Goal: Task Accomplishment & Management: Use online tool/utility

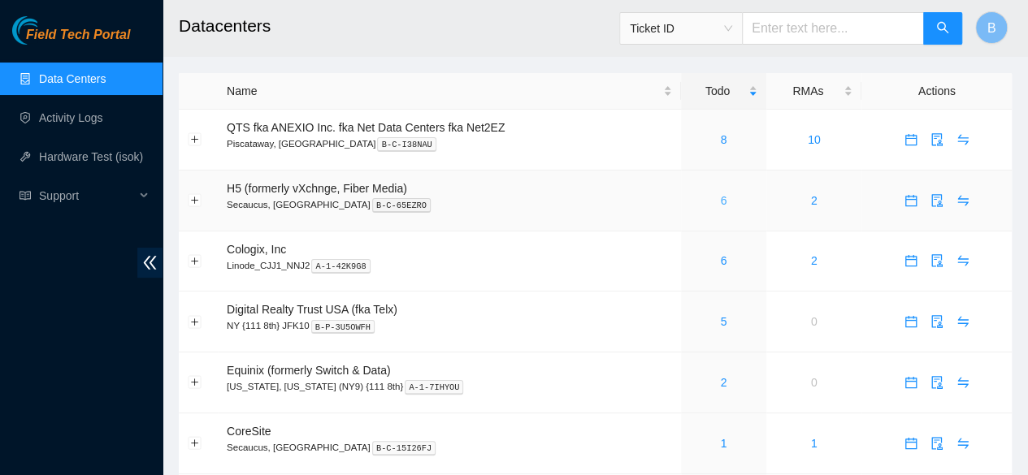
click at [724, 202] on link "6" at bounding box center [723, 200] width 7 height 13
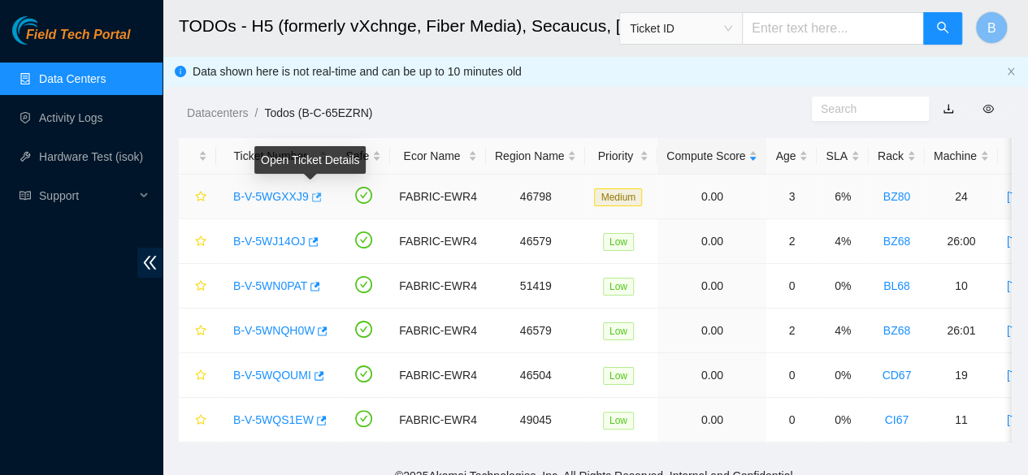
click at [315, 205] on button "button" at bounding box center [315, 197] width 13 height 26
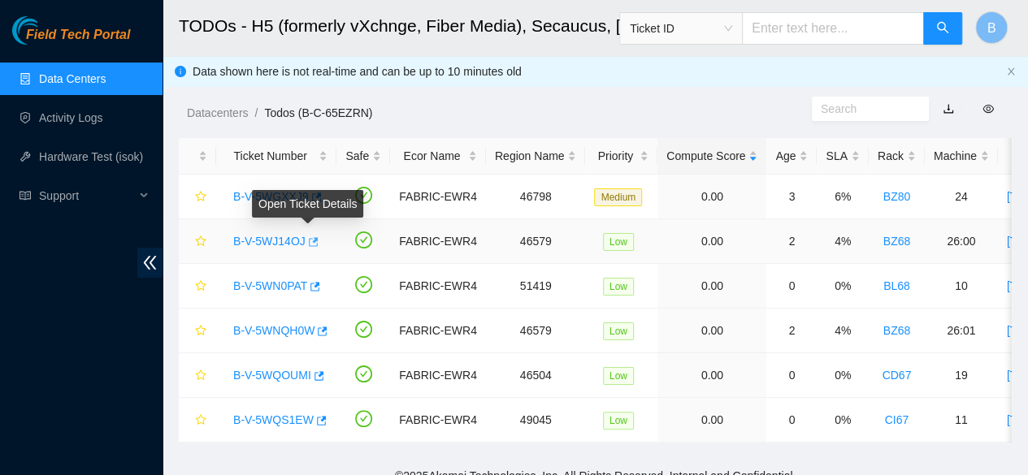
click at [307, 239] on icon "button" at bounding box center [311, 241] width 11 height 11
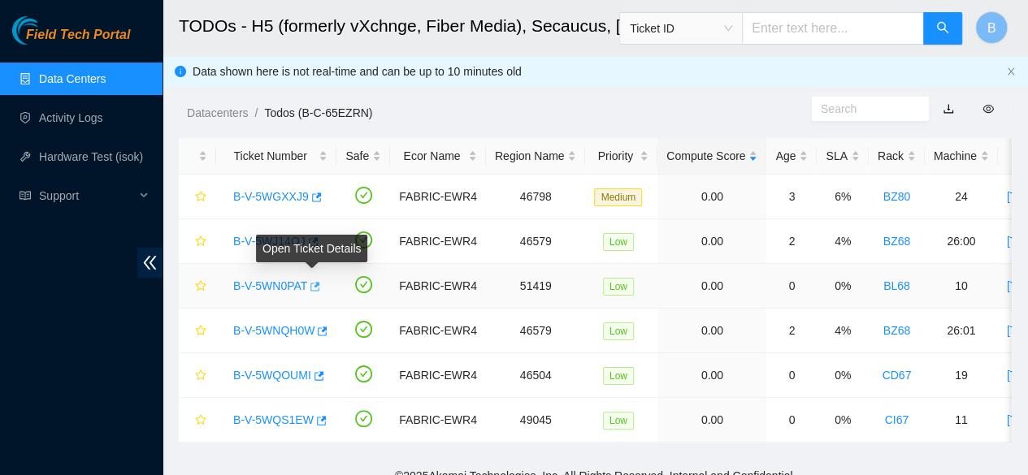
click at [316, 281] on icon "button" at bounding box center [313, 286] width 11 height 11
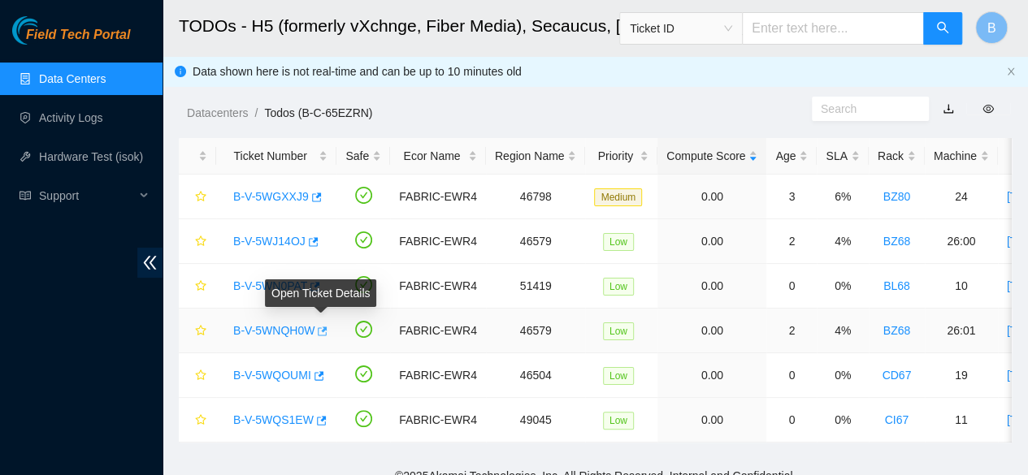
click at [323, 332] on icon "button" at bounding box center [320, 331] width 11 height 11
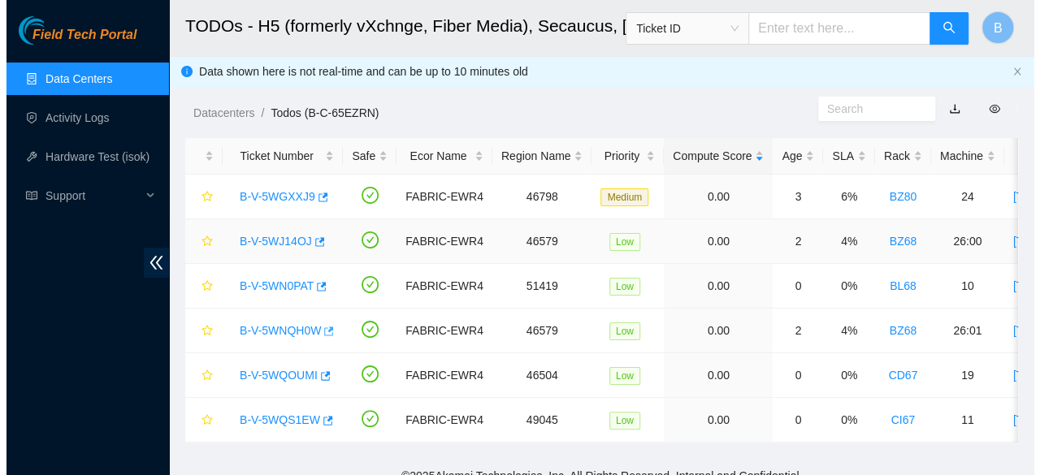
scroll to position [28, 0]
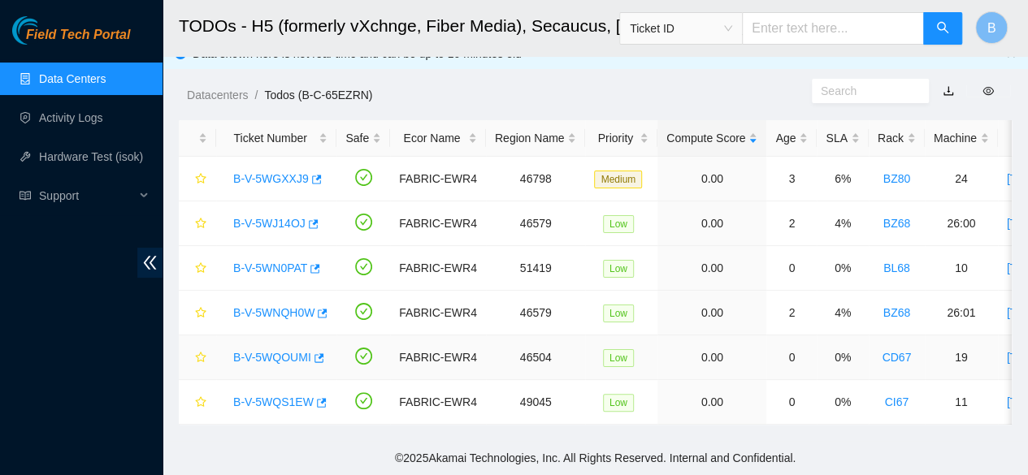
click at [309, 351] on link "B-V-5WQOUMI" at bounding box center [272, 357] width 78 height 13
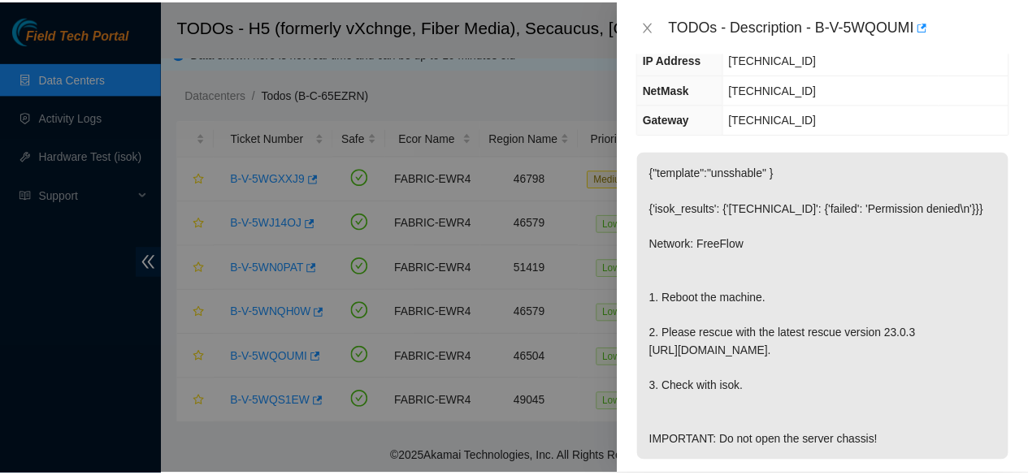
scroll to position [232, 0]
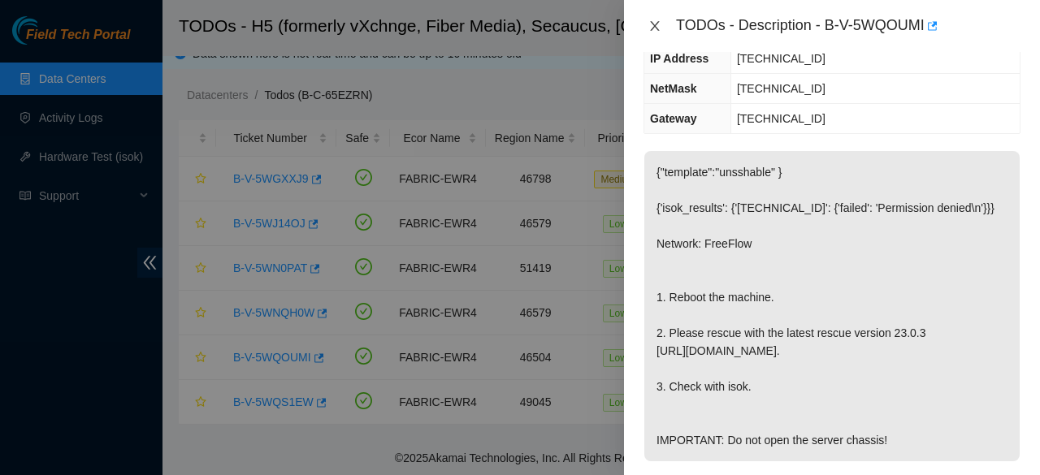
click at [659, 28] on icon "close" at bounding box center [654, 26] width 13 height 13
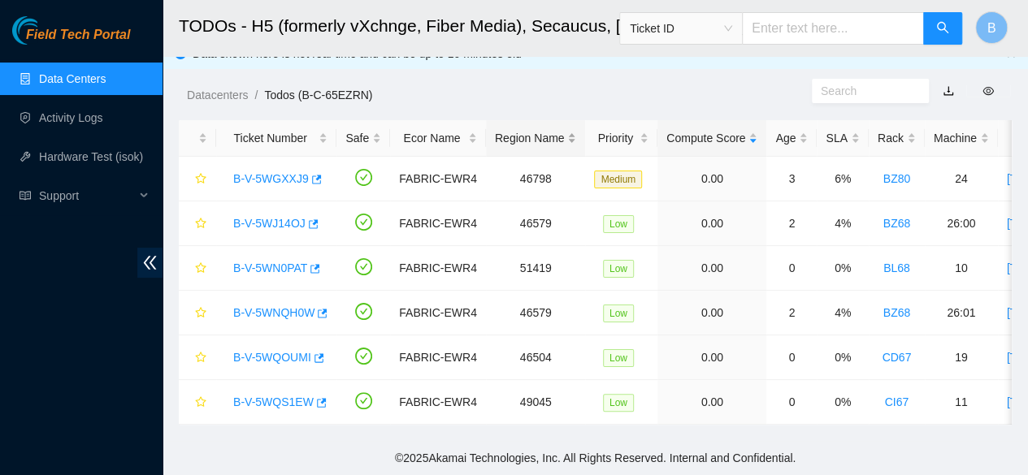
scroll to position [250, 0]
click at [817, 26] on input "text" at bounding box center [833, 28] width 182 height 33
paste input "DP84371"
type input "DP84371"
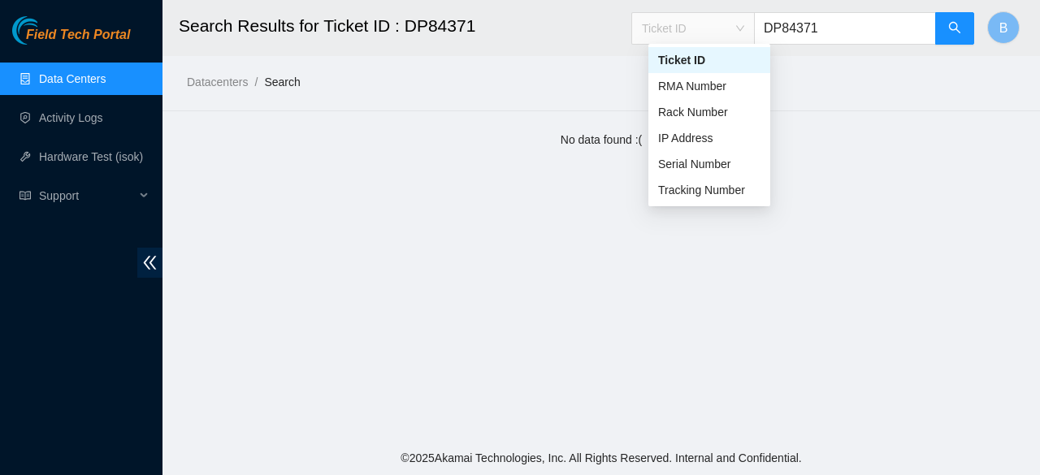
click at [738, 25] on span "Ticket ID" at bounding box center [693, 28] width 102 height 24
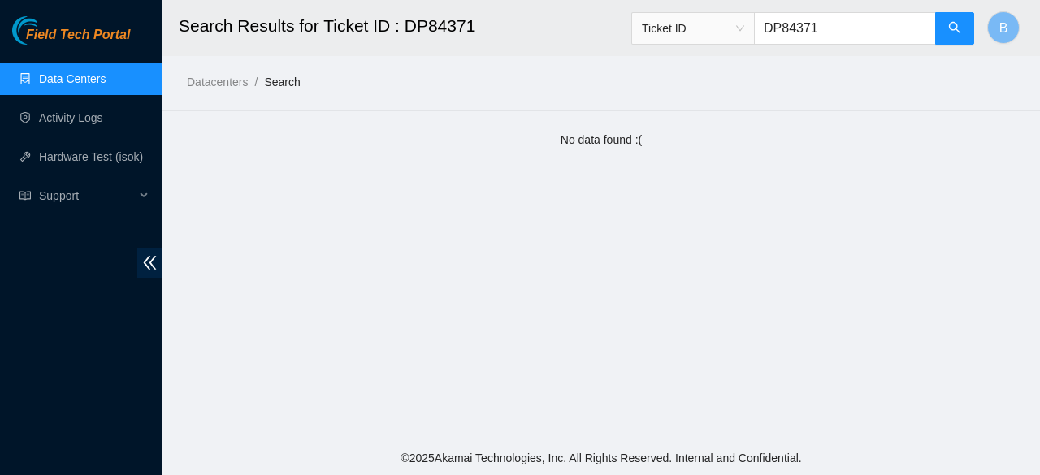
click at [578, 28] on h2 "Search Results for Ticket ID : DP84371" at bounding box center [531, 26] width 705 height 52
drag, startPoint x: 852, startPoint y: 25, endPoint x: 763, endPoint y: 27, distance: 88.6
click at [763, 27] on span "Ticket ID DP84371" at bounding box center [803, 28] width 344 height 33
click at [72, 72] on link "Data Centers" at bounding box center [72, 78] width 67 height 13
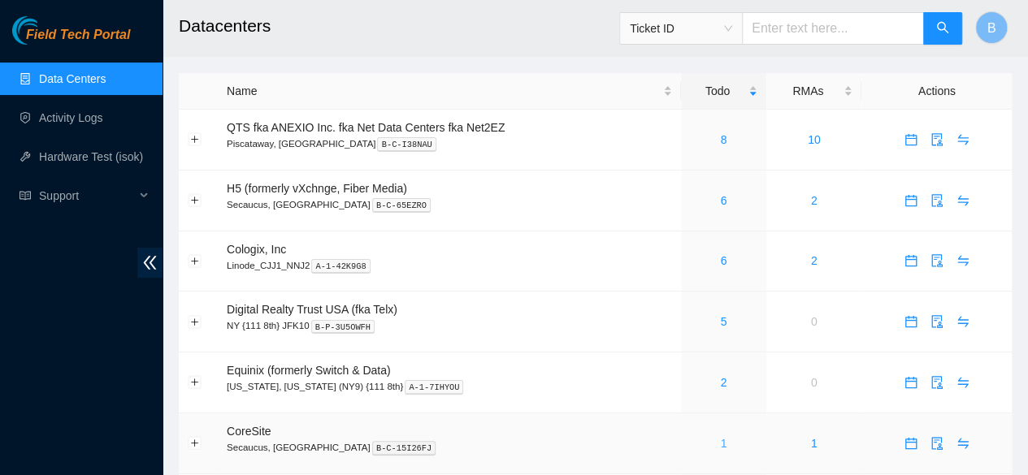
click at [720, 445] on link "1" at bounding box center [723, 443] width 7 height 13
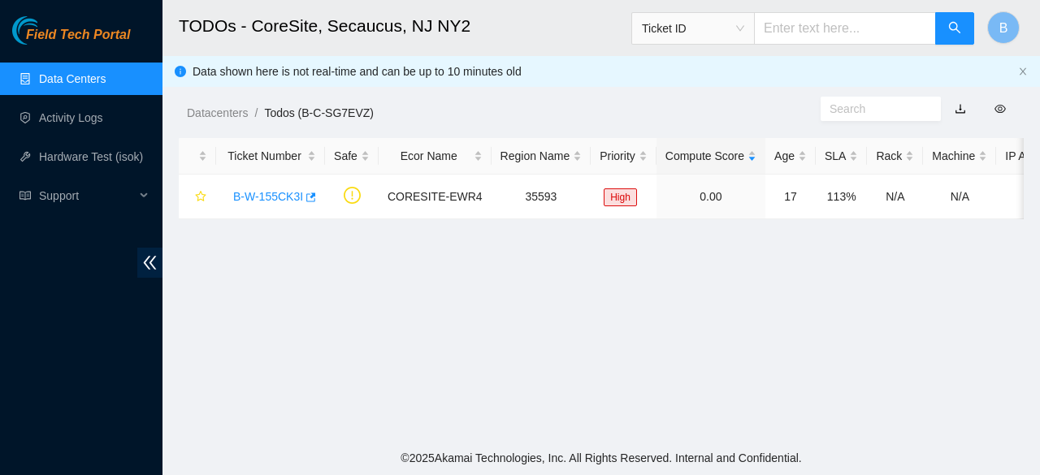
click at [41, 81] on link "Data Centers" at bounding box center [72, 78] width 67 height 13
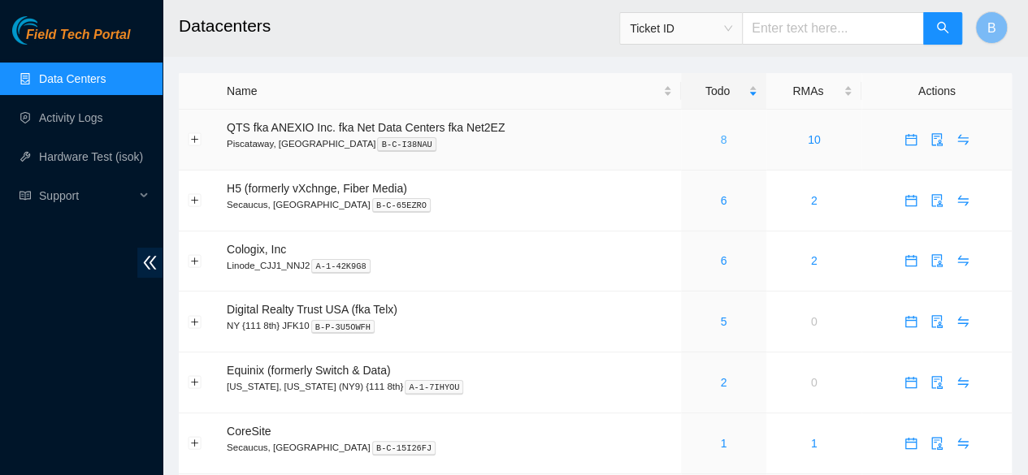
click at [722, 139] on link "8" at bounding box center [723, 139] width 7 height 13
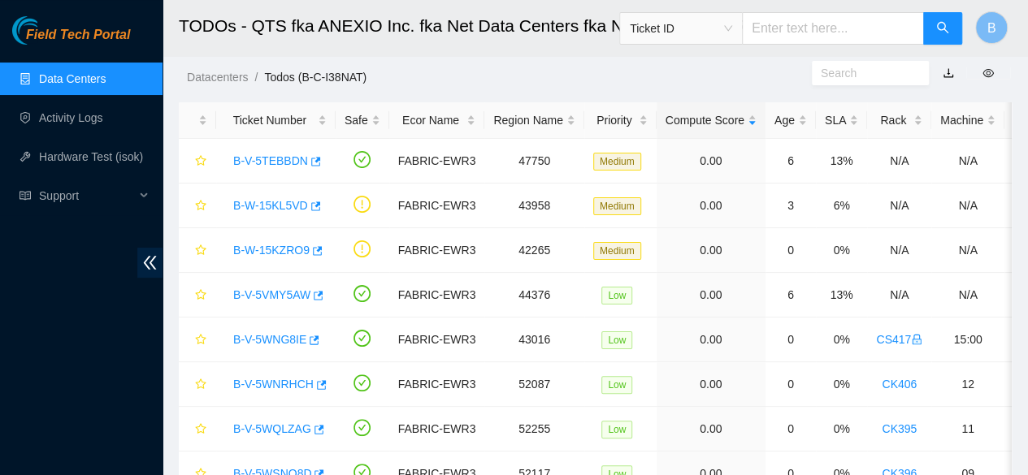
scroll to position [37, 0]
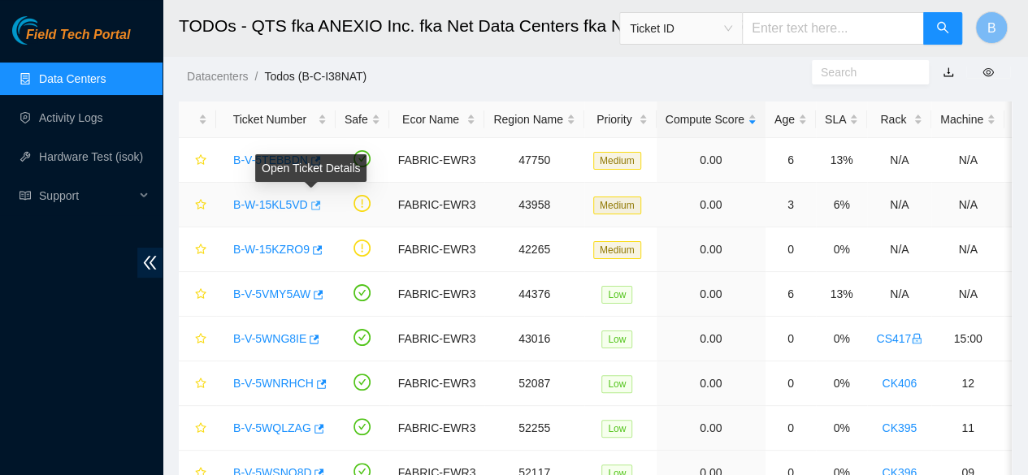
click at [310, 200] on icon "button" at bounding box center [314, 205] width 11 height 11
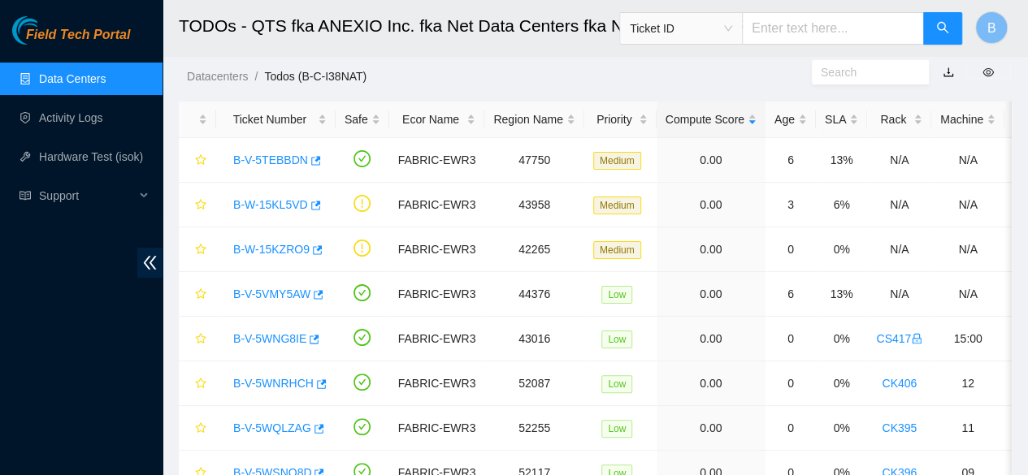
click at [62, 75] on link "Data Centers" at bounding box center [72, 78] width 67 height 13
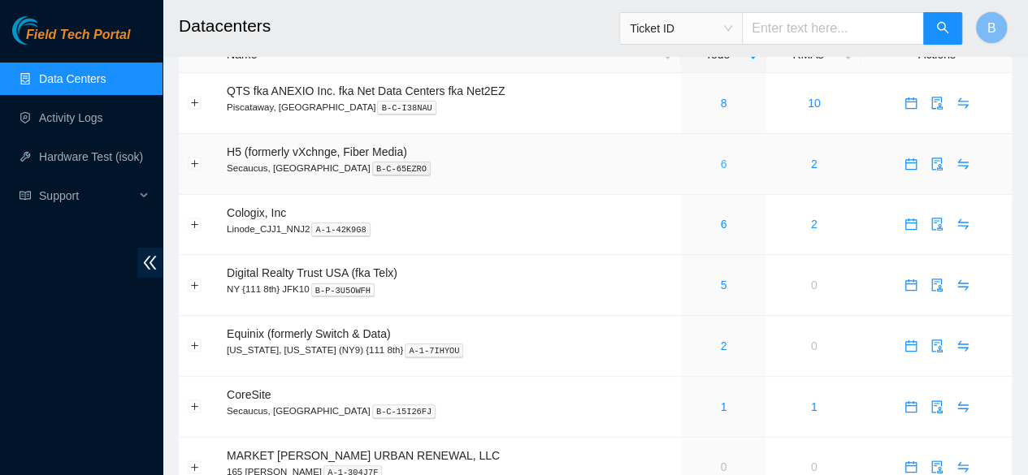
click at [722, 161] on link "6" at bounding box center [723, 164] width 7 height 13
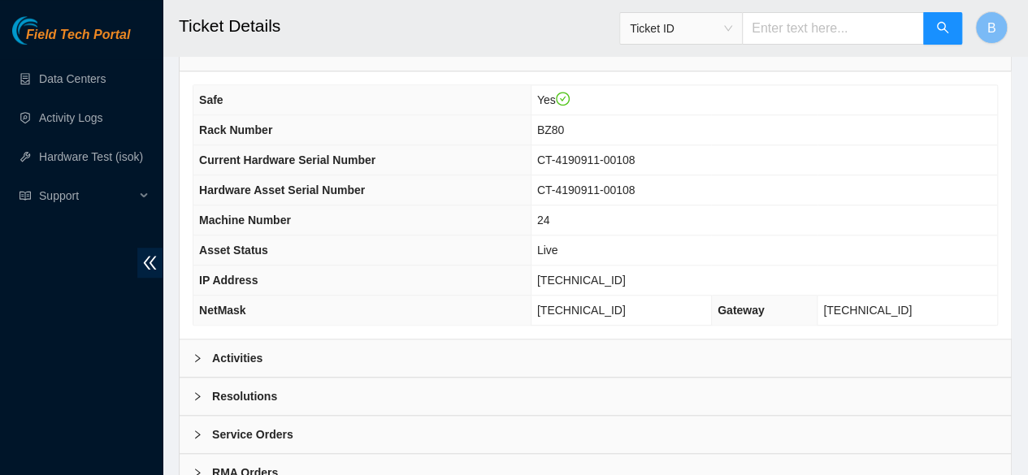
scroll to position [561, 0]
click at [267, 368] on div "Activities" at bounding box center [595, 357] width 831 height 37
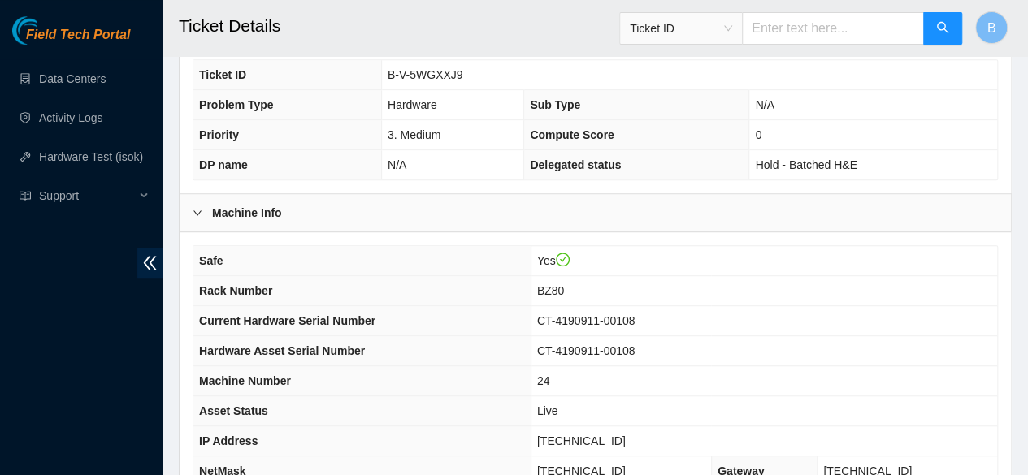
scroll to position [0, 0]
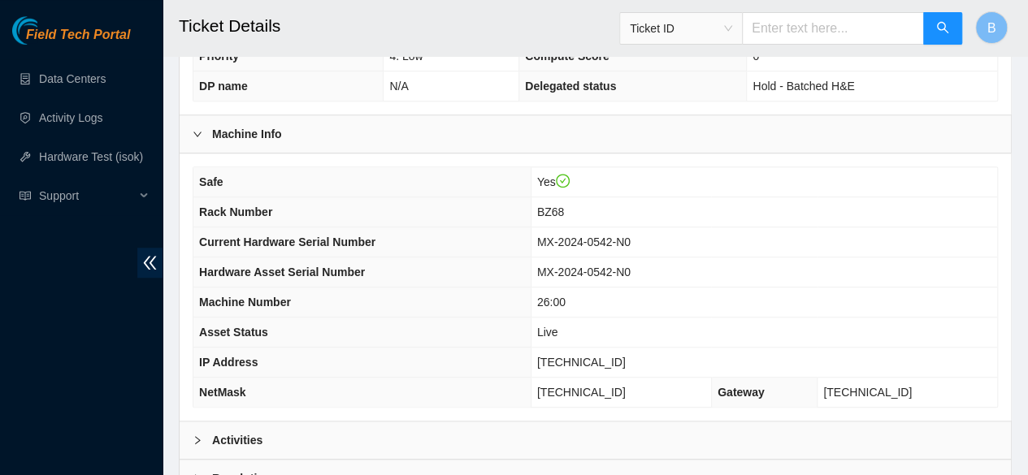
scroll to position [636, 0]
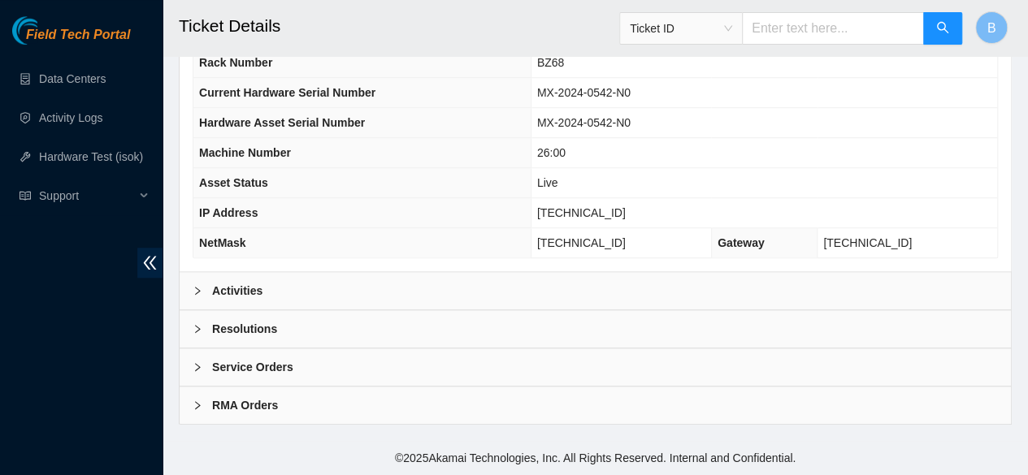
click at [272, 288] on div "Activities" at bounding box center [595, 290] width 831 height 37
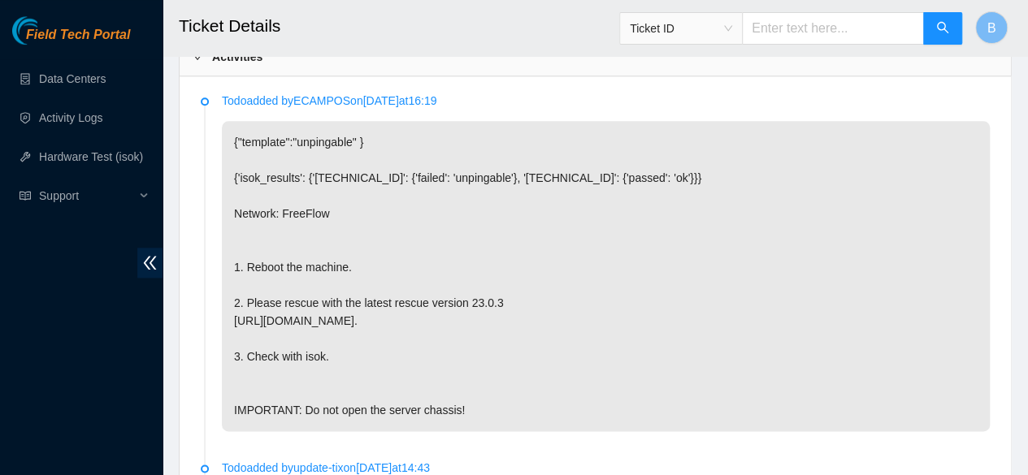
scroll to position [865, 0]
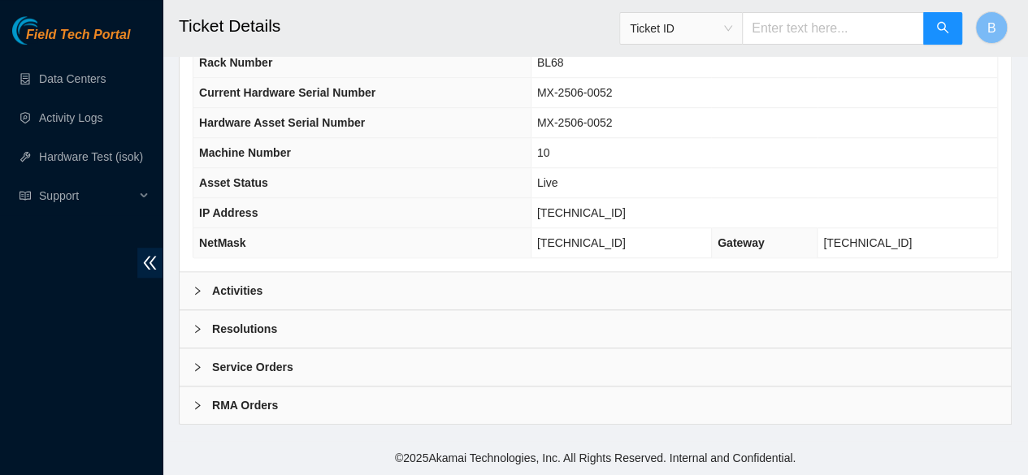
scroll to position [636, 0]
click at [255, 286] on b "Activities" at bounding box center [237, 291] width 50 height 18
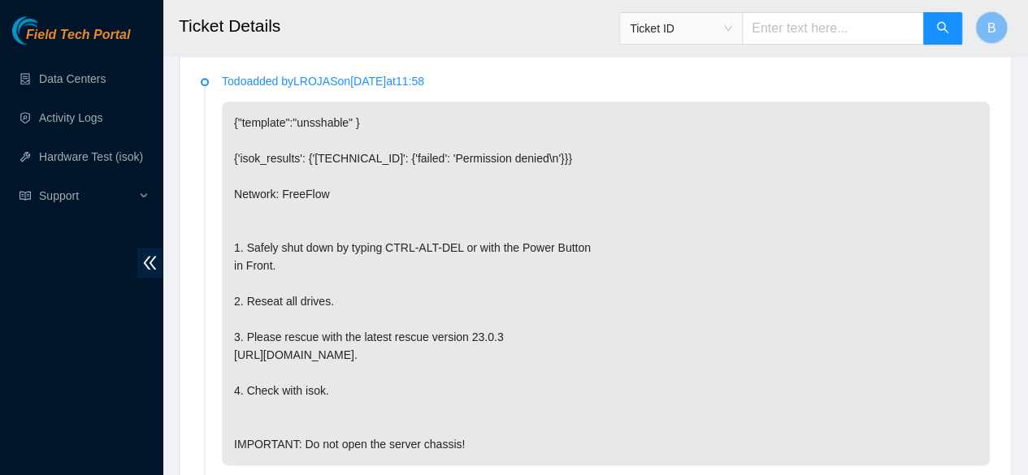
scroll to position [914, 0]
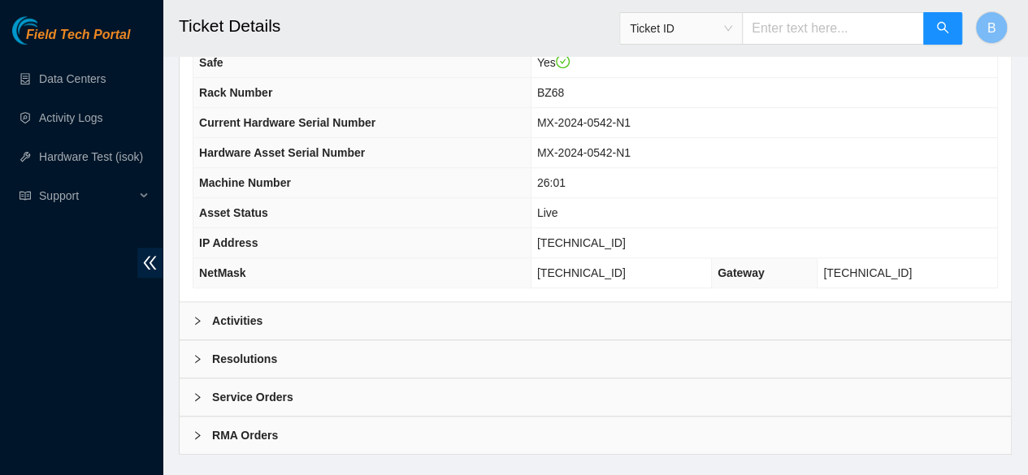
scroll to position [600, 0]
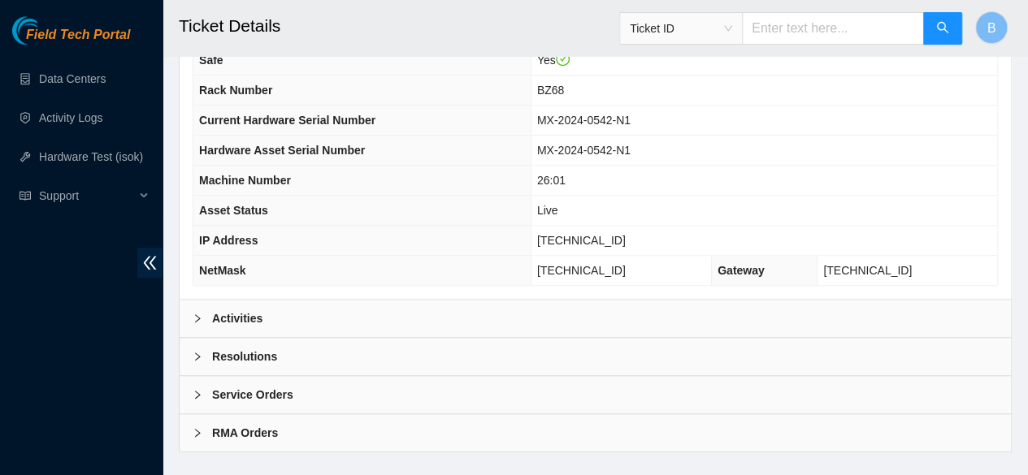
click at [254, 323] on b "Activities" at bounding box center [237, 319] width 50 height 18
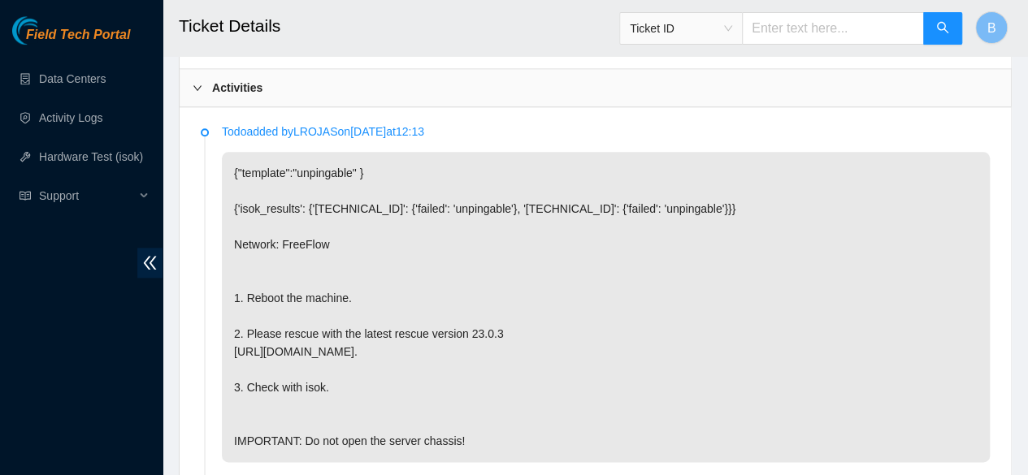
scroll to position [837, 0]
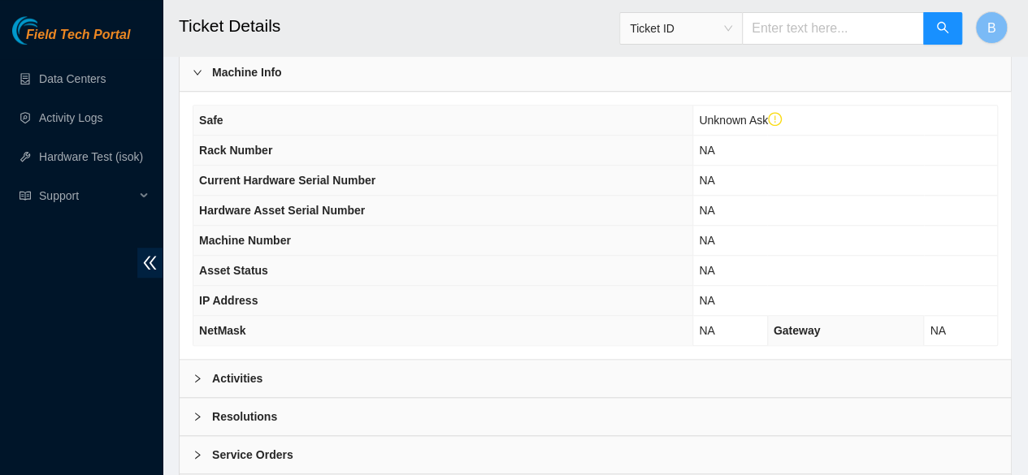
scroll to position [622, 0]
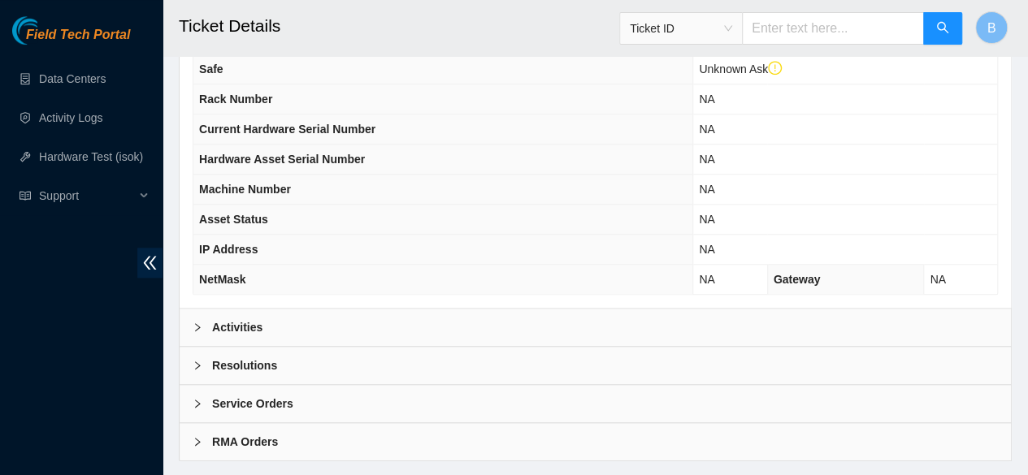
click at [257, 331] on div "Activities" at bounding box center [595, 327] width 831 height 37
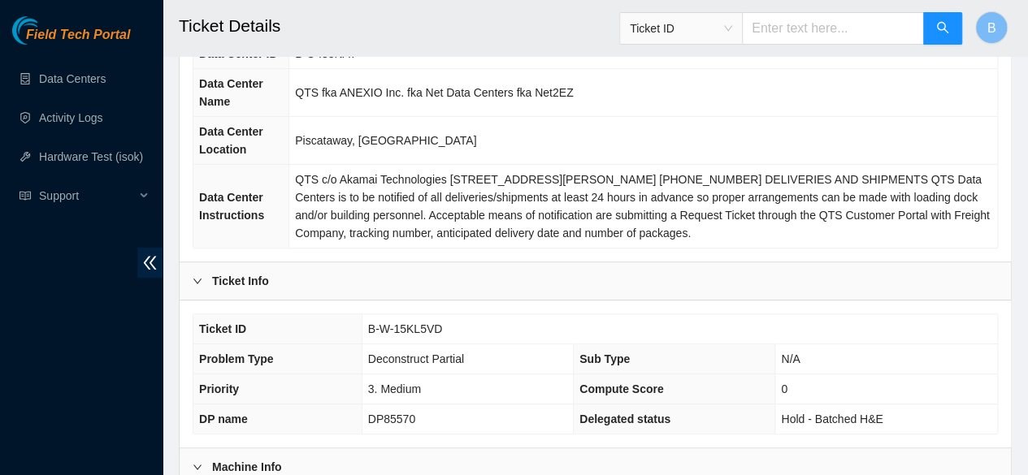
scroll to position [0, 0]
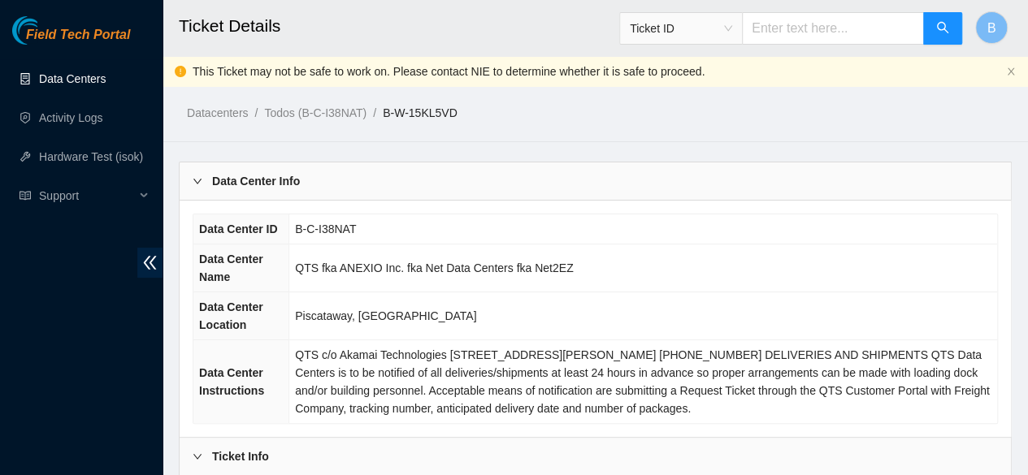
click at [104, 77] on link "Data Centers" at bounding box center [72, 78] width 67 height 13
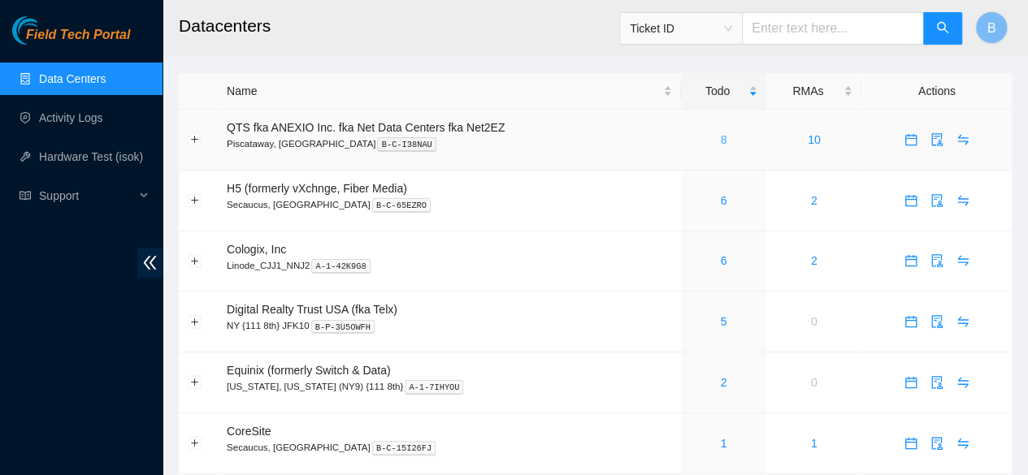
click at [721, 141] on link "8" at bounding box center [723, 139] width 7 height 13
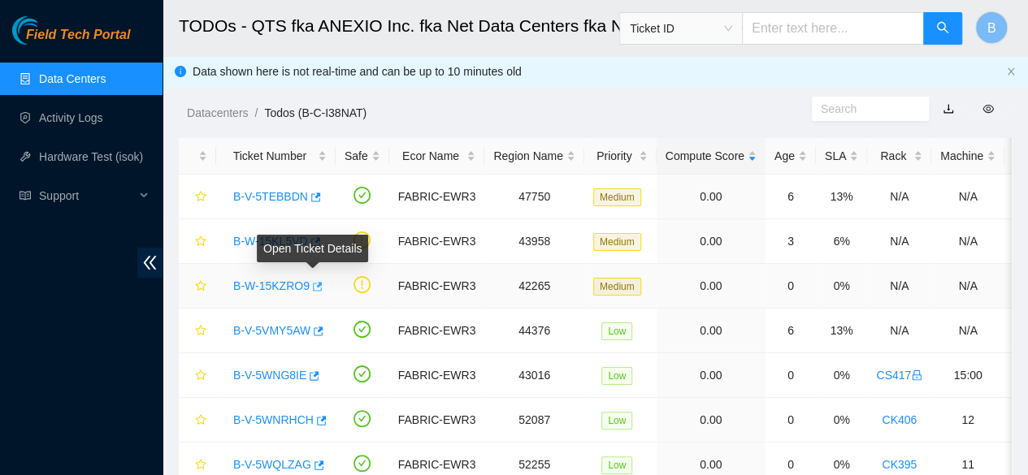
click at [315, 287] on icon "button" at bounding box center [315, 286] width 11 height 11
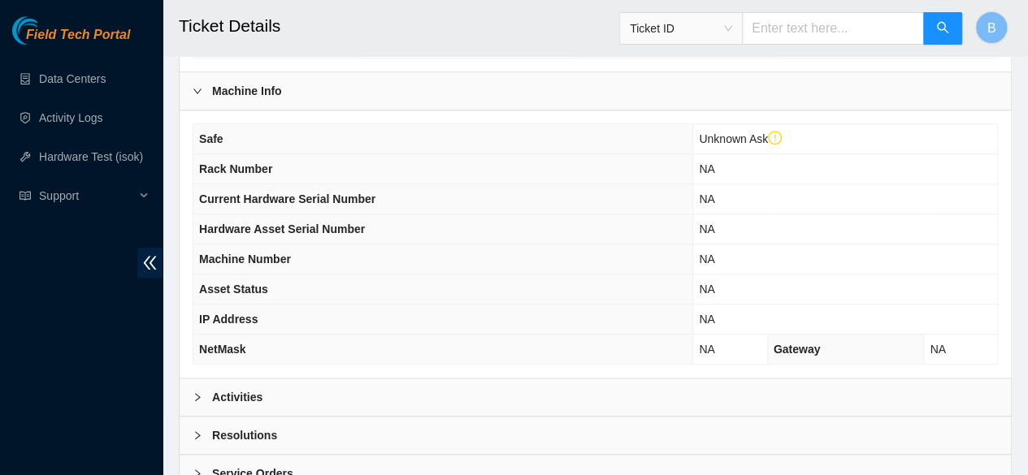
scroll to position [553, 0]
click at [253, 387] on b "Activities" at bounding box center [237, 396] width 50 height 18
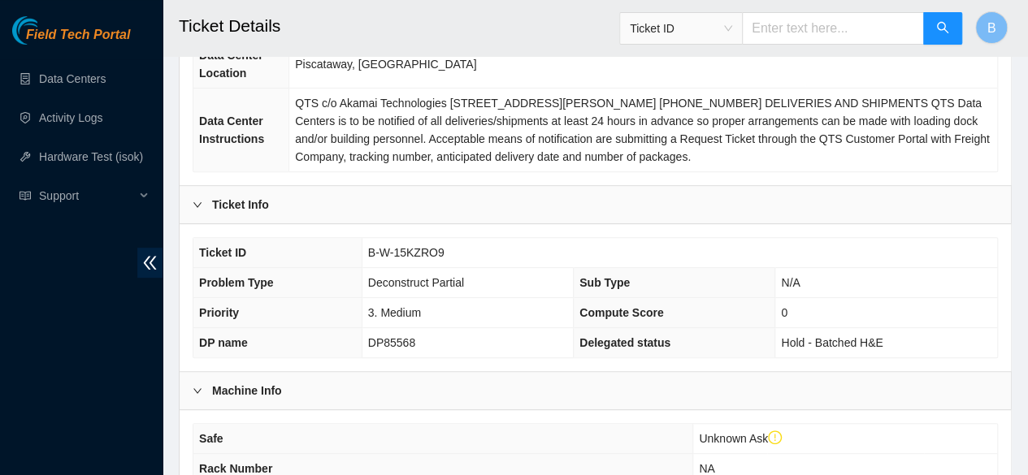
scroll to position [206, 0]
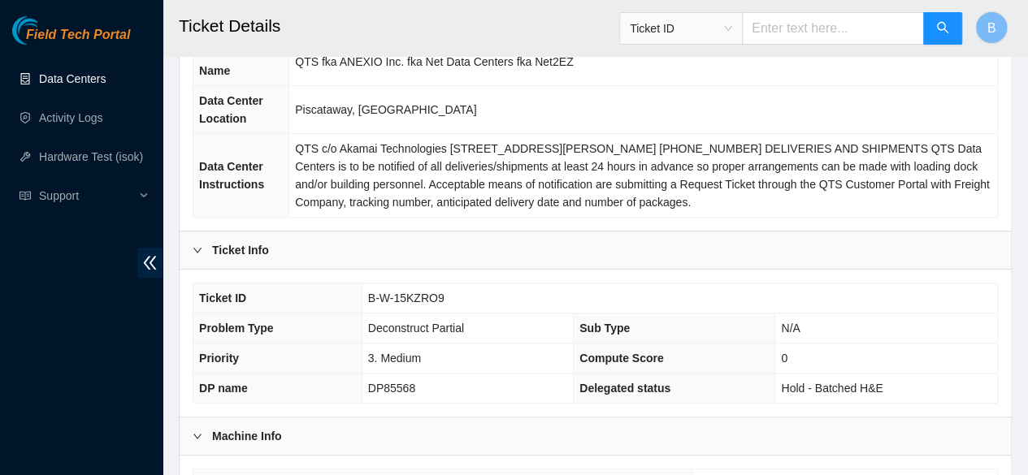
click at [74, 74] on link "Data Centers" at bounding box center [72, 78] width 67 height 13
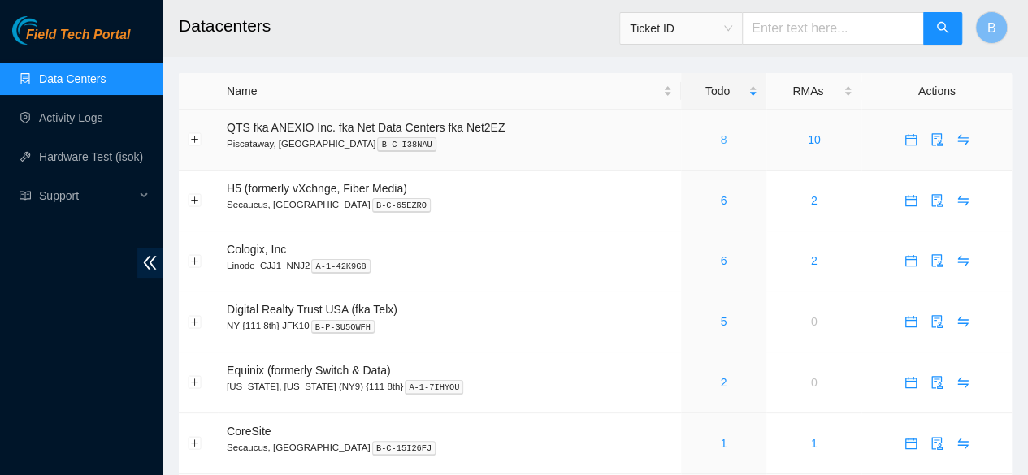
click at [724, 139] on link "8" at bounding box center [723, 139] width 7 height 13
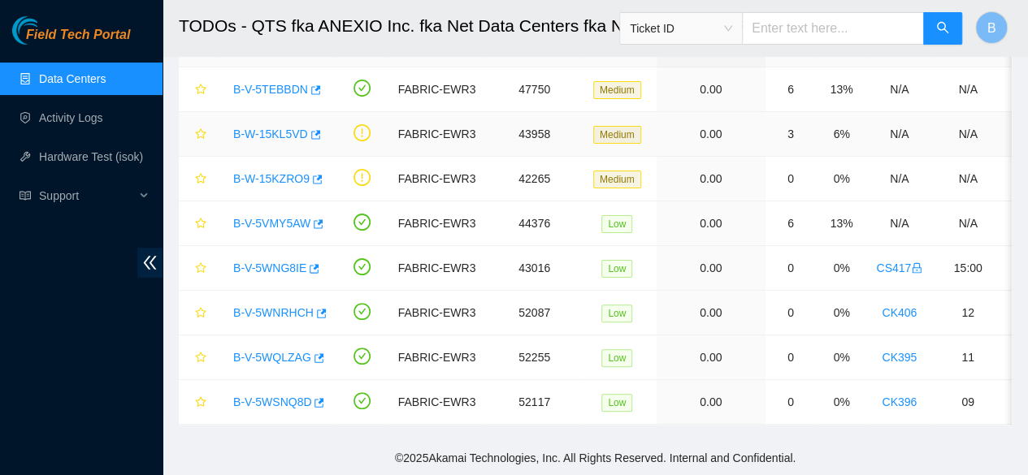
scroll to position [117, 0]
click at [74, 115] on link "Activity Logs" at bounding box center [71, 117] width 64 height 13
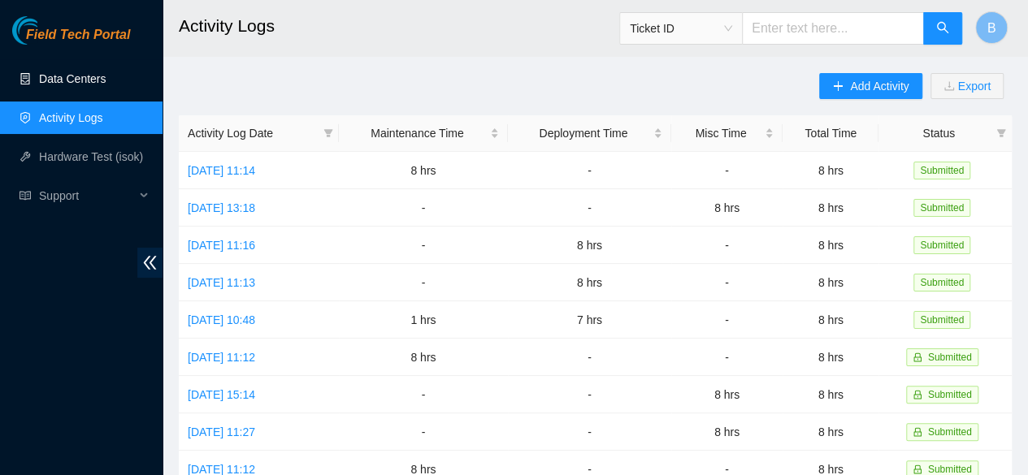
click at [59, 85] on link "Data Centers" at bounding box center [72, 78] width 67 height 13
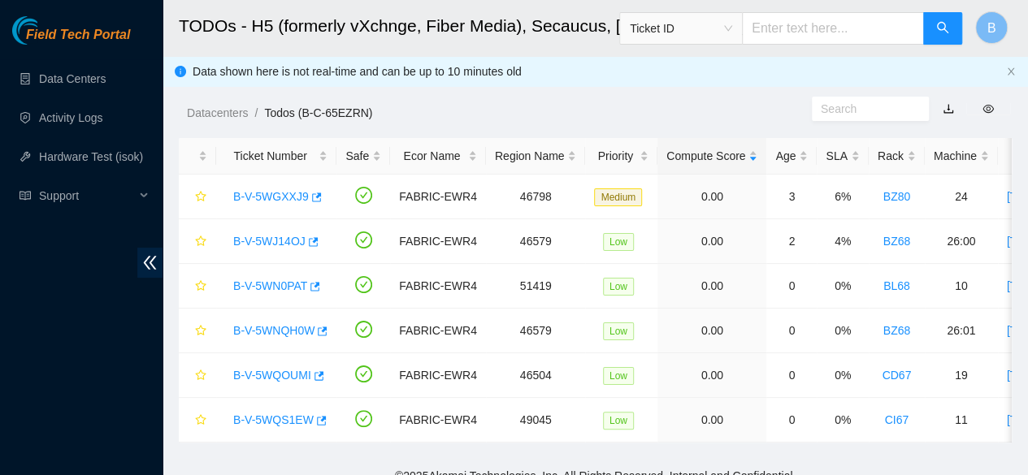
scroll to position [28, 0]
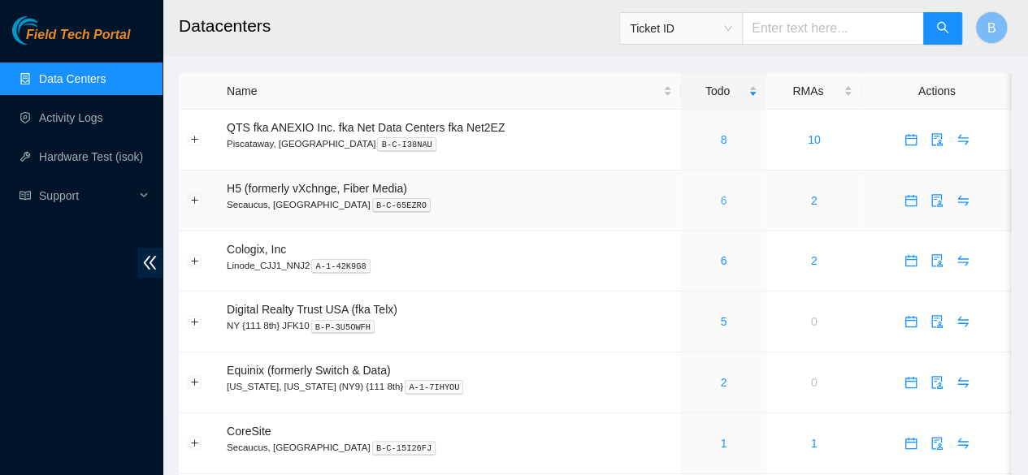
click at [722, 202] on link "6" at bounding box center [723, 200] width 7 height 13
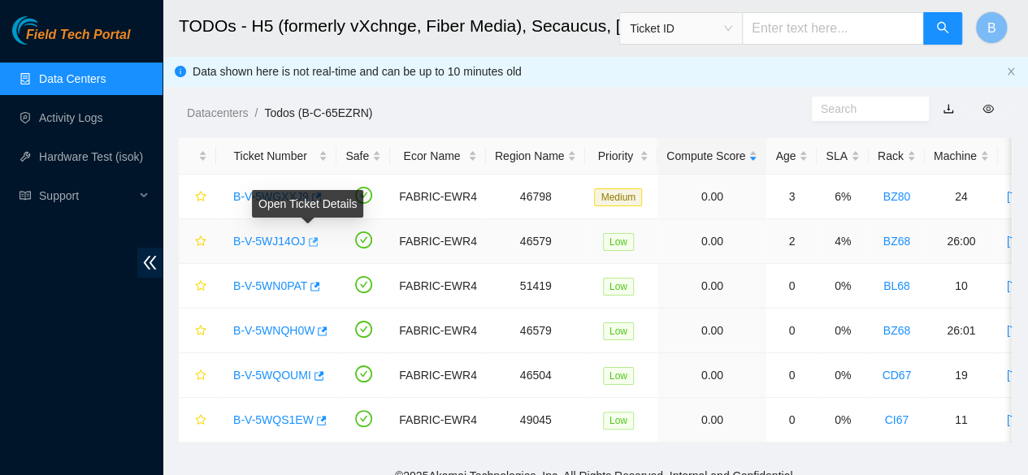
click at [307, 245] on icon "button" at bounding box center [311, 241] width 11 height 11
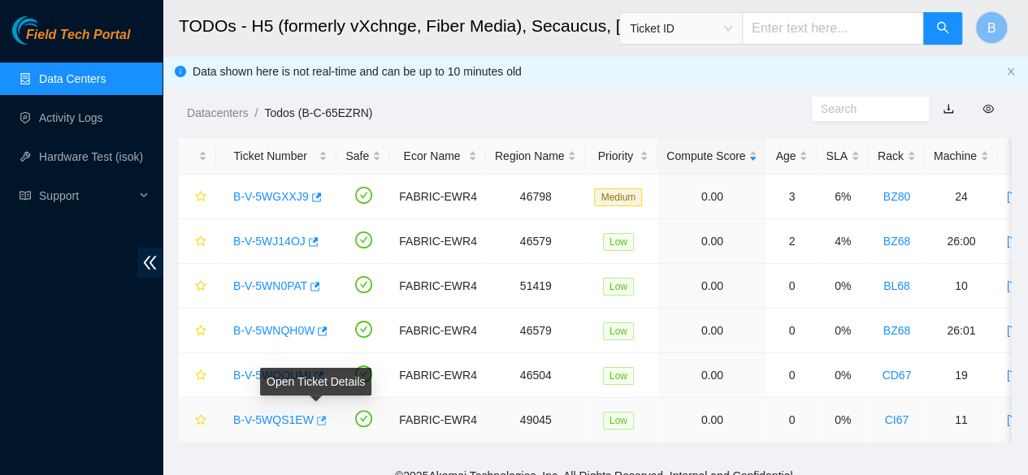
click at [319, 418] on icon "button" at bounding box center [319, 420] width 11 height 11
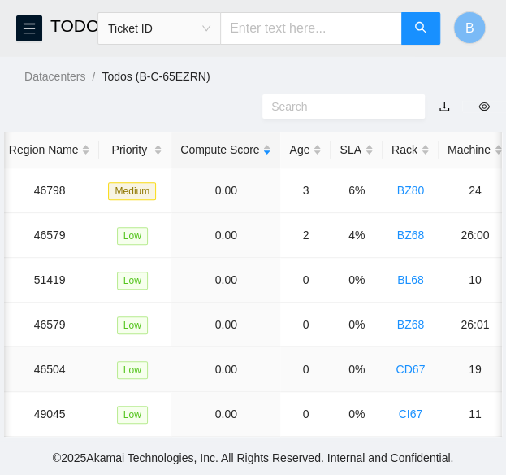
scroll to position [0, 300]
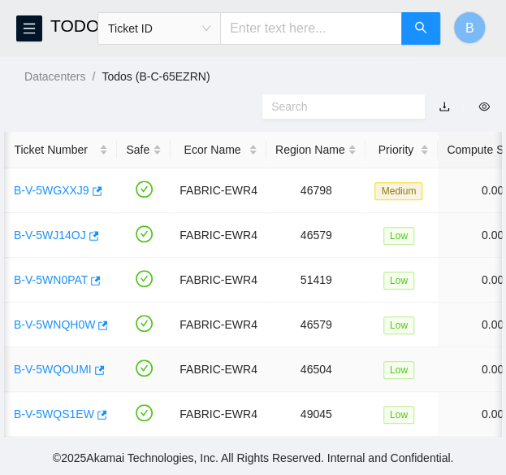
click at [366, 365] on td "Low" at bounding box center [402, 369] width 72 height 45
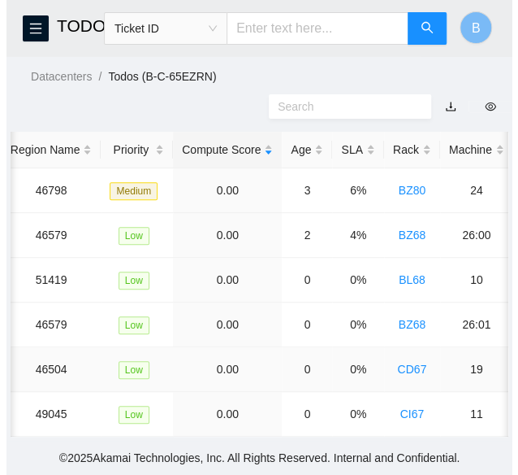
scroll to position [0, 0]
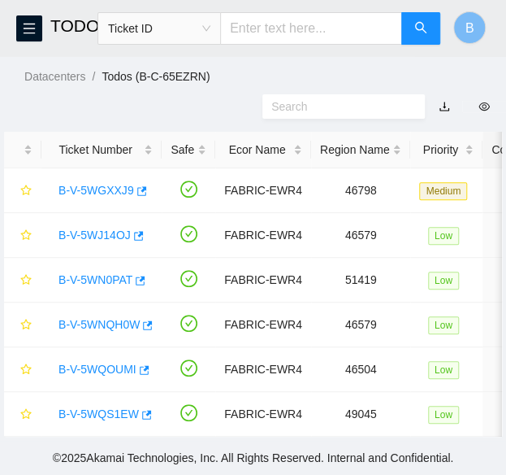
click at [28, 42] on header "TODOs - H5 (formerly vXchnge, Fiber Media), Secaucus, NJ Ticket ID B" at bounding box center [253, 28] width 506 height 56
click at [25, 31] on icon "menu" at bounding box center [29, 28] width 13 height 13
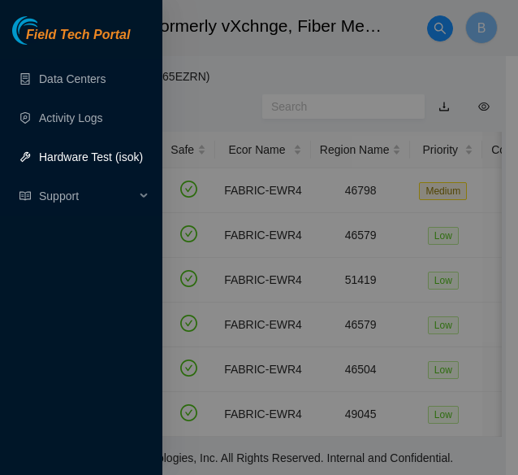
click at [91, 163] on link "Hardware Test (isok)" at bounding box center [91, 156] width 104 height 13
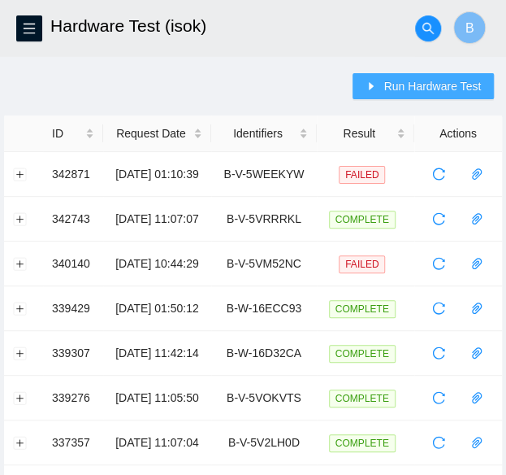
click at [408, 95] on button "Run Hardware Test" at bounding box center [423, 86] width 141 height 26
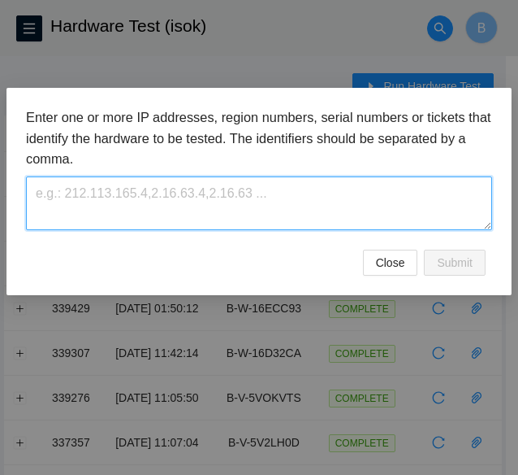
click at [209, 196] on textarea at bounding box center [259, 202] width 466 height 53
paste textarea "B-V-5WQS1EW"
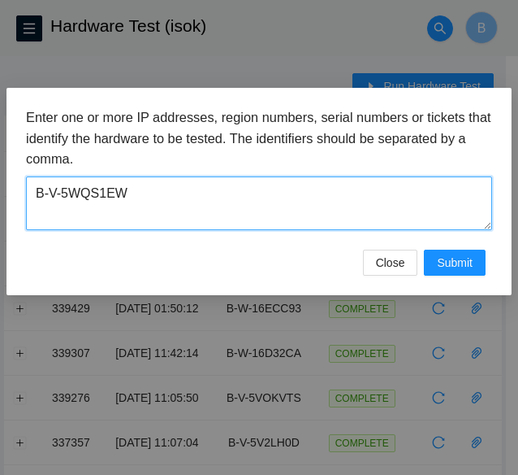
type textarea "B-V-5WQS1EW"
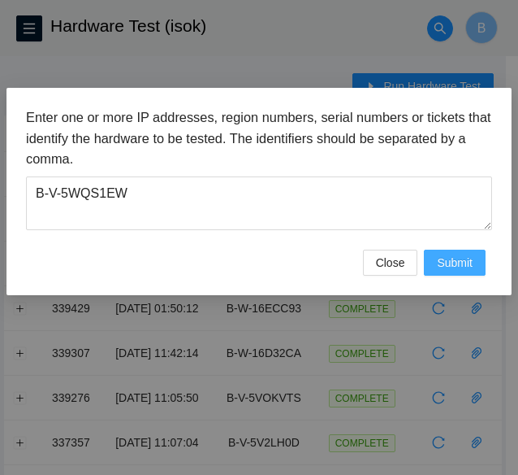
click at [457, 262] on span "Submit" at bounding box center [455, 263] width 36 height 18
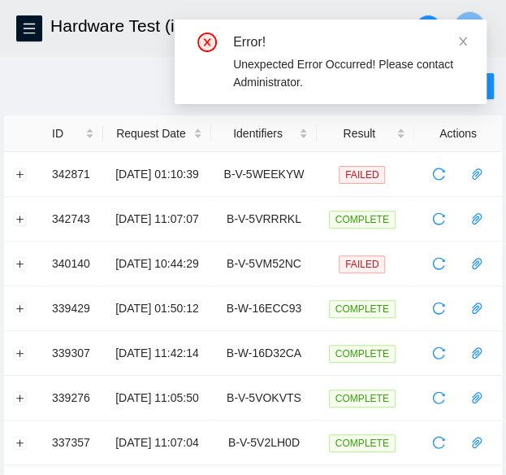
click at [462, 37] on icon "close" at bounding box center [462, 41] width 11 height 11
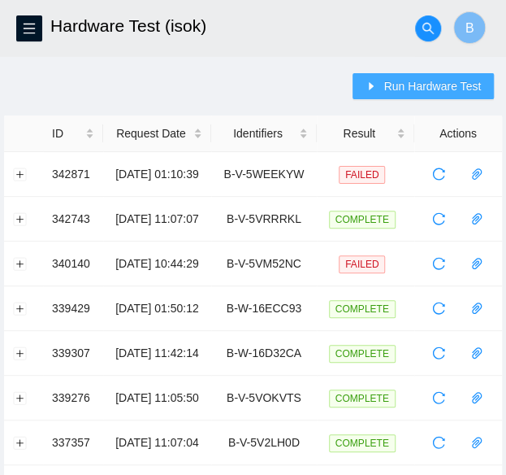
click at [408, 84] on span "Run Hardware Test" at bounding box center [433, 86] width 98 height 18
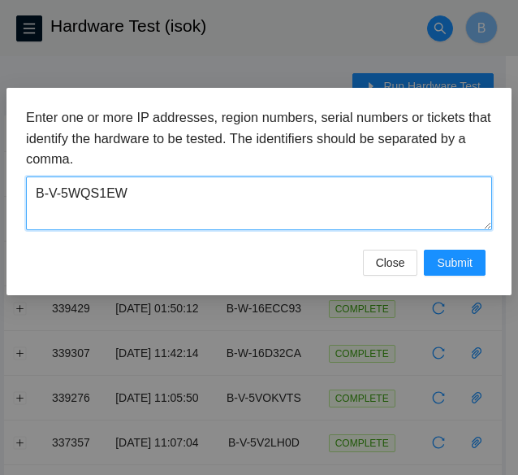
click at [164, 217] on textarea "B-V-5WQS1EW" at bounding box center [259, 202] width 466 height 53
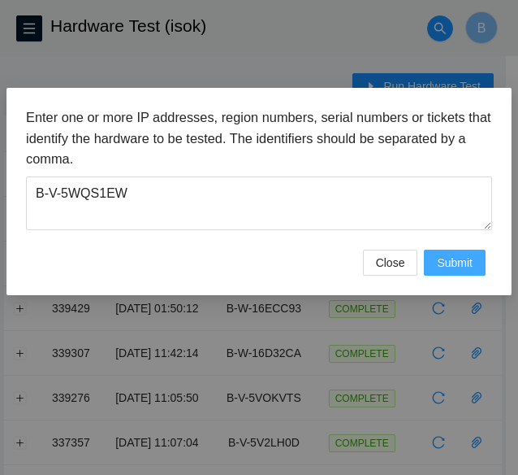
click at [458, 262] on span "Submit" at bounding box center [455, 263] width 36 height 18
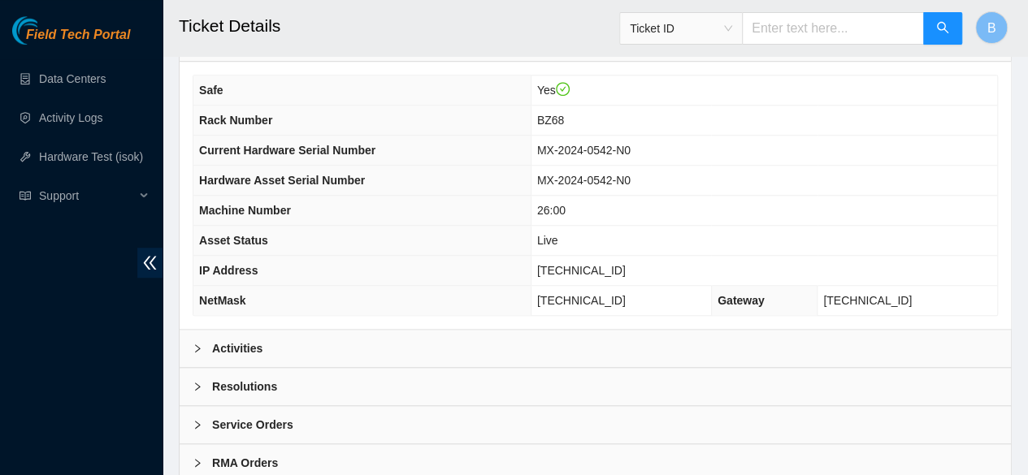
scroll to position [557, 0]
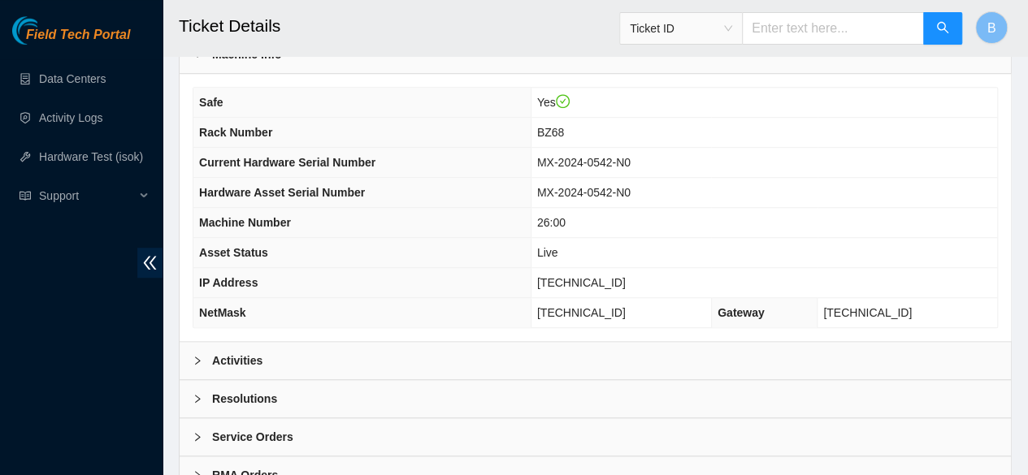
click at [245, 370] on b "Activities" at bounding box center [237, 361] width 50 height 18
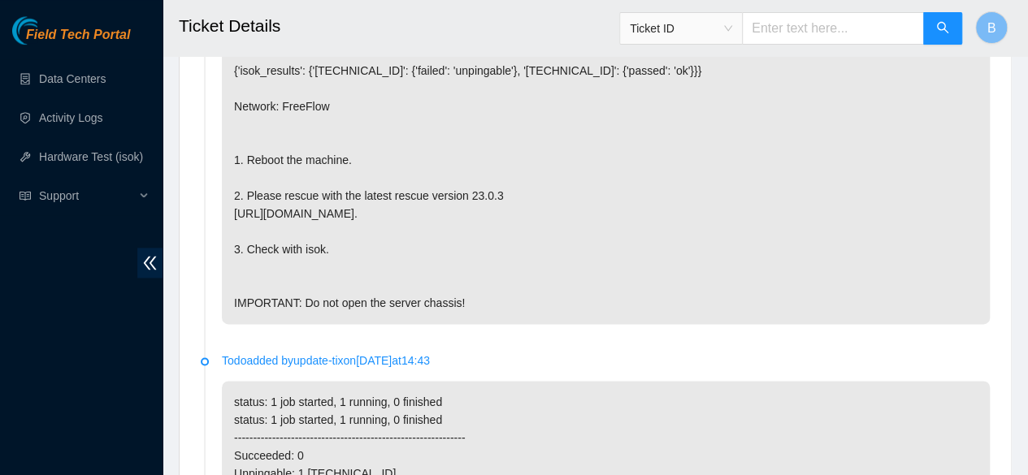
scroll to position [984, 0]
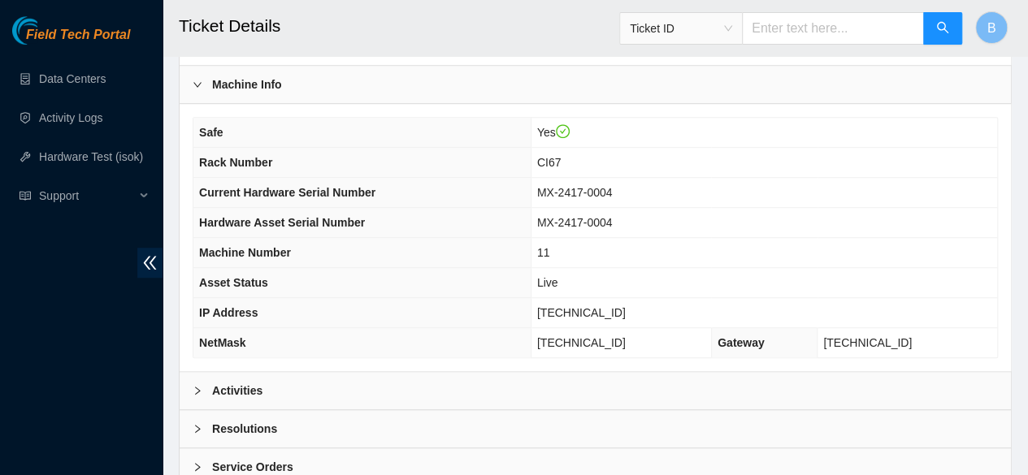
scroll to position [528, 0]
click at [208, 399] on div at bounding box center [203, 390] width 20 height 18
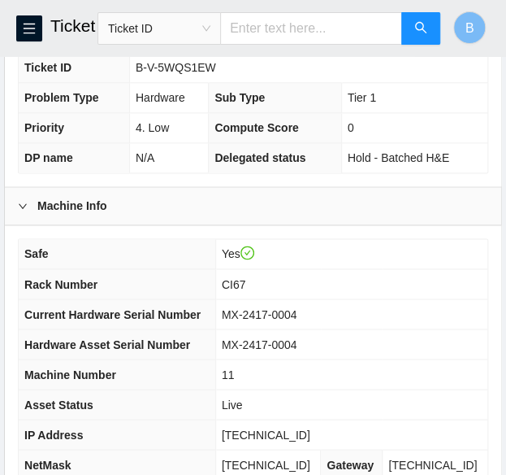
scroll to position [471, 0]
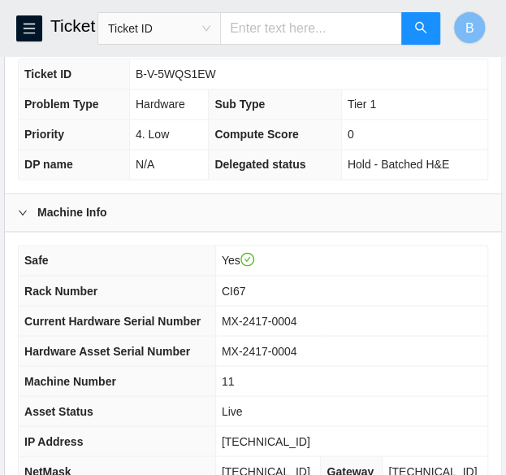
click at [179, 80] on span "B-V-5WQS1EW" at bounding box center [176, 73] width 80 height 13
copy span "B-V-5WQS1EW"
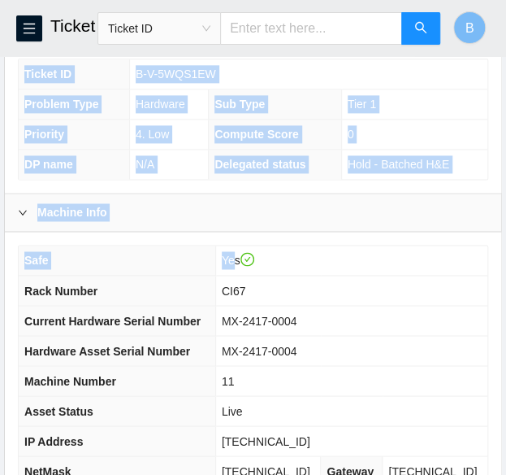
scroll to position [0, 0]
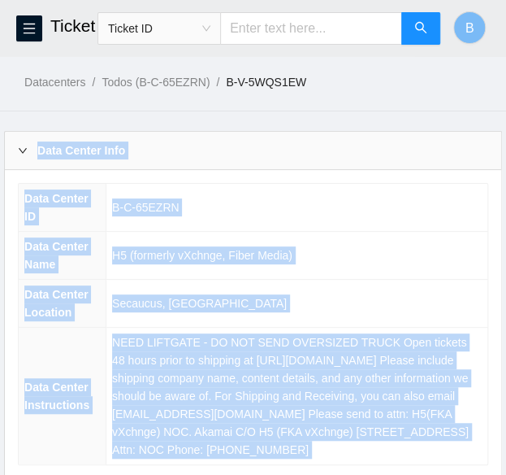
drag, startPoint x: 245, startPoint y: 280, endPoint x: 388, endPoint y: -45, distance: 355.1
click at [388, 0] on html "FTP Data Centers Activity Logs Hardware Test (isok) Support Ticket Details Tick…" at bounding box center [253, 237] width 506 height 475
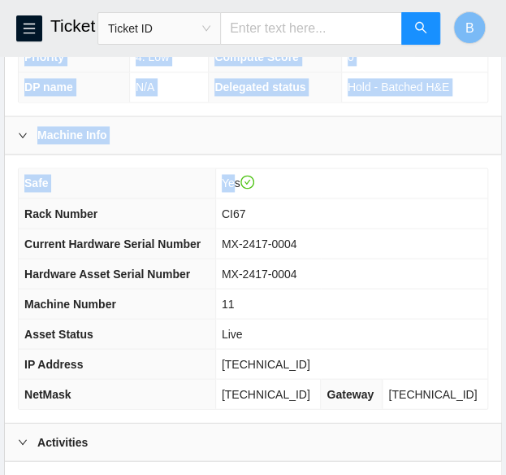
scroll to position [682, 0]
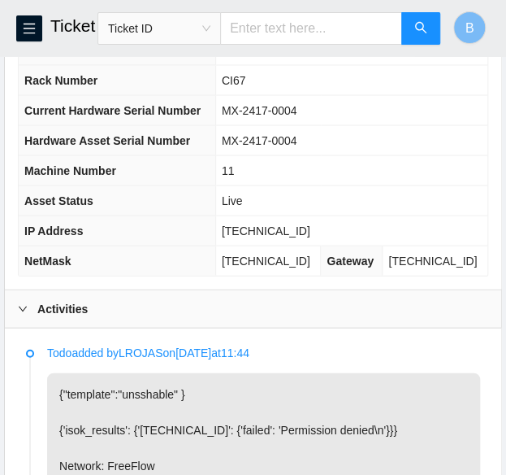
click at [267, 236] on span "23.46.181.238" at bounding box center [266, 229] width 89 height 13
copy span "23.46.181.238"
click at [285, 267] on span "255.255.255.224" at bounding box center [266, 260] width 89 height 13
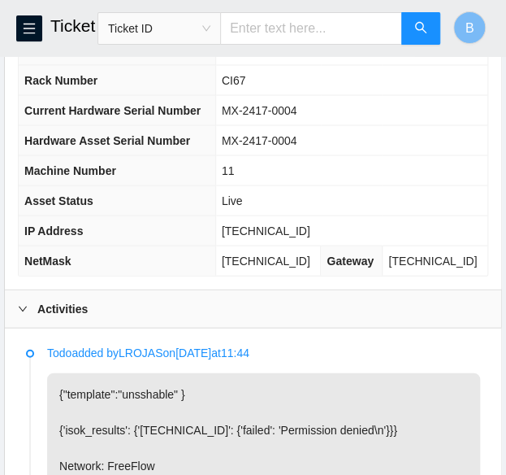
click at [285, 267] on span "255.255.255.224" at bounding box center [266, 260] width 89 height 13
copy span "255.255.255.224"
click at [245, 86] on span "CI67" at bounding box center [234, 79] width 24 height 13
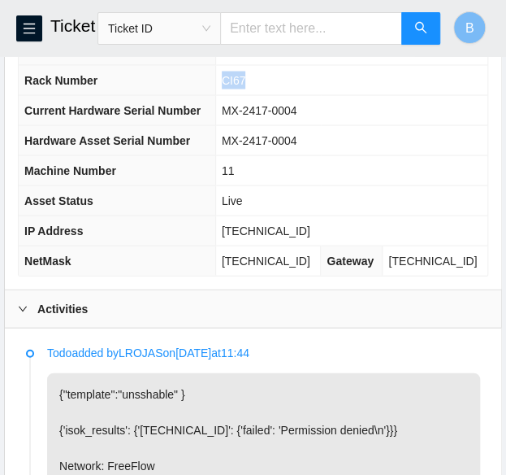
click at [245, 86] on span "CI67" at bounding box center [234, 79] width 24 height 13
copy span "CI67"
click at [235, 176] on span "11" at bounding box center [228, 169] width 13 height 13
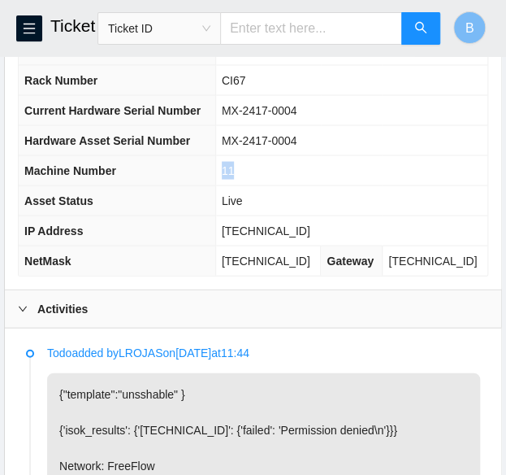
copy span "11"
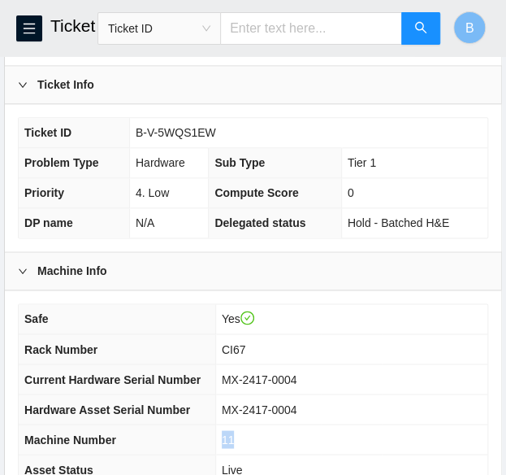
scroll to position [409, 0]
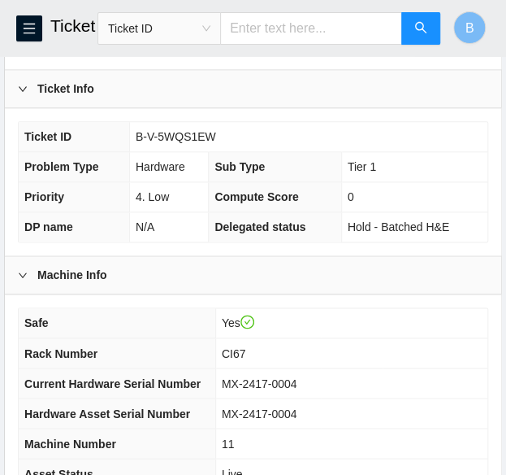
click at [172, 143] on span "B-V-5WQS1EW" at bounding box center [176, 136] width 80 height 13
copy span "B-V-5WQS1EW"
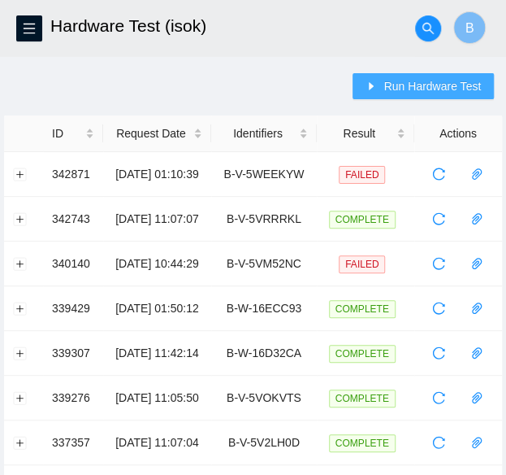
click at [397, 93] on span "Run Hardware Test" at bounding box center [433, 86] width 98 height 18
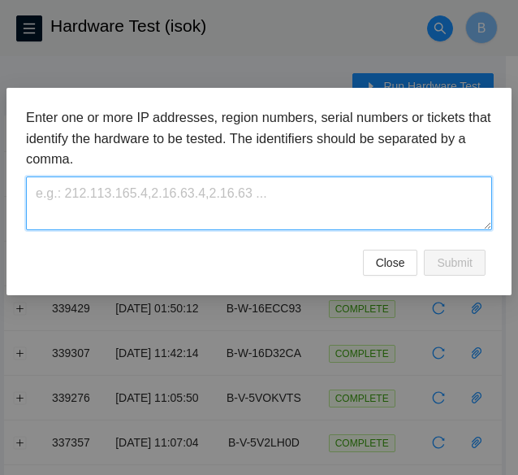
click at [124, 182] on textarea at bounding box center [259, 202] width 466 height 53
paste textarea "11"
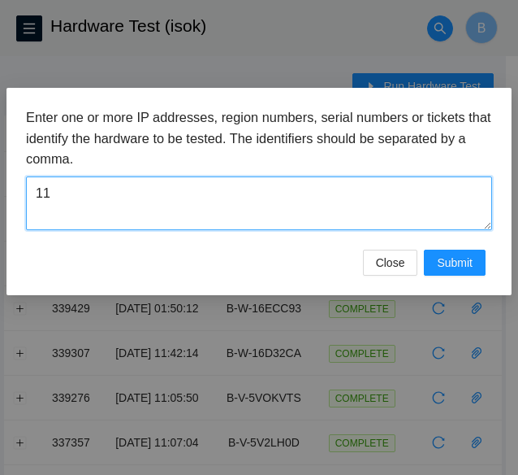
type textarea "1"
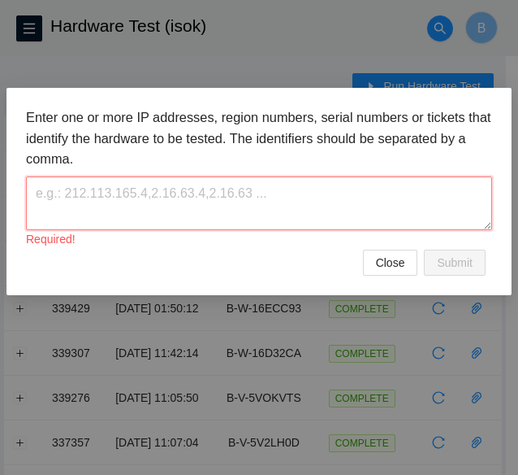
click at [75, 192] on textarea at bounding box center [259, 202] width 466 height 53
paste textarea "B-V-5WQS1EW"
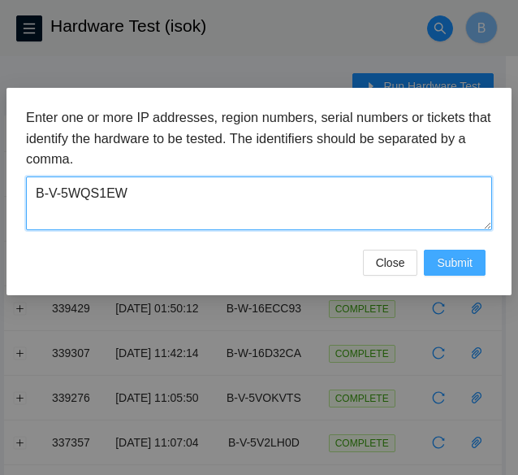
type textarea "B-V-5WQS1EW"
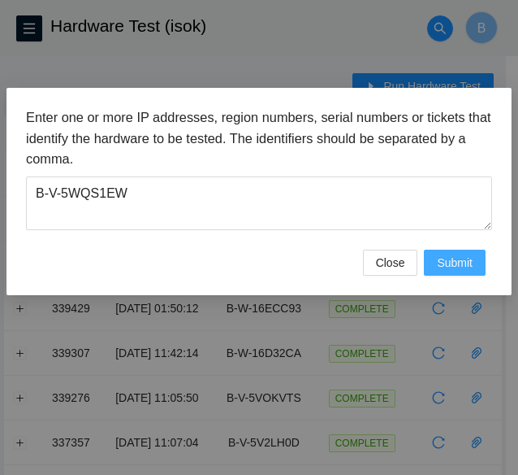
click at [444, 261] on span "Submit" at bounding box center [455, 263] width 36 height 18
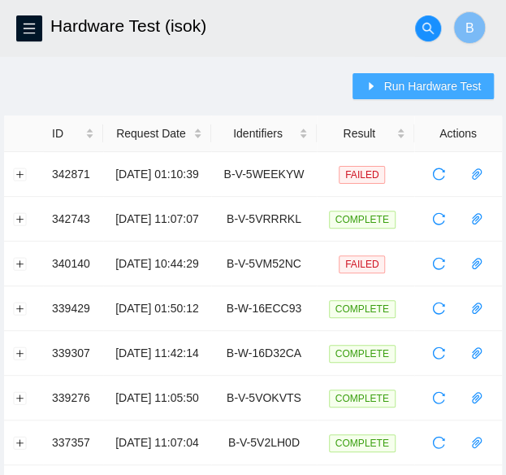
click at [432, 95] on button "Run Hardware Test" at bounding box center [423, 86] width 141 height 26
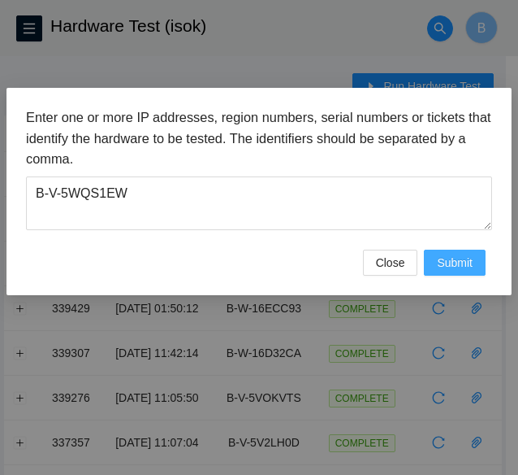
click at [453, 266] on span "Submit" at bounding box center [455, 263] width 36 height 18
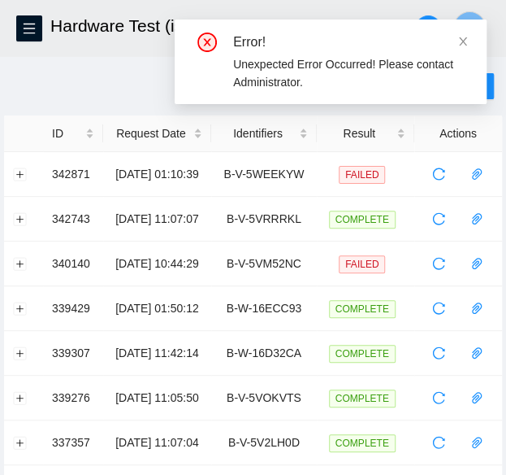
click at [257, 77] on div "Unexpected Error Occurred! Please contact Administrator." at bounding box center [350, 73] width 234 height 36
click at [151, 52] on header "Hardware Test (isok) B" at bounding box center [253, 28] width 506 height 56
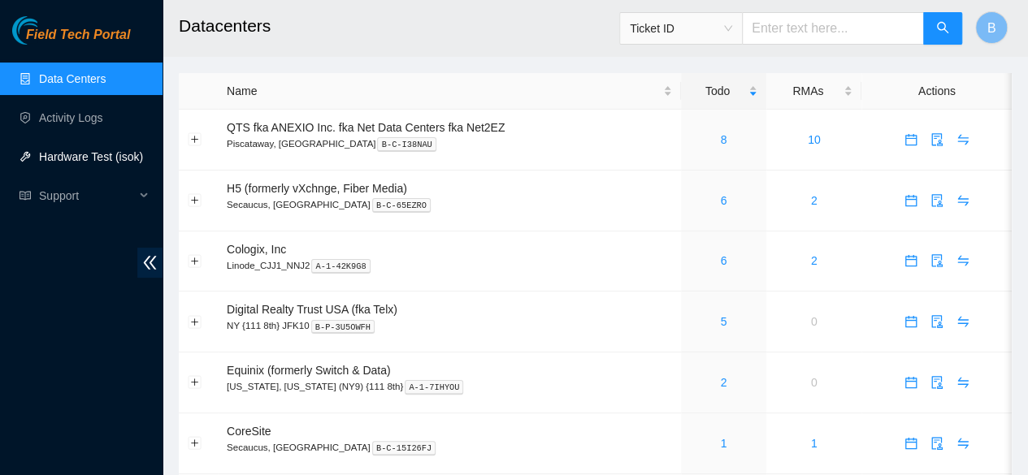
click at [88, 150] on link "Hardware Test (isok)" at bounding box center [91, 156] width 104 height 13
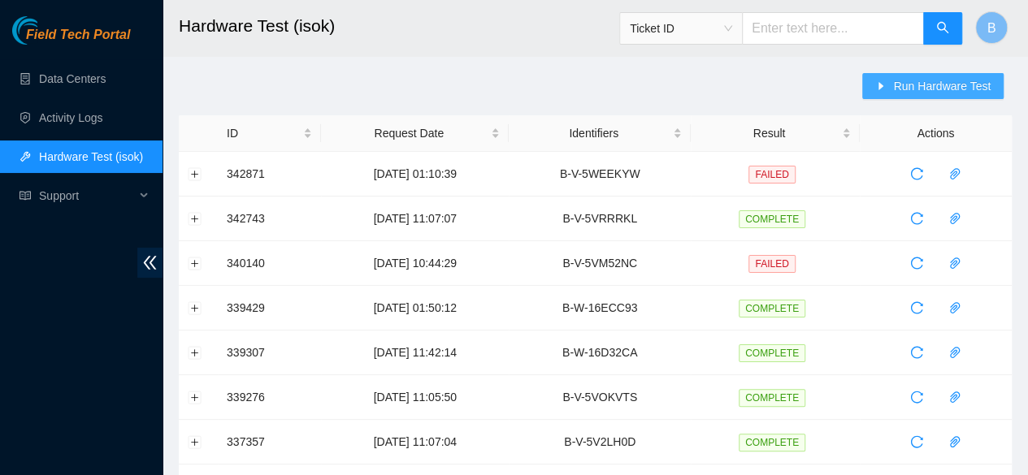
click at [960, 77] on span "Run Hardware Test" at bounding box center [942, 86] width 98 height 18
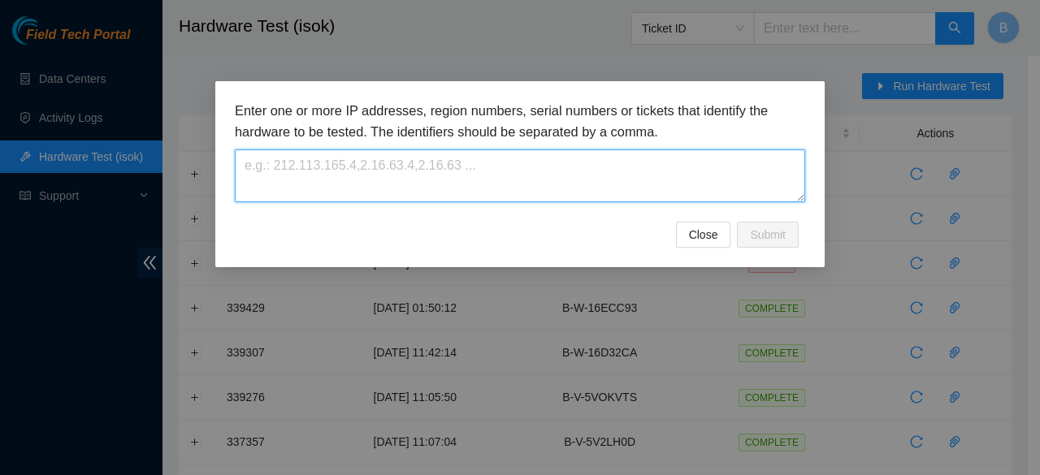
click at [307, 162] on textarea at bounding box center [520, 176] width 570 height 53
paste textarea "B-V-5WQS1EW"
type textarea "B-V-5WQS1EW"
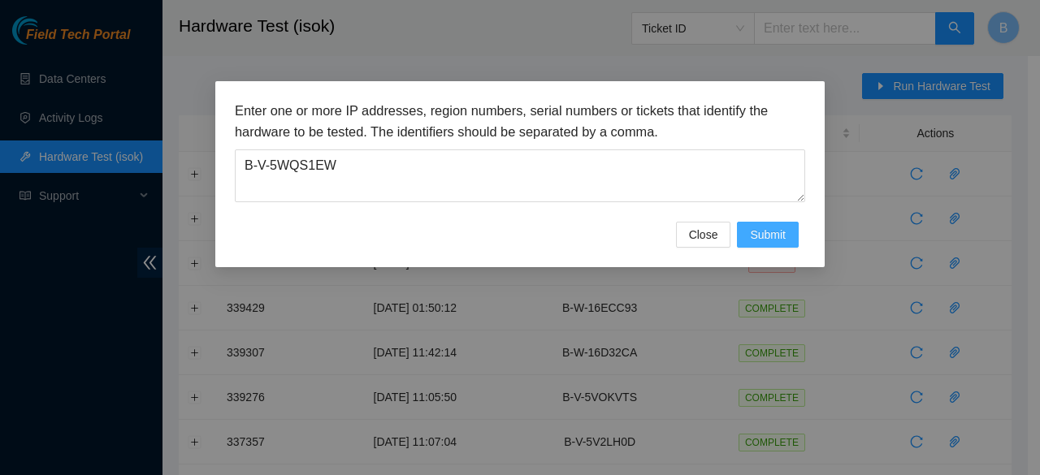
click at [785, 230] on span "Submit" at bounding box center [768, 235] width 36 height 18
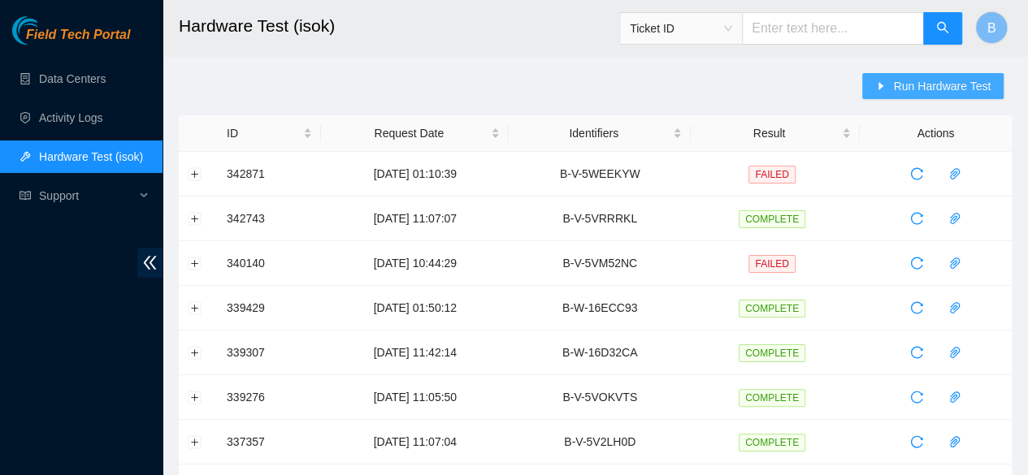
click at [933, 82] on span "Run Hardware Test" at bounding box center [942, 86] width 98 height 18
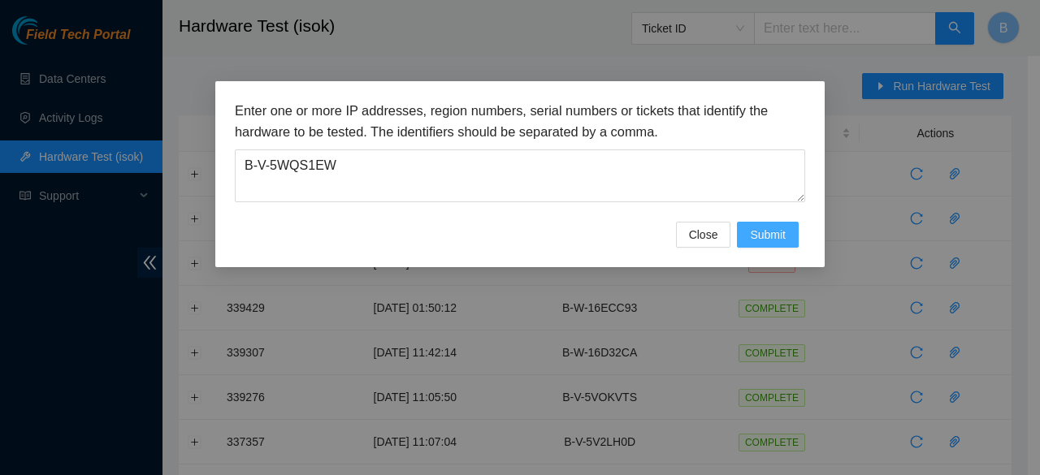
click at [780, 234] on span "Submit" at bounding box center [768, 235] width 36 height 18
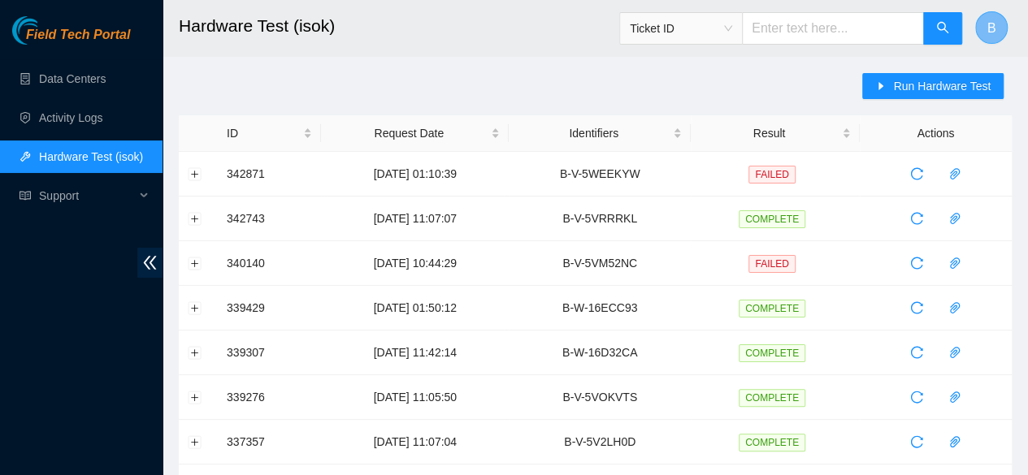
click at [983, 20] on button "B" at bounding box center [991, 27] width 33 height 33
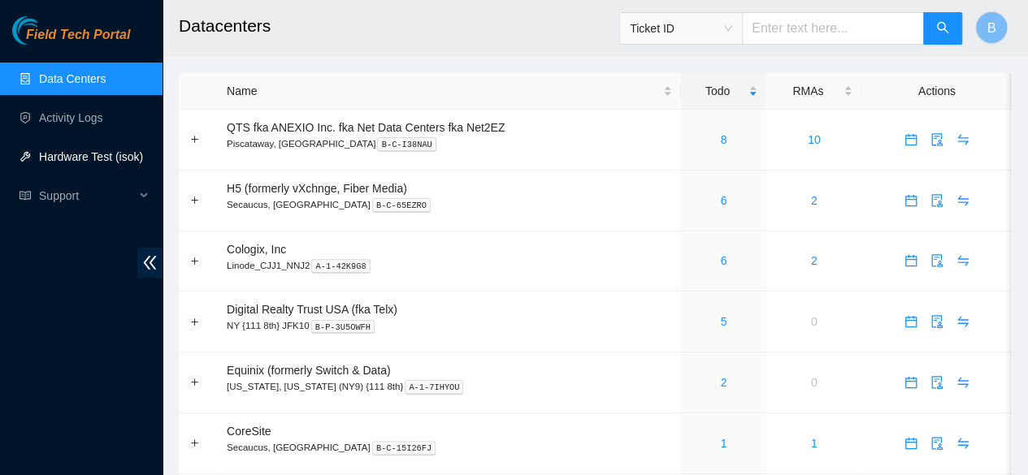
click at [63, 158] on link "Hardware Test (isok)" at bounding box center [91, 156] width 104 height 13
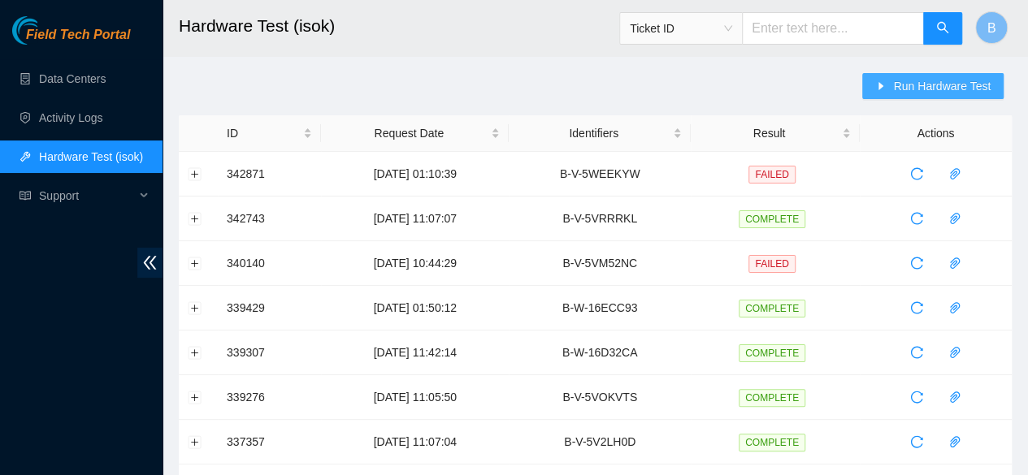
click at [931, 94] on span "Run Hardware Test" at bounding box center [942, 86] width 98 height 18
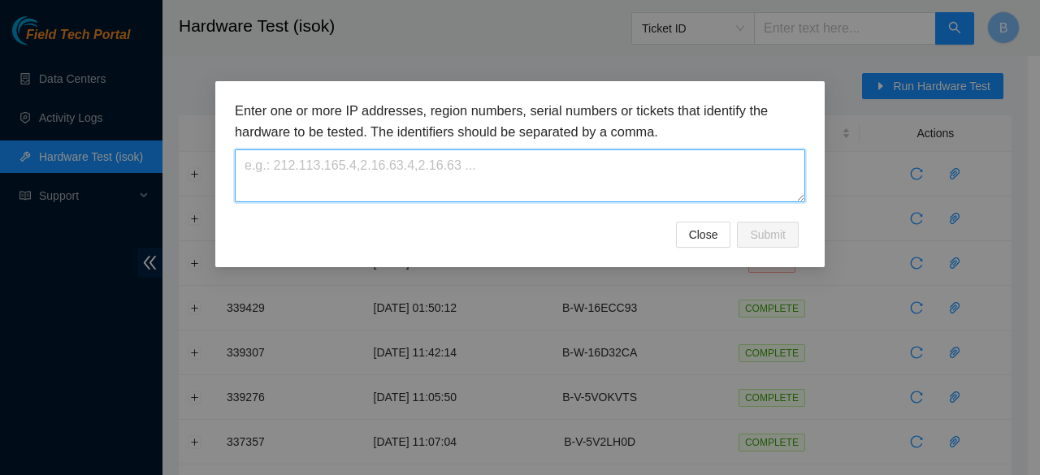
click at [408, 171] on textarea at bounding box center [520, 176] width 570 height 53
paste textarea "B-V-5WQS1EW"
type textarea "B-V-5WQS1EW"
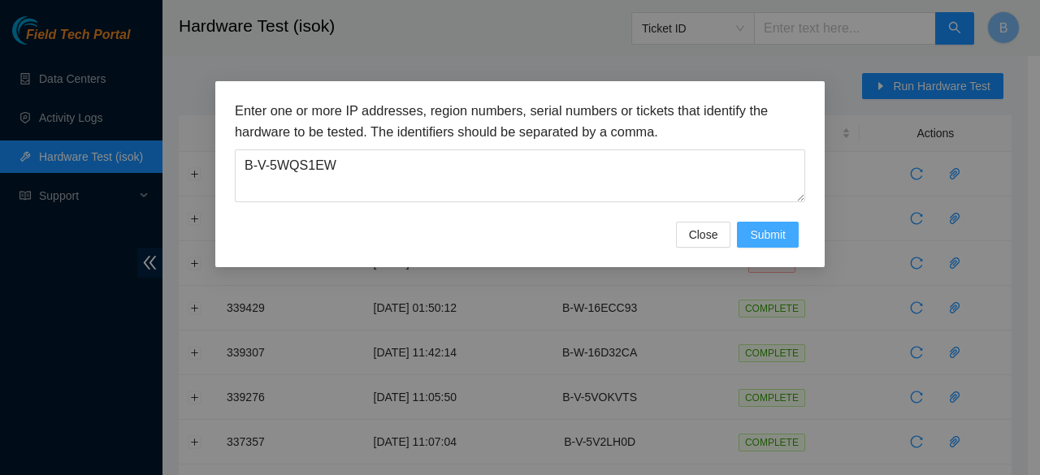
click at [763, 239] on span "Submit" at bounding box center [768, 235] width 36 height 18
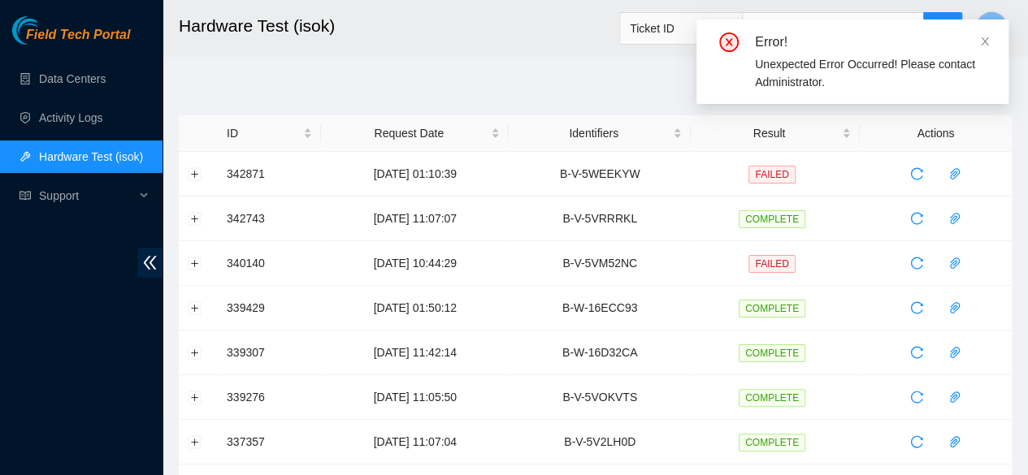
click at [814, 82] on div "Unexpected Error Occurred! Please contact Administrator." at bounding box center [872, 73] width 234 height 36
click at [56, 79] on link "Data Centers" at bounding box center [72, 78] width 67 height 13
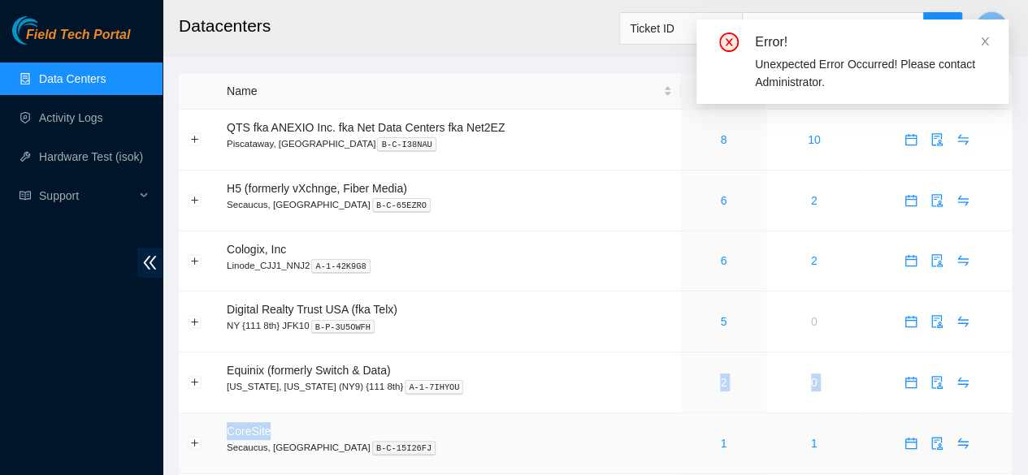
drag, startPoint x: 491, startPoint y: 428, endPoint x: 770, endPoint y: 418, distance: 279.7
click at [770, 418] on tr "CoreSite Secaucus, NJ NY2 B-C-15I26FJ 1 1" at bounding box center [595, 444] width 833 height 61
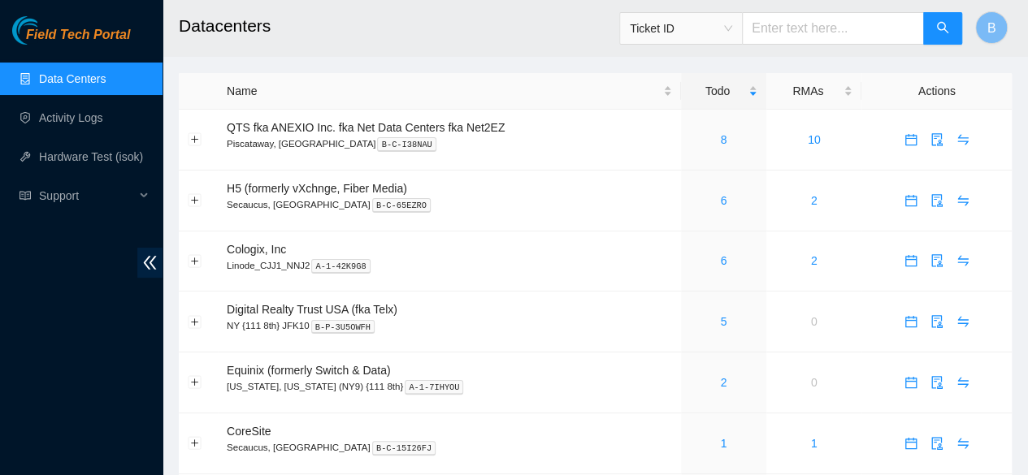
click at [517, 16] on h2 "Datacenters" at bounding box center [527, 26] width 697 height 52
click at [723, 447] on link "1" at bounding box center [723, 443] width 7 height 13
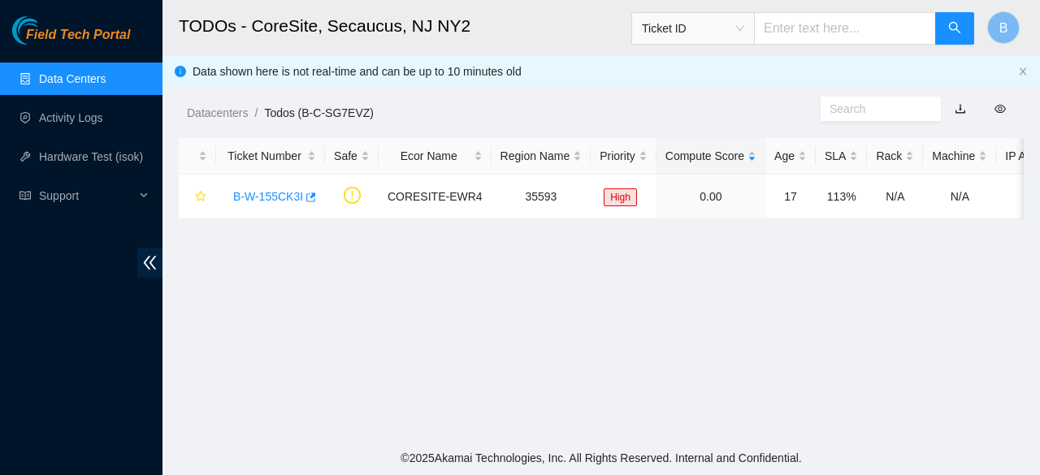
click at [78, 72] on link "Data Centers" at bounding box center [72, 78] width 67 height 13
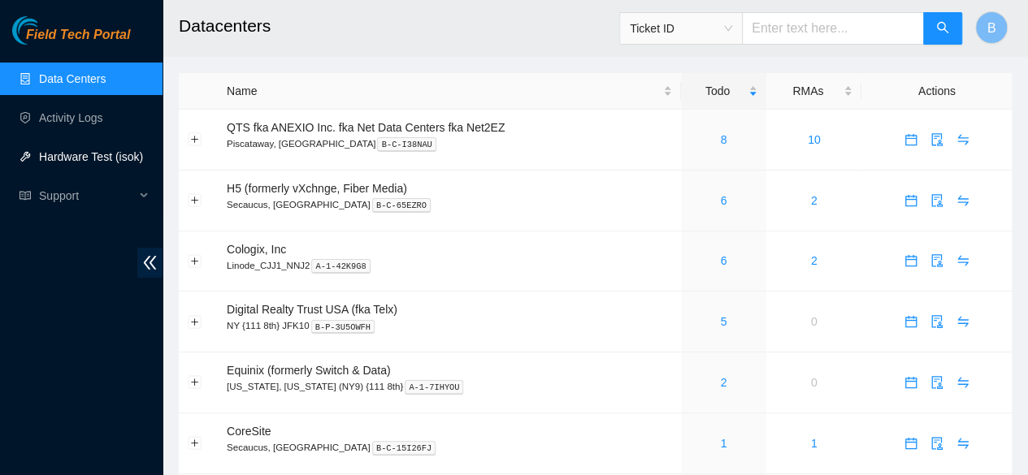
click at [73, 163] on link "Hardware Test (isok)" at bounding box center [91, 156] width 104 height 13
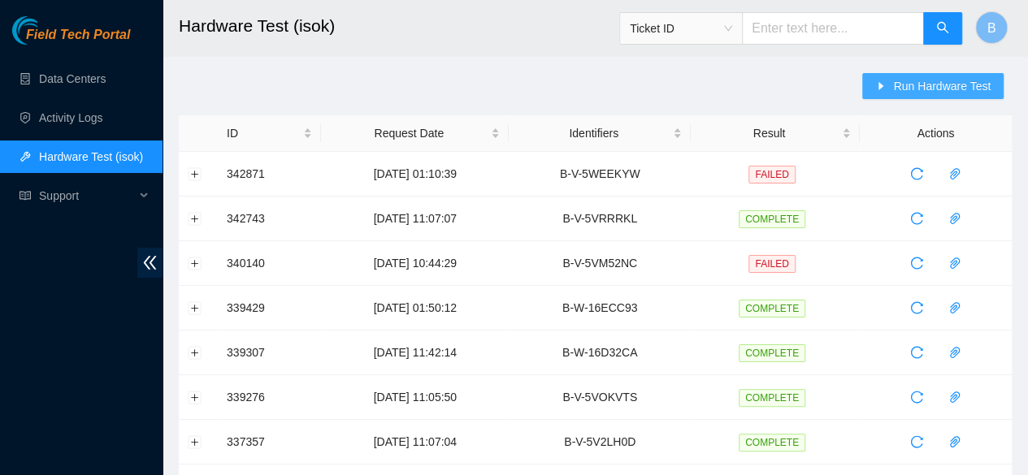
click at [956, 73] on button "Run Hardware Test" at bounding box center [932, 86] width 141 height 26
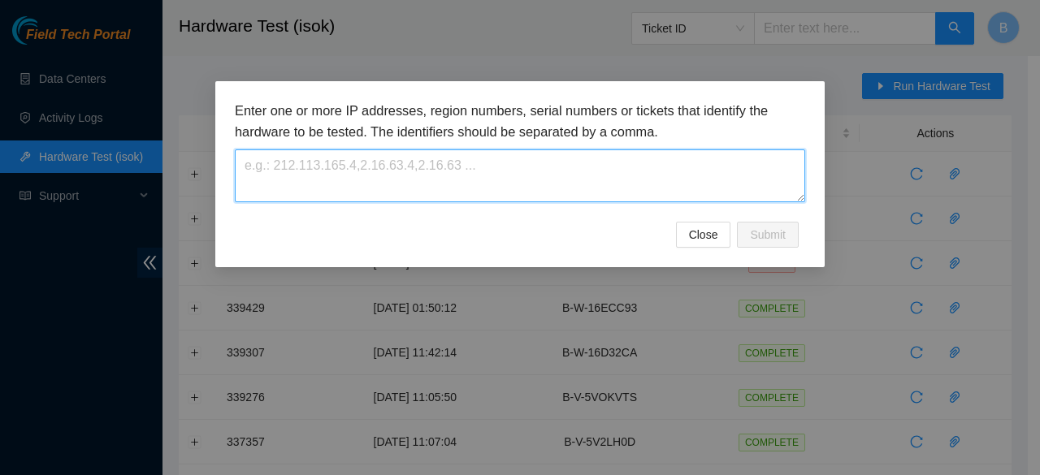
click at [292, 168] on textarea at bounding box center [520, 176] width 570 height 53
paste textarea "B-V-5WQS1EW"
type textarea "B-V-5WQS1EW"
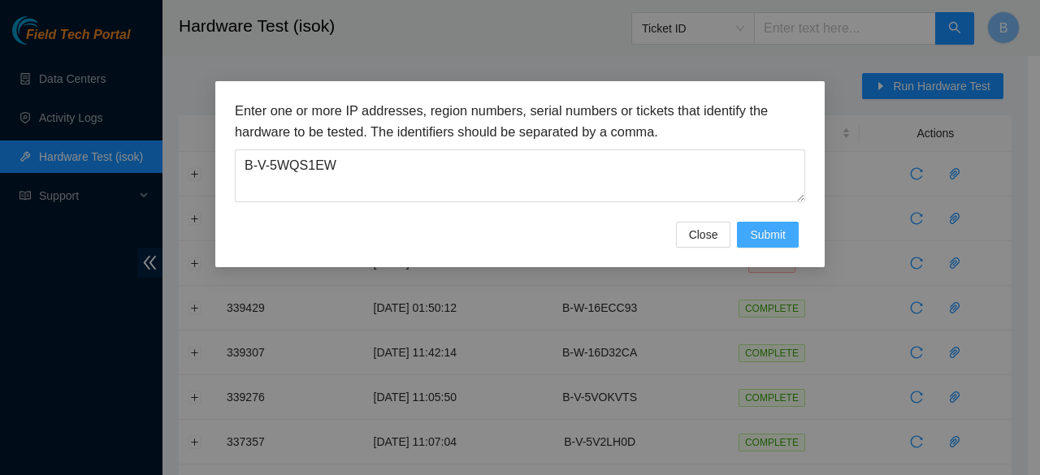
click at [786, 235] on button "Submit" at bounding box center [768, 235] width 62 height 26
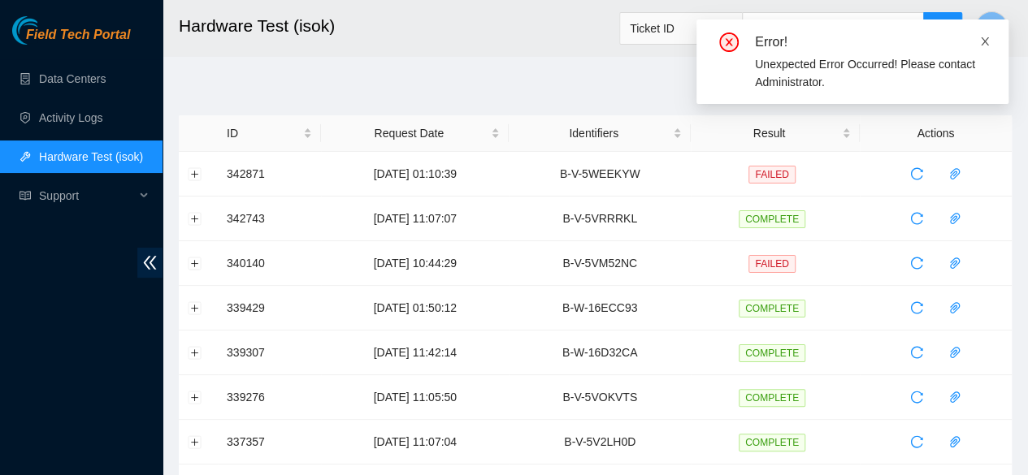
click at [980, 38] on icon "close" at bounding box center [984, 41] width 11 height 11
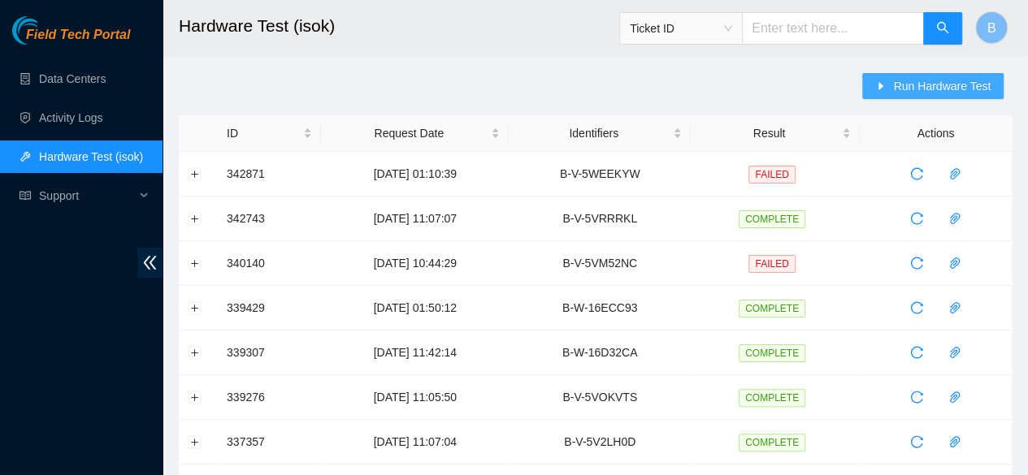
click at [961, 86] on span "Run Hardware Test" at bounding box center [942, 86] width 98 height 18
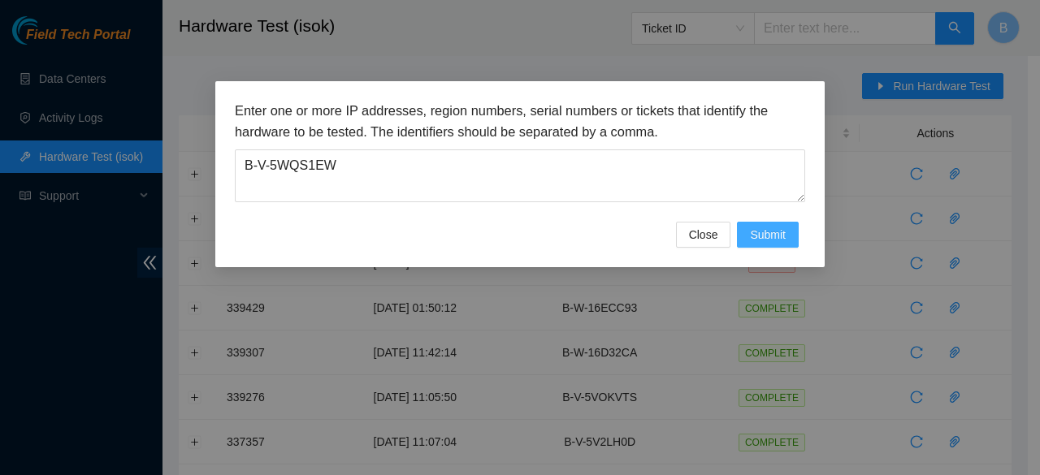
click at [763, 228] on span "Submit" at bounding box center [768, 235] width 36 height 18
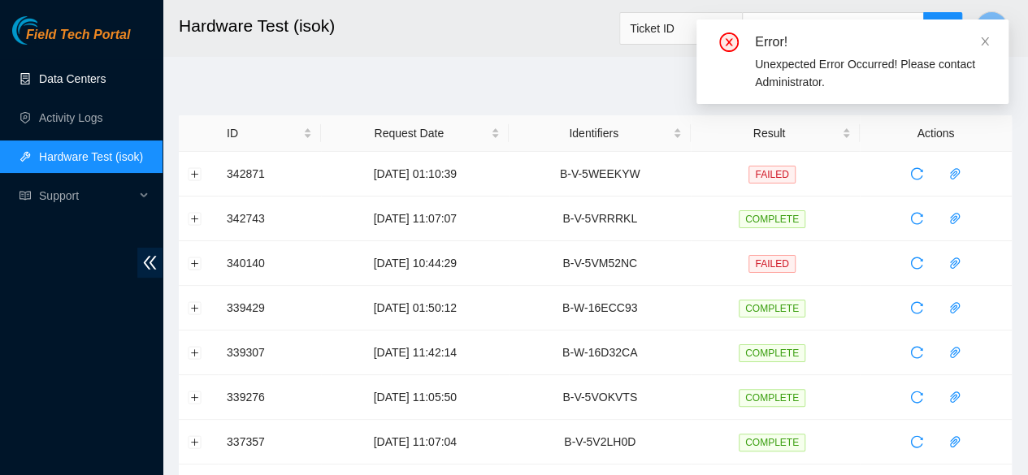
click at [80, 77] on link "Data Centers" at bounding box center [72, 78] width 67 height 13
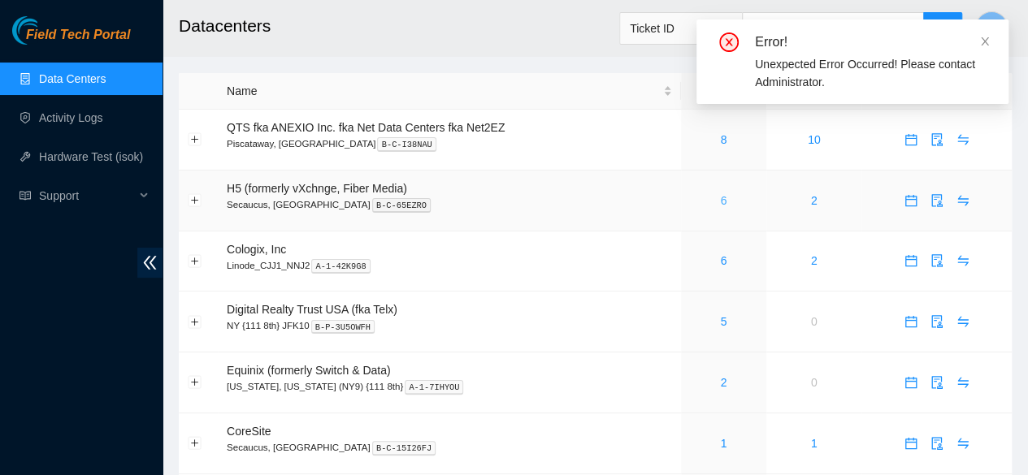
click at [720, 198] on link "6" at bounding box center [723, 200] width 7 height 13
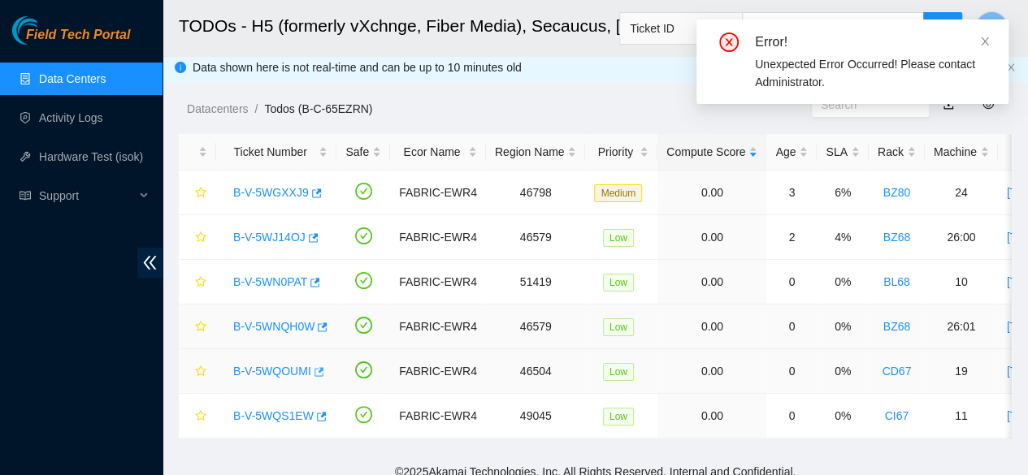
scroll to position [7, 0]
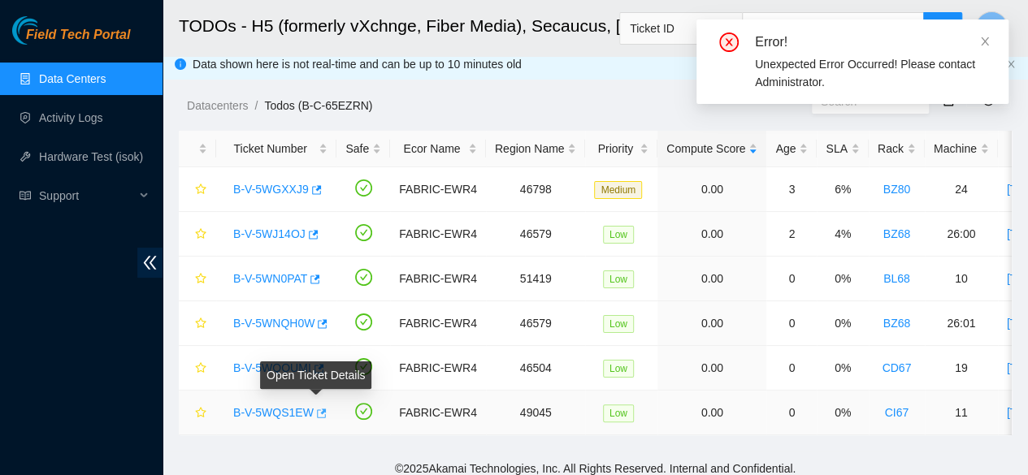
click at [319, 410] on icon "button" at bounding box center [322, 413] width 10 height 9
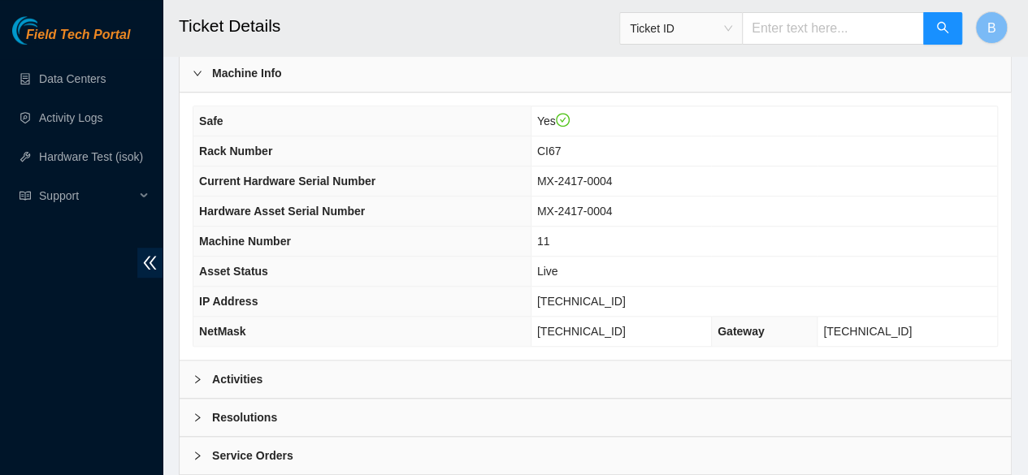
scroll to position [541, 0]
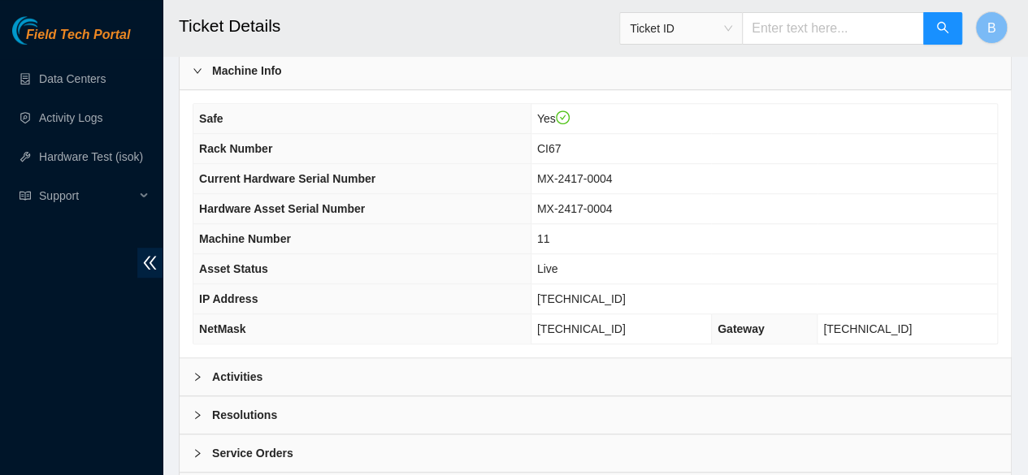
click at [196, 414] on div "Resolutions" at bounding box center [595, 415] width 831 height 37
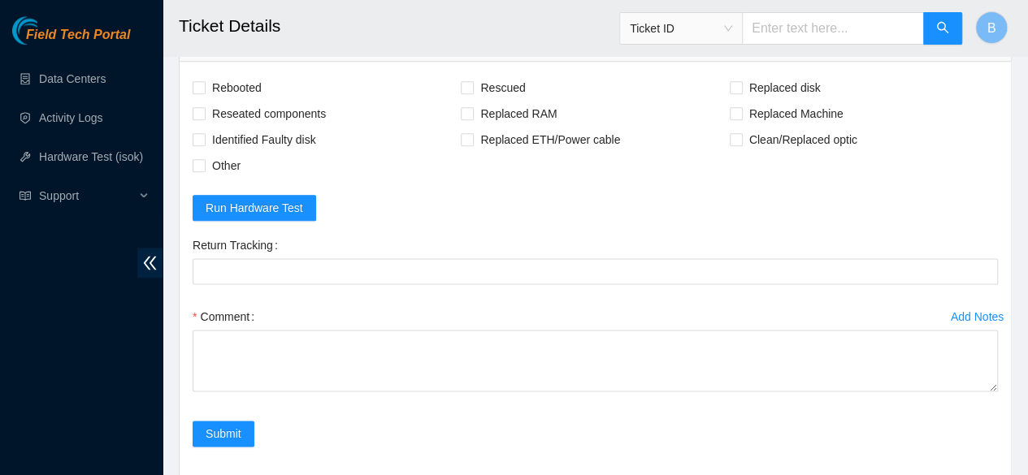
scroll to position [915, 0]
click at [281, 216] on span "Run Hardware Test" at bounding box center [255, 207] width 98 height 18
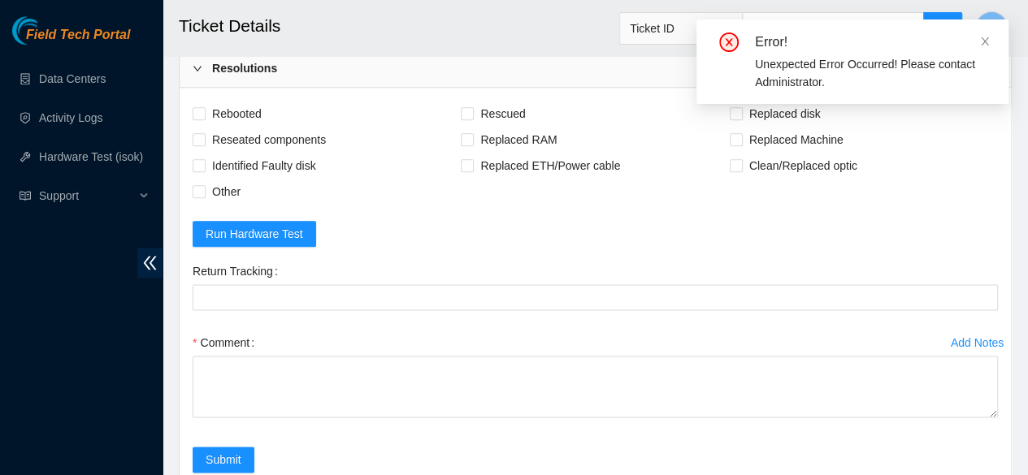
scroll to position [882, 0]
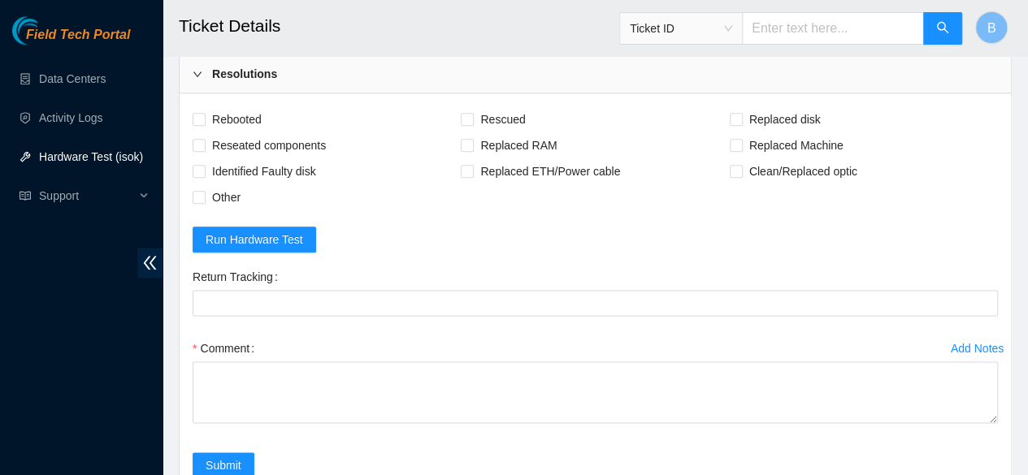
click at [94, 163] on link "Hardware Test (isok)" at bounding box center [91, 156] width 104 height 13
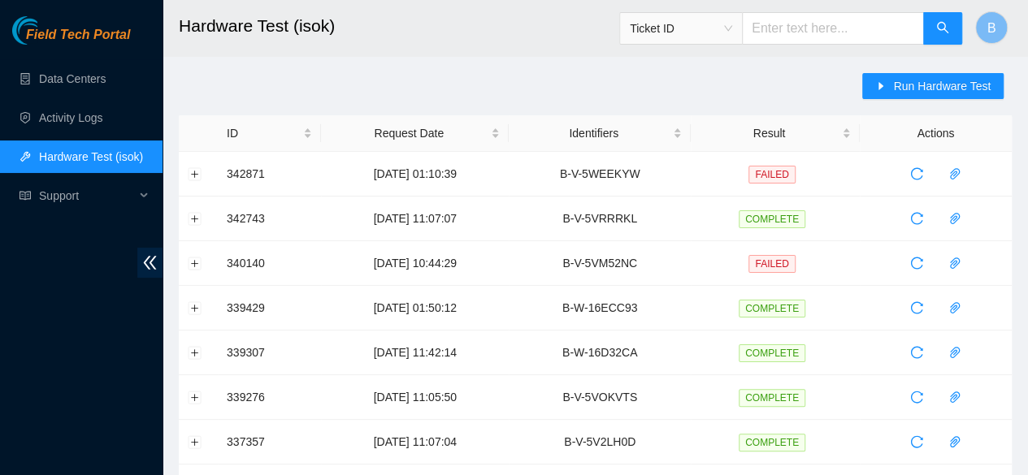
click at [915, 91] on span "Run Hardware Test" at bounding box center [942, 86] width 98 height 18
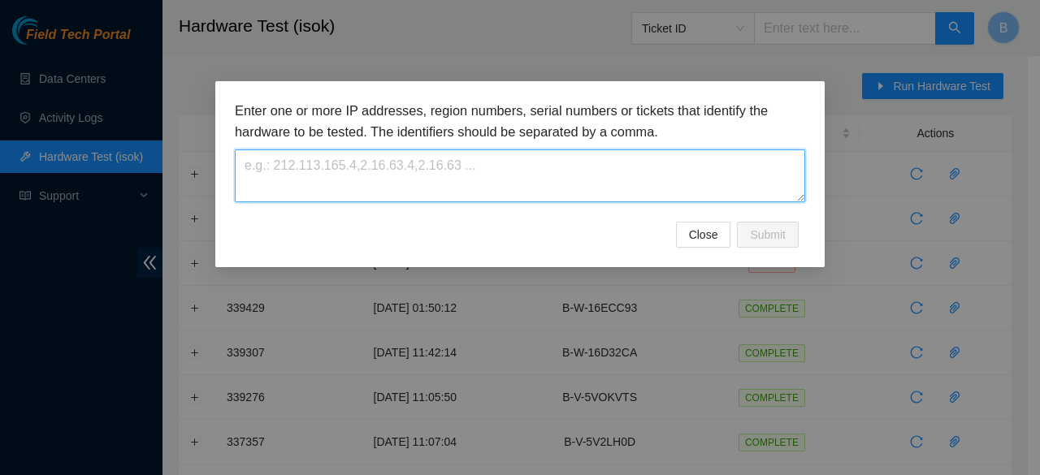
click at [375, 152] on textarea at bounding box center [520, 176] width 570 height 53
paste textarea "B-V-5WQS1EW"
type textarea "B-V-5WQS1EW"
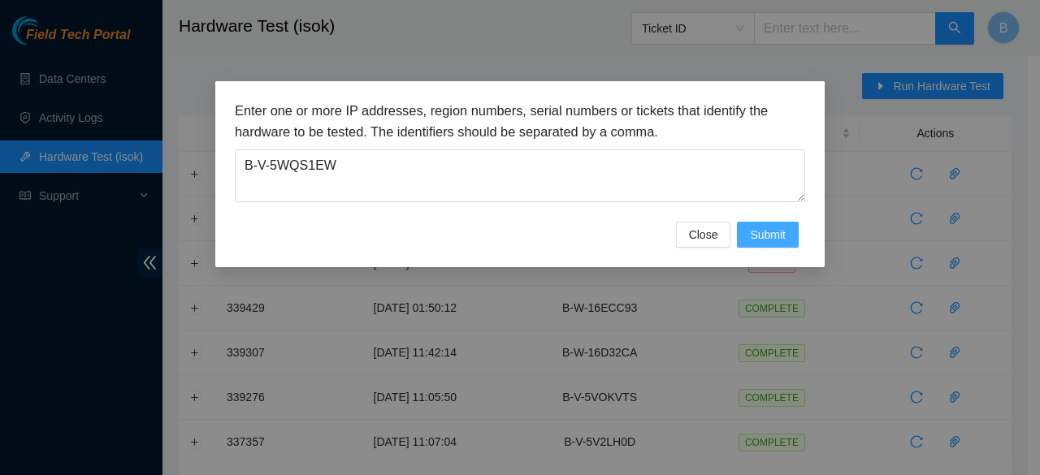
click at [778, 236] on span "Submit" at bounding box center [768, 235] width 36 height 18
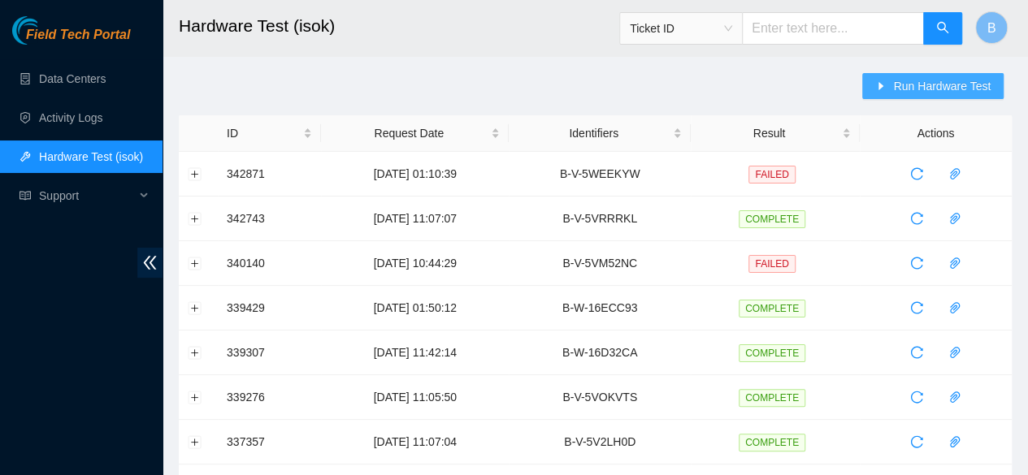
click at [898, 82] on span "Run Hardware Test" at bounding box center [942, 86] width 98 height 18
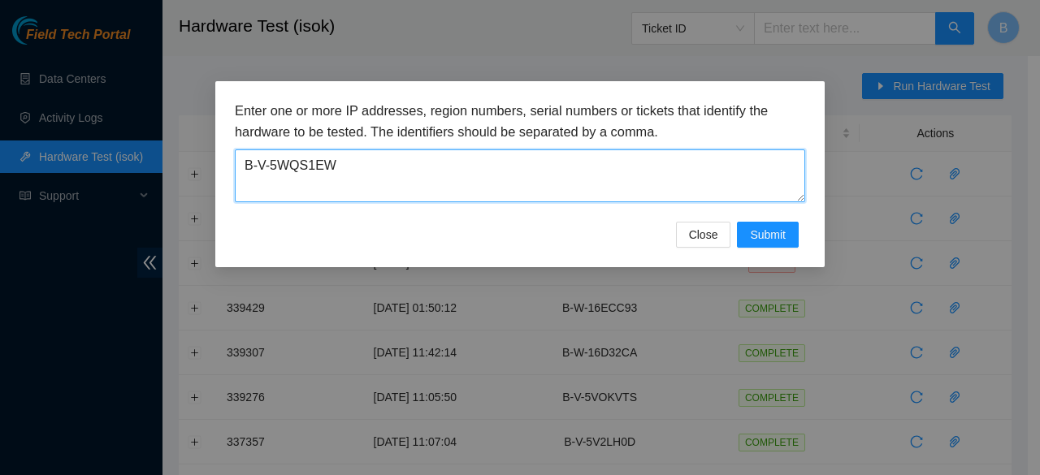
click at [381, 162] on textarea "B-V-5WQS1EW" at bounding box center [520, 176] width 570 height 53
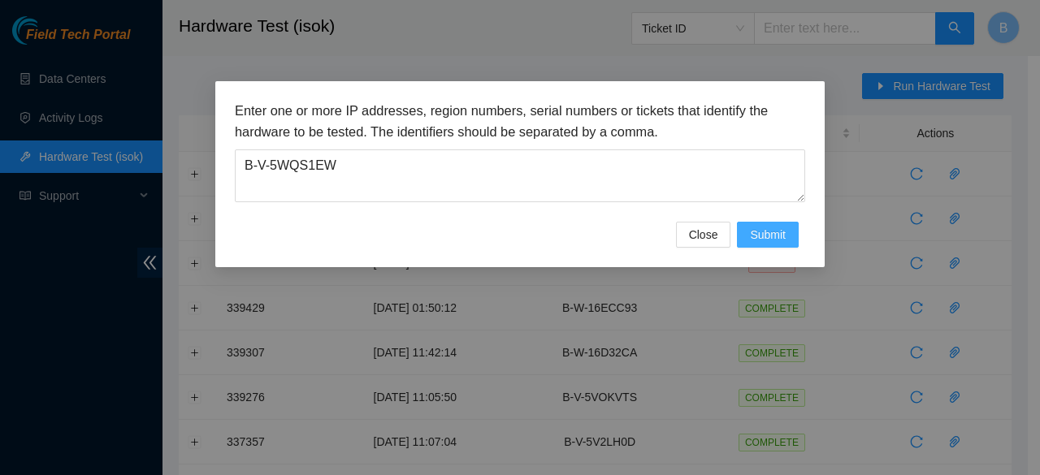
click at [786, 241] on button "Submit" at bounding box center [768, 235] width 62 height 26
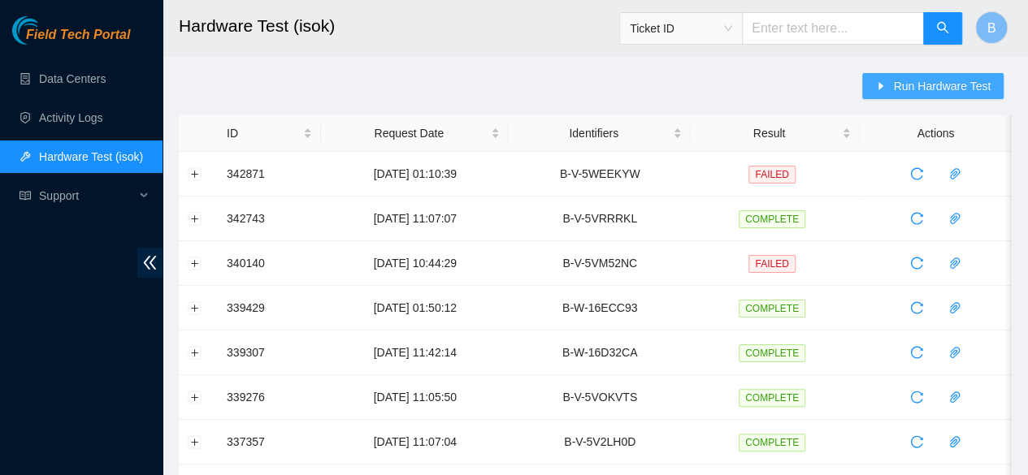
drag, startPoint x: 928, startPoint y: 69, endPoint x: 908, endPoint y: 86, distance: 25.9
click at [908, 86] on span "Run Hardware Test" at bounding box center [942, 86] width 98 height 18
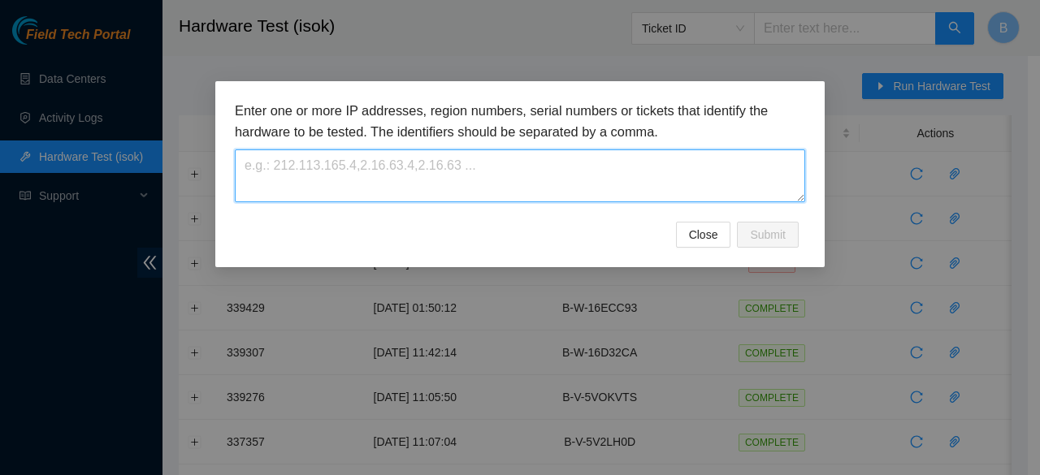
click at [411, 193] on textarea at bounding box center [520, 176] width 570 height 53
paste textarea "B-V-5WQS1EW"
type textarea "B-V-5WQS1EW"
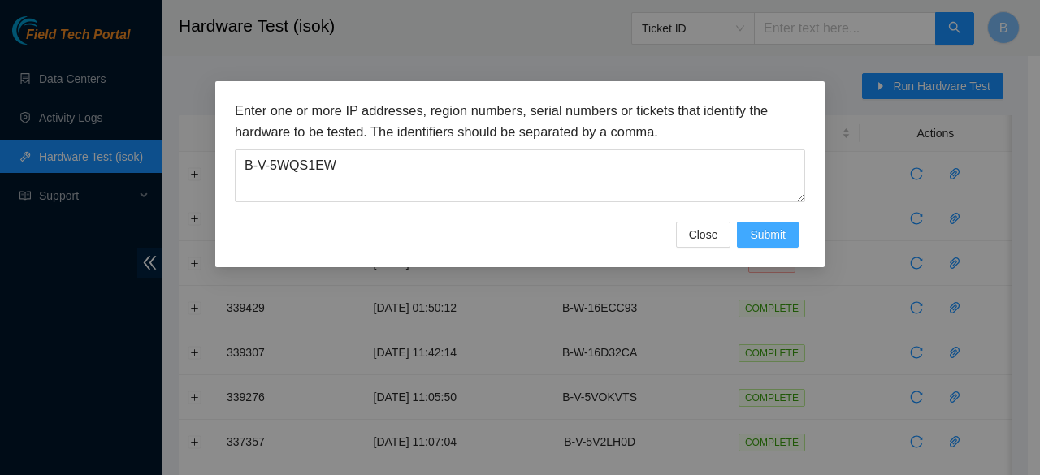
click at [761, 234] on span "Submit" at bounding box center [768, 235] width 36 height 18
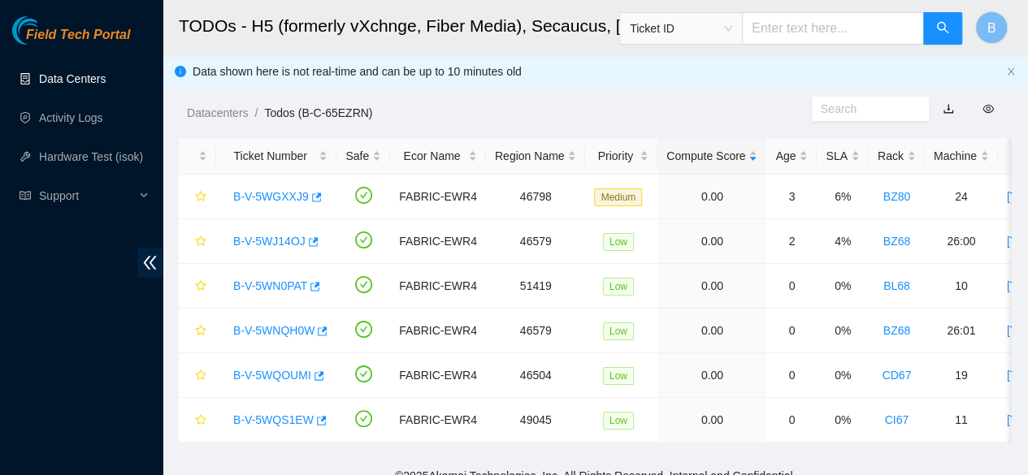
click at [68, 79] on link "Data Centers" at bounding box center [72, 78] width 67 height 13
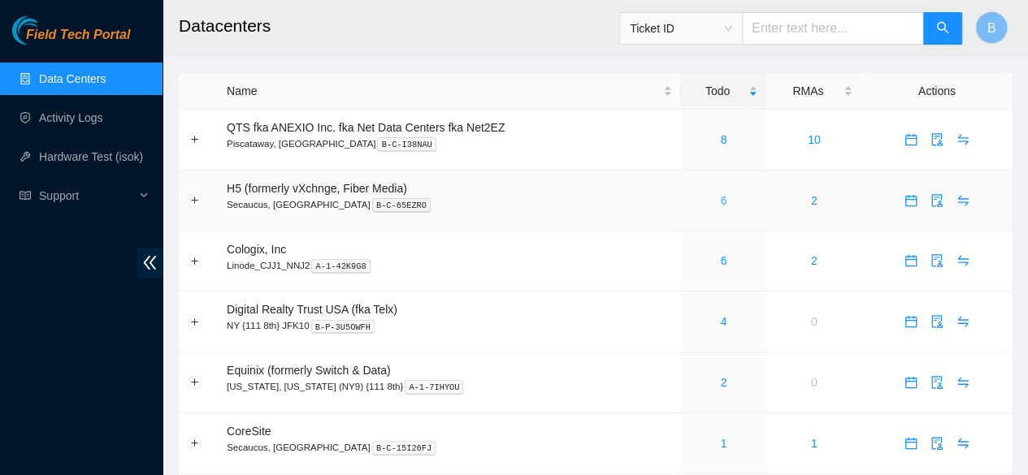
click at [724, 200] on link "6" at bounding box center [723, 200] width 7 height 13
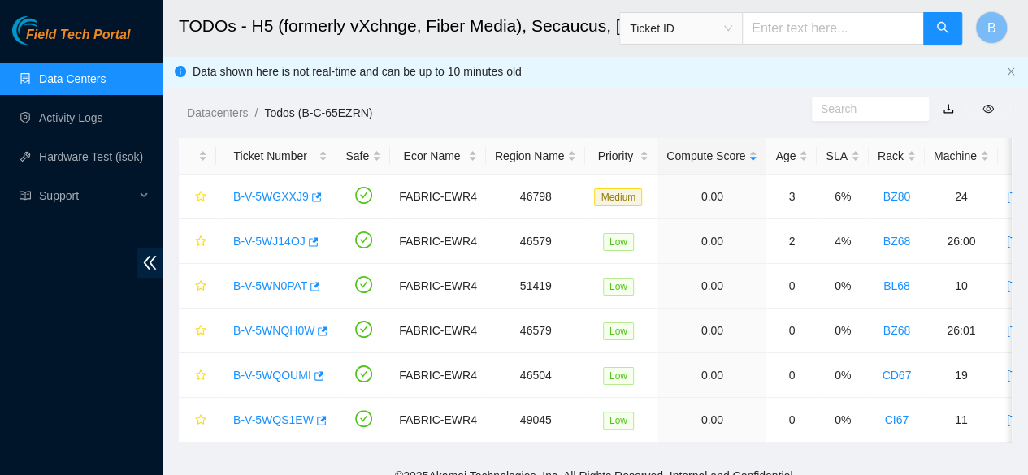
drag, startPoint x: 187, startPoint y: 113, endPoint x: 62, endPoint y: -13, distance: 177.5
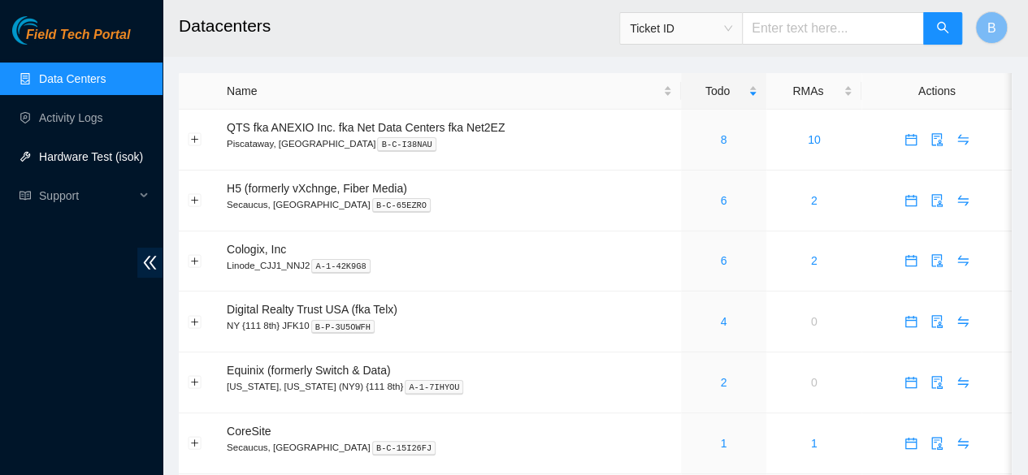
click at [81, 160] on link "Hardware Test (isok)" at bounding box center [91, 156] width 104 height 13
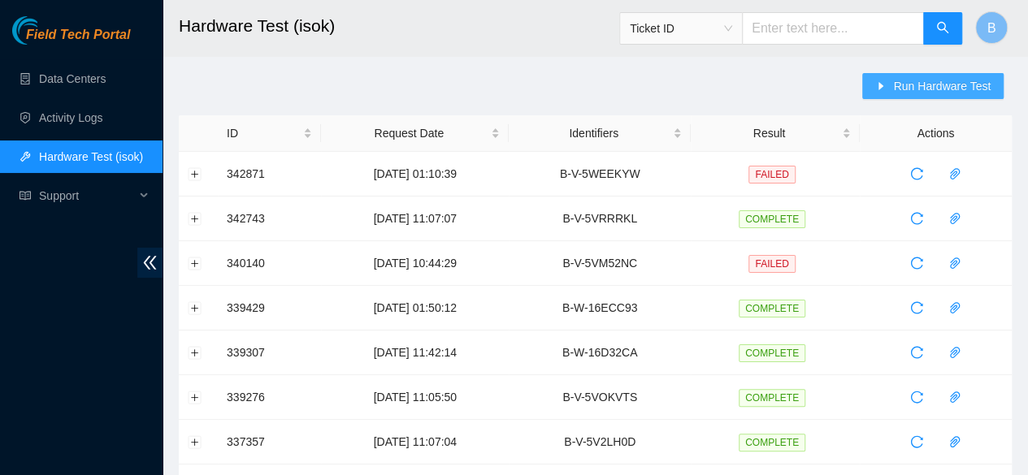
click at [938, 80] on span "Run Hardware Test" at bounding box center [942, 86] width 98 height 18
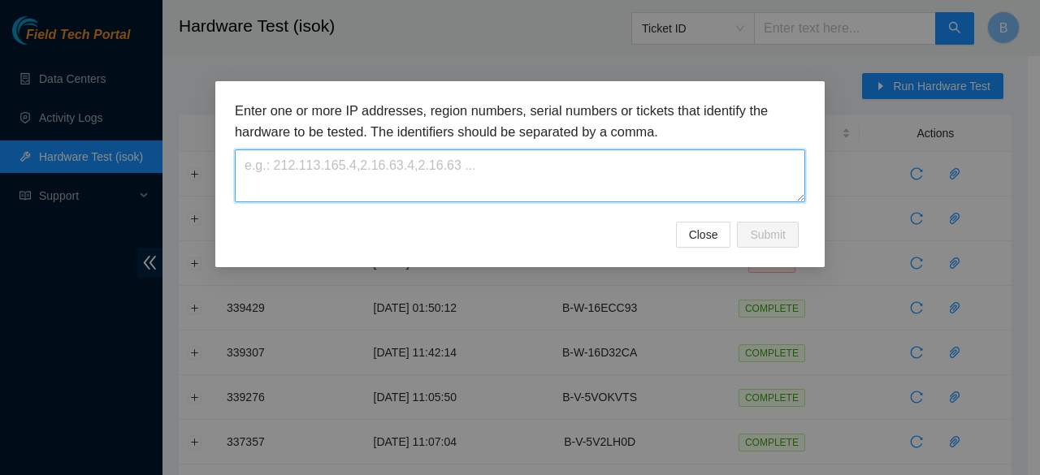
click at [400, 170] on textarea at bounding box center [520, 176] width 570 height 53
paste textarea "B-V-5WQS1EW"
type textarea "B-V-5WQS1EW"
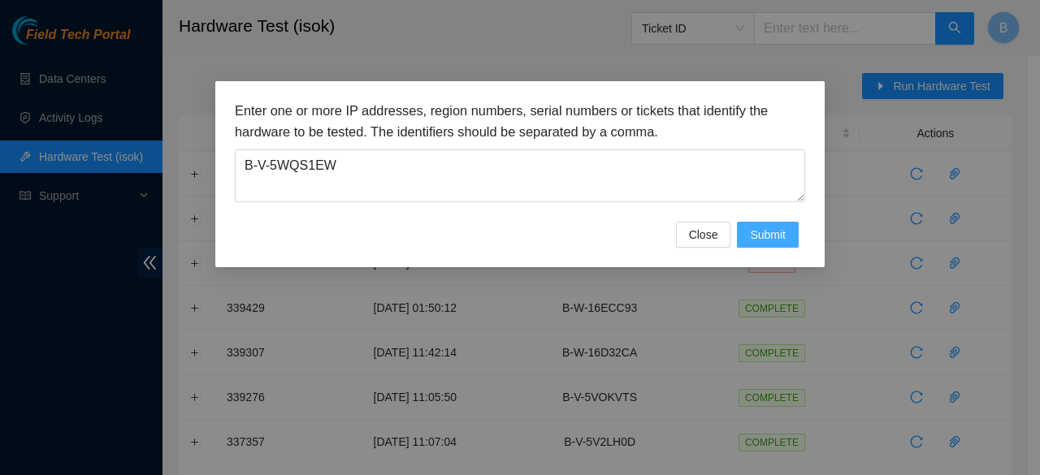
click at [774, 232] on span "Submit" at bounding box center [768, 235] width 36 height 18
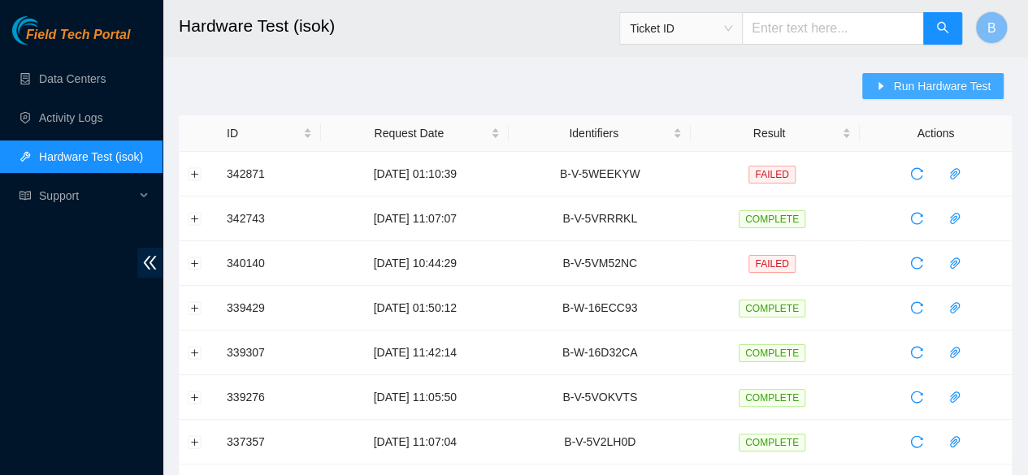
click at [951, 76] on button "Run Hardware Test" at bounding box center [932, 86] width 141 height 26
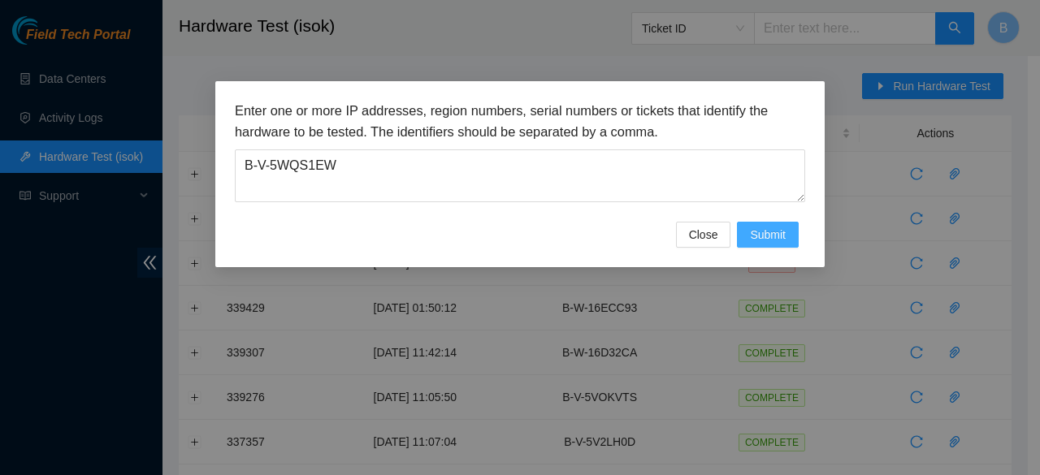
click at [770, 236] on span "Submit" at bounding box center [768, 235] width 36 height 18
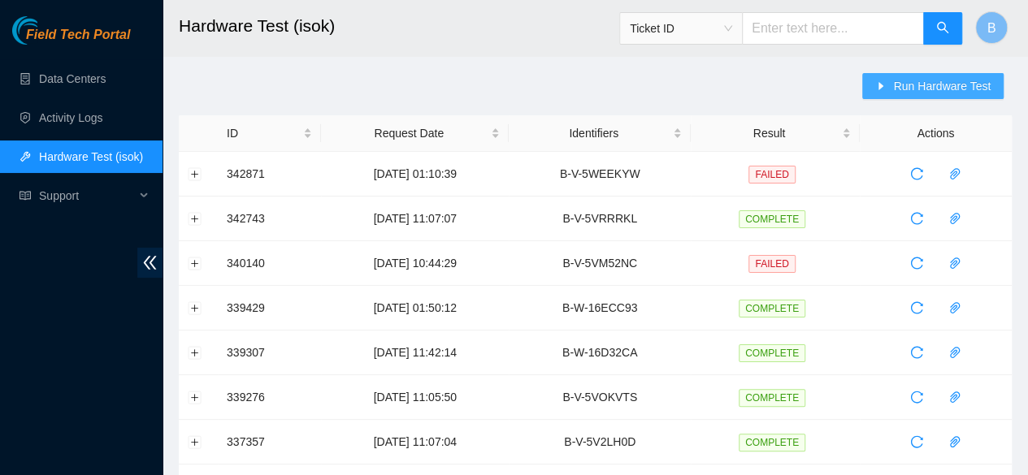
click at [956, 84] on span "Run Hardware Test" at bounding box center [942, 86] width 98 height 18
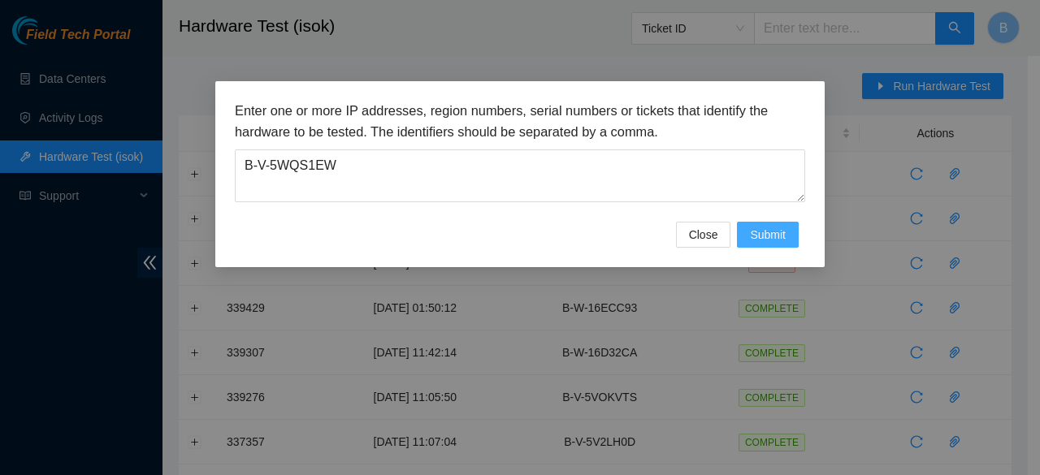
click at [746, 243] on button "Submit" at bounding box center [768, 235] width 62 height 26
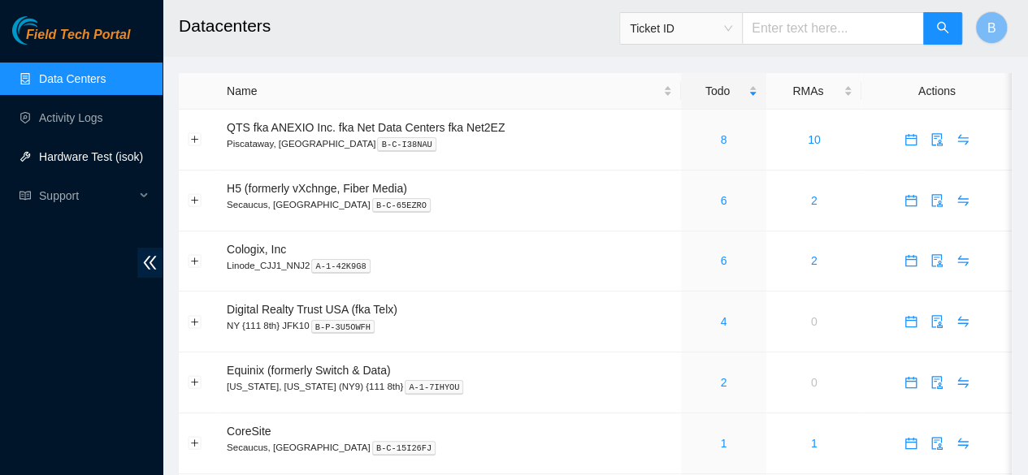
click at [85, 161] on link "Hardware Test (isok)" at bounding box center [91, 156] width 104 height 13
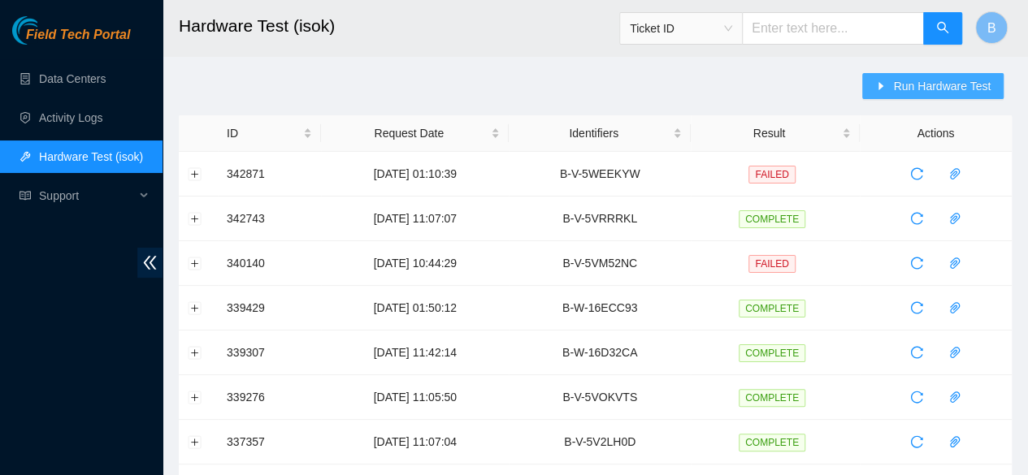
click at [920, 80] on span "Run Hardware Test" at bounding box center [942, 86] width 98 height 18
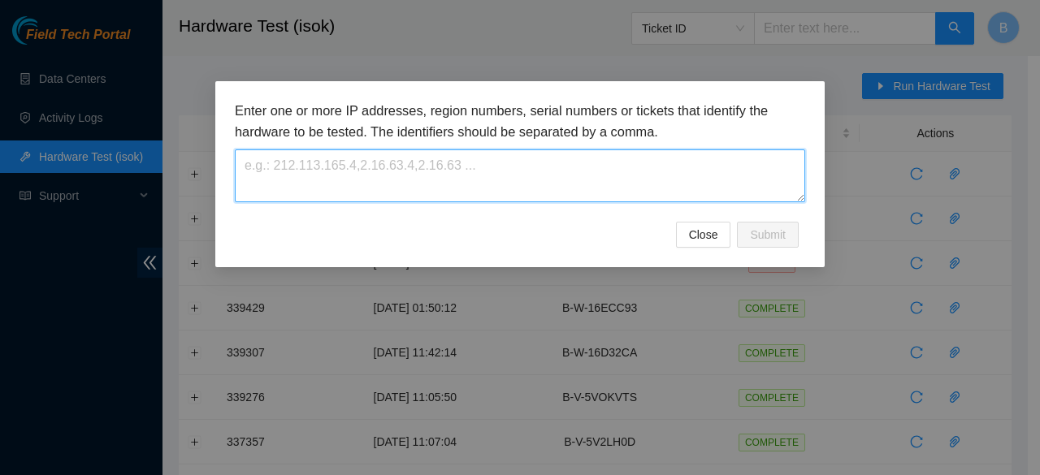
click at [346, 167] on textarea at bounding box center [520, 176] width 570 height 53
click at [263, 171] on textarea at bounding box center [520, 176] width 570 height 53
paste textarea "B-V-5WQS1EW"
type textarea "B-V-5WQS1EW"
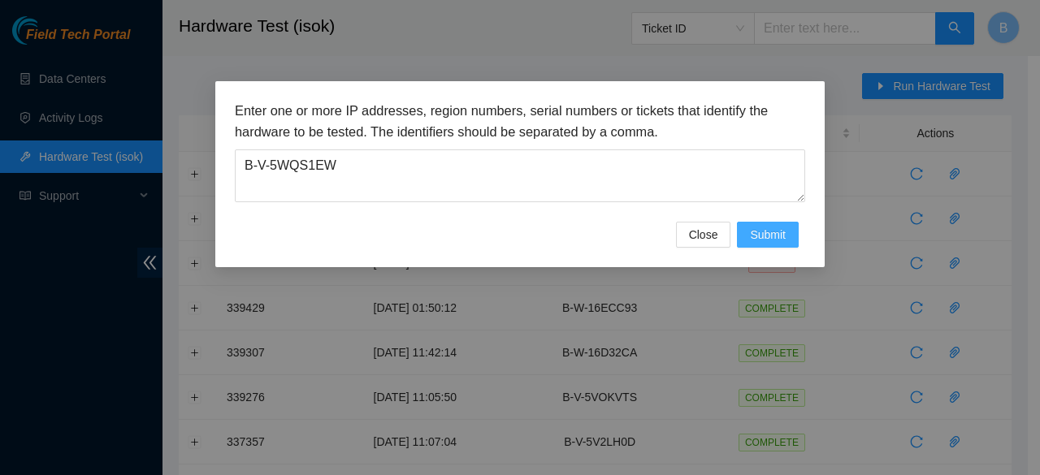
click at [778, 235] on span "Submit" at bounding box center [768, 235] width 36 height 18
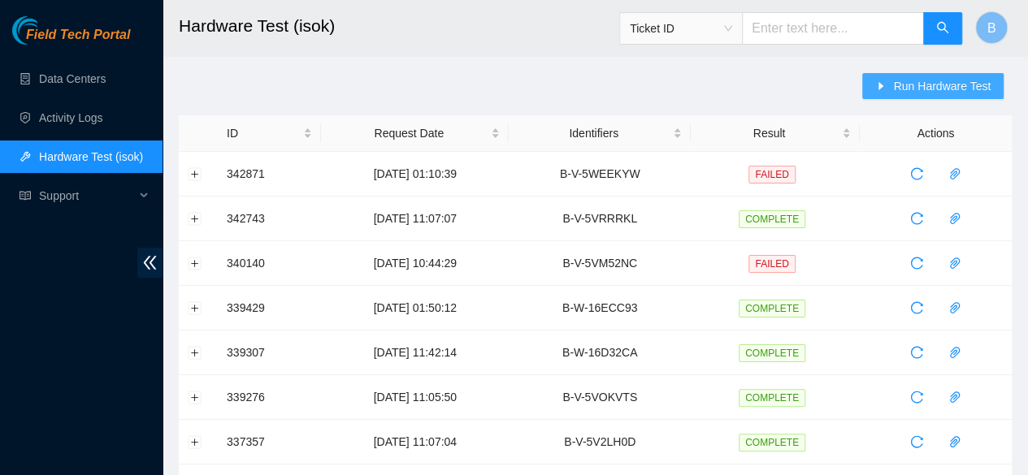
click at [945, 82] on span "Run Hardware Test" at bounding box center [942, 86] width 98 height 18
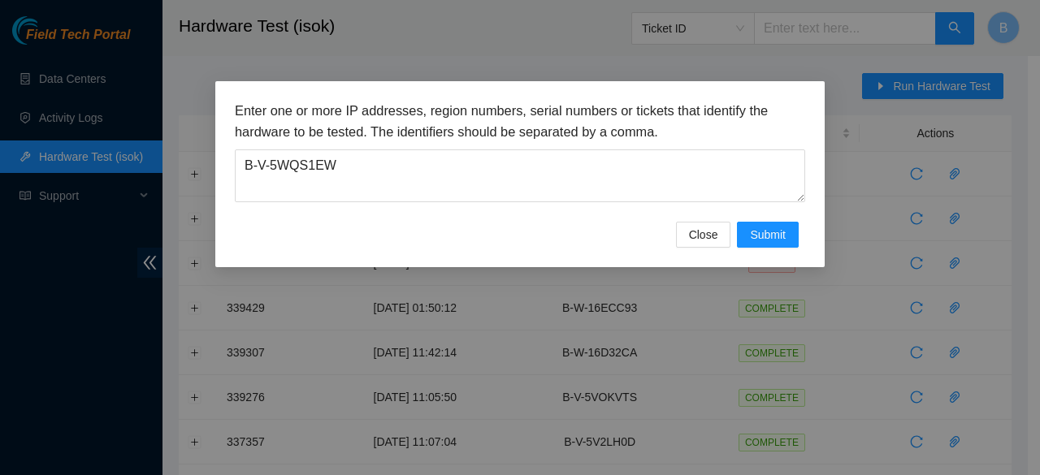
click at [769, 247] on div "Enter one or more IP addresses, region numbers, serial numbers or tickets that …" at bounding box center [519, 174] width 609 height 186
click at [770, 236] on span "Submit" at bounding box center [768, 235] width 36 height 18
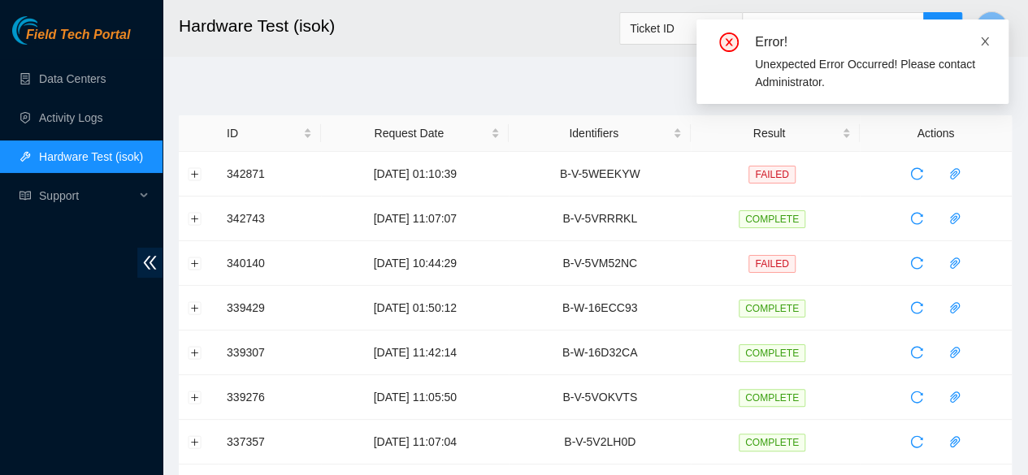
click at [983, 44] on icon "close" at bounding box center [985, 41] width 8 height 8
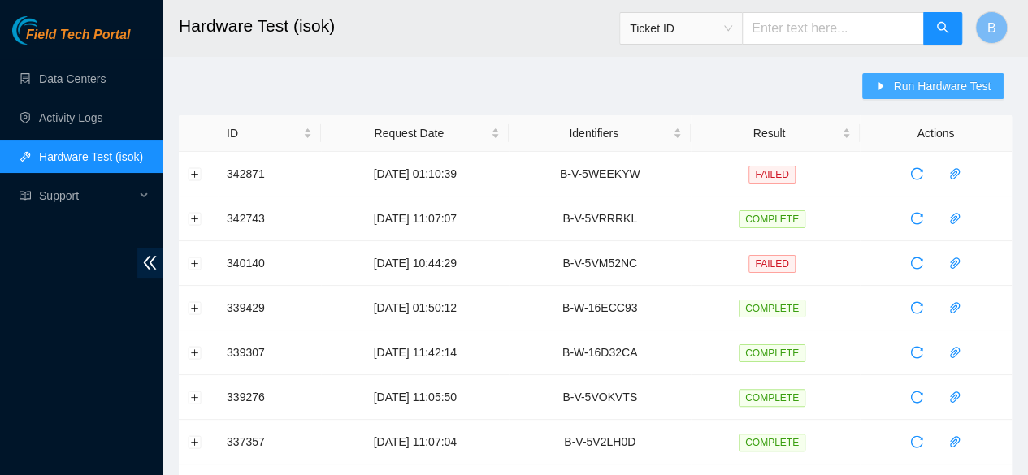
click at [933, 80] on span "Run Hardware Test" at bounding box center [942, 86] width 98 height 18
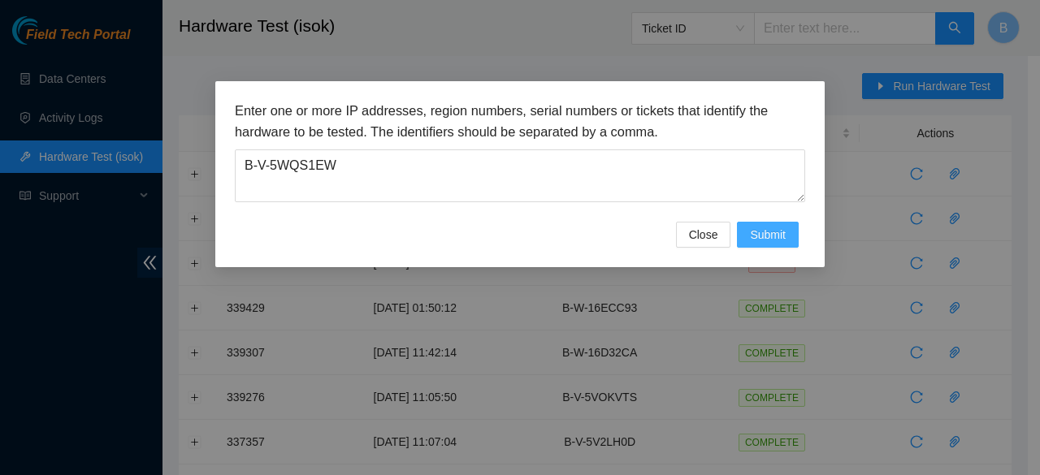
click at [768, 237] on span "Submit" at bounding box center [768, 235] width 36 height 18
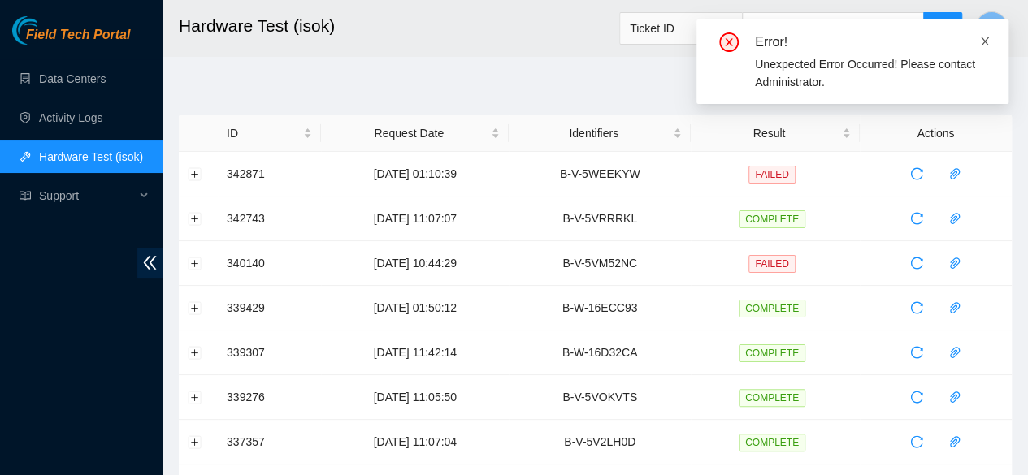
click at [985, 41] on icon "close" at bounding box center [985, 41] width 8 height 8
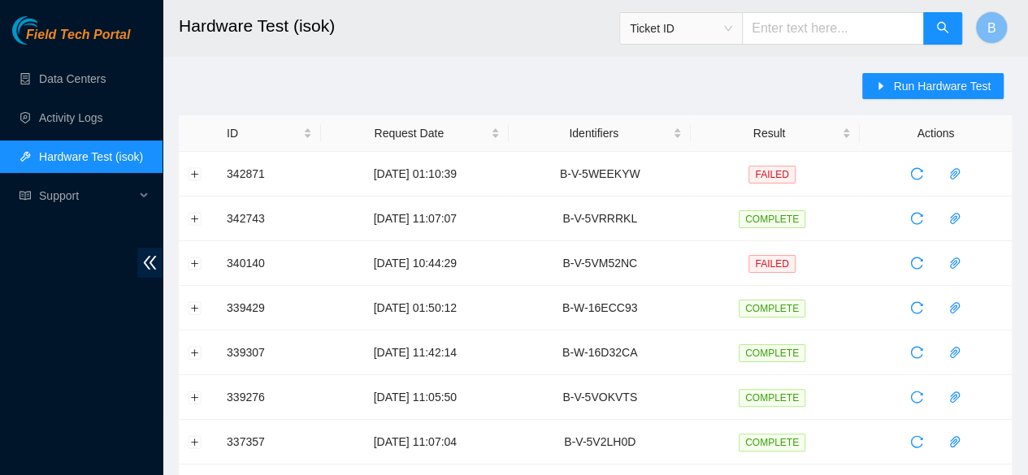
click at [938, 80] on span "Run Hardware Test" at bounding box center [942, 86] width 98 height 18
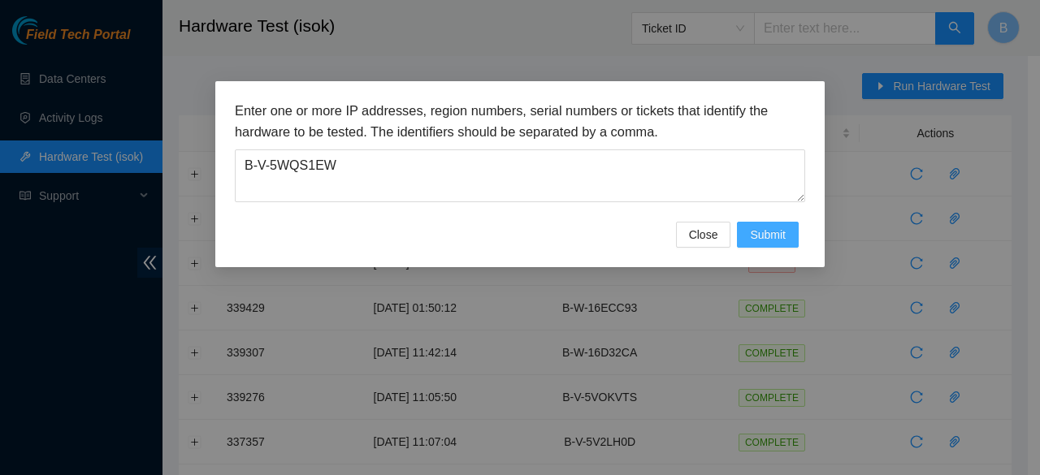
click at [766, 230] on span "Submit" at bounding box center [768, 235] width 36 height 18
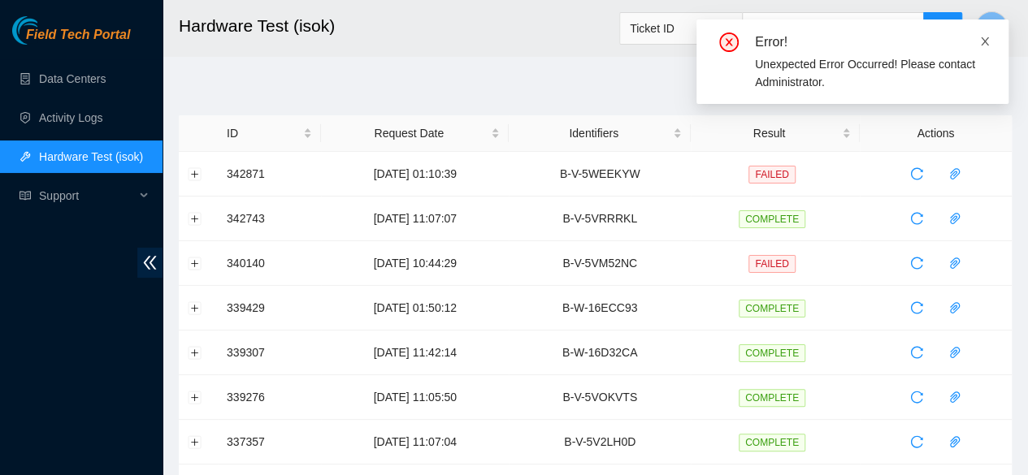
click at [985, 43] on icon "close" at bounding box center [985, 41] width 8 height 8
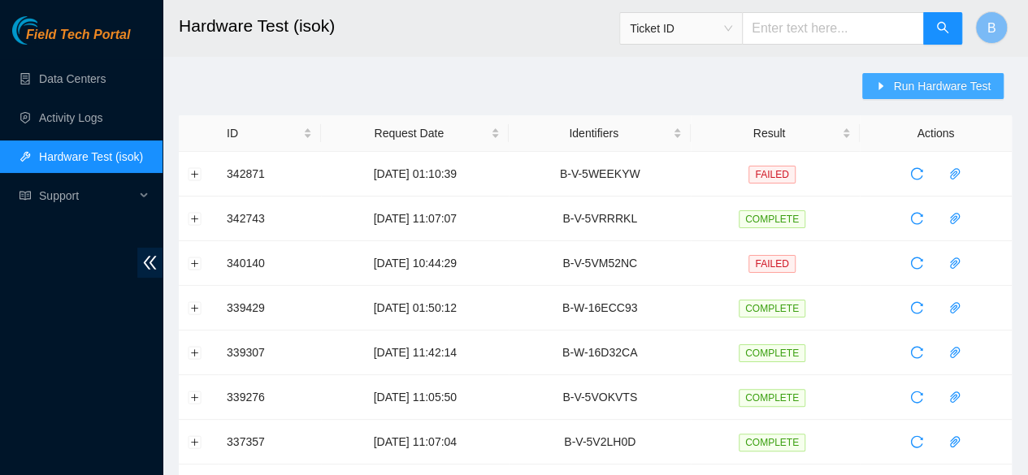
click at [946, 89] on span "Run Hardware Test" at bounding box center [942, 86] width 98 height 18
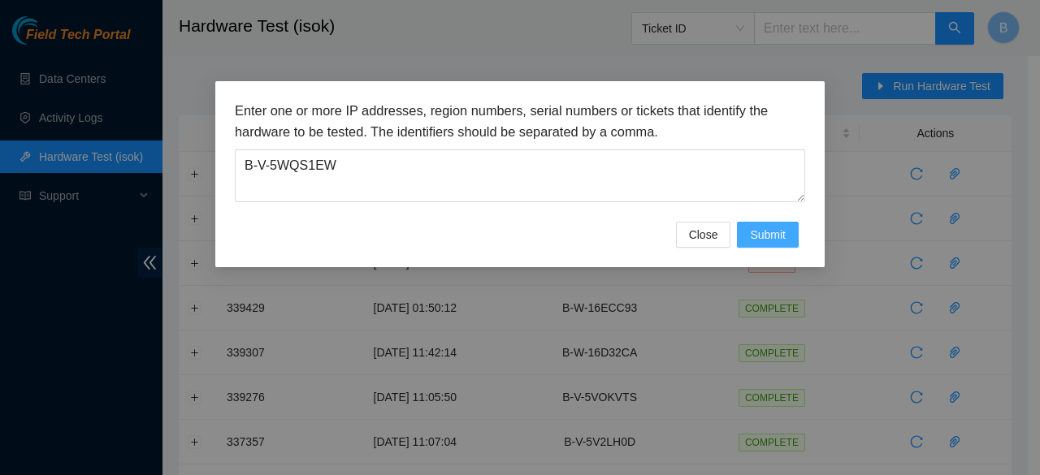
click at [766, 242] on span "Submit" at bounding box center [768, 235] width 36 height 18
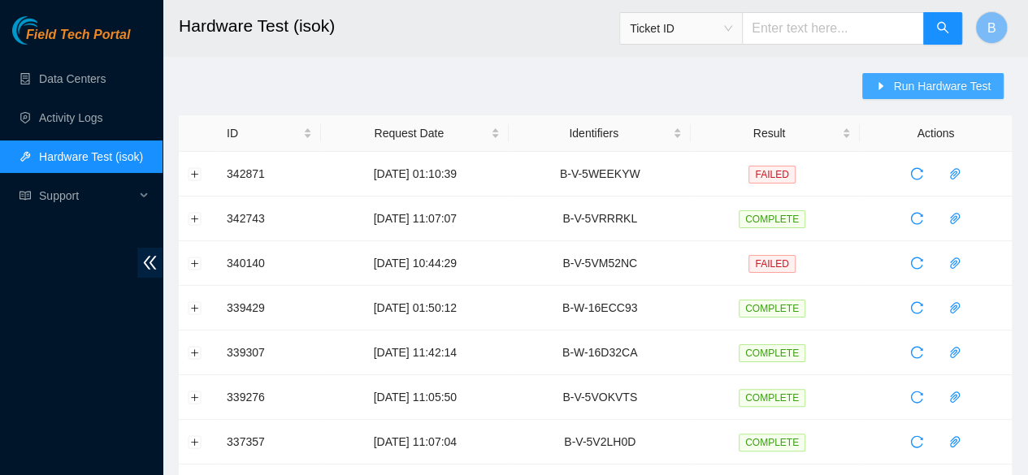
click at [938, 92] on span "Run Hardware Test" at bounding box center [942, 86] width 98 height 18
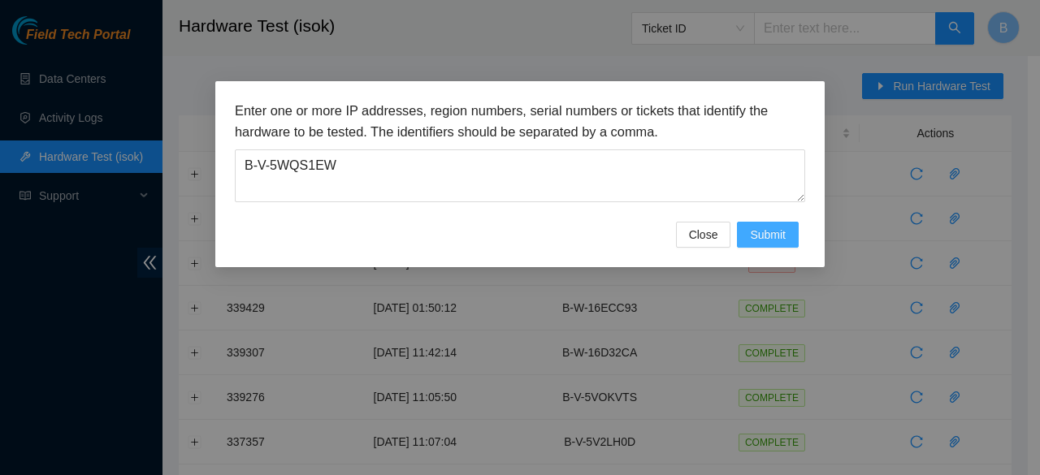
click at [770, 246] on button "Submit" at bounding box center [768, 235] width 62 height 26
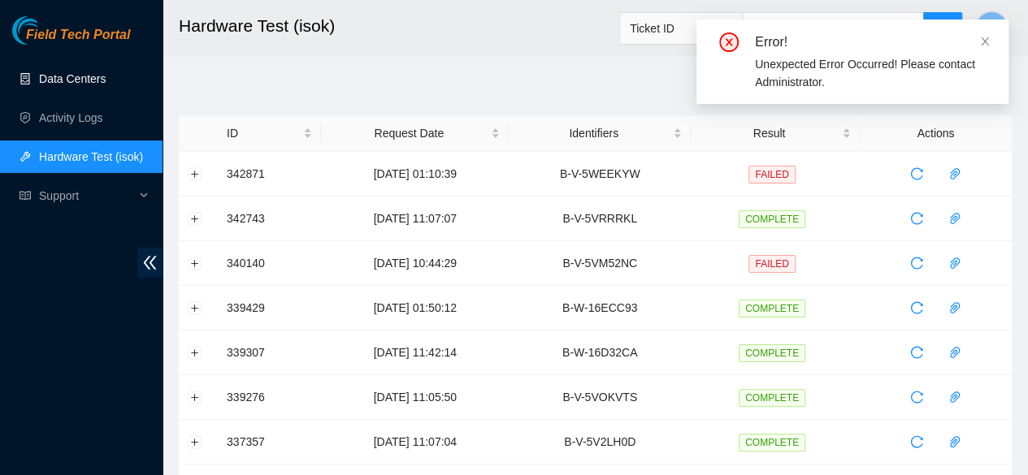
click at [68, 82] on link "Data Centers" at bounding box center [72, 78] width 67 height 13
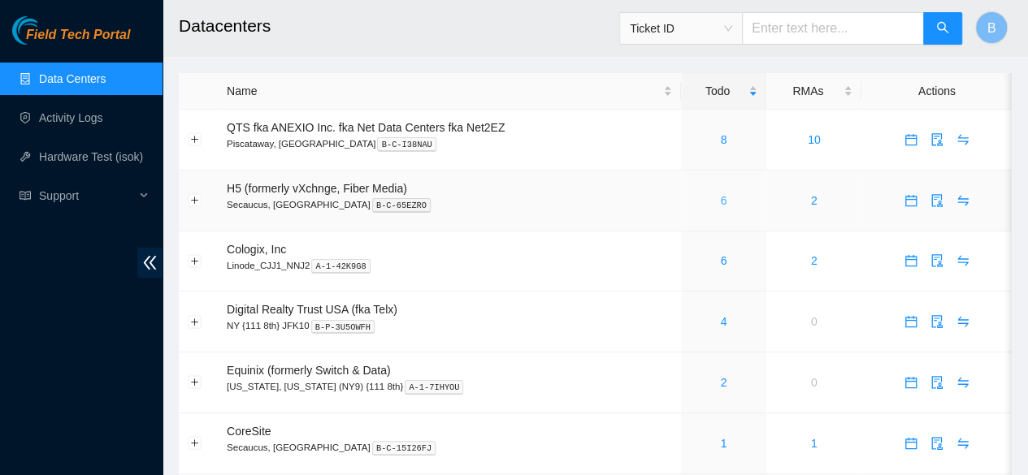
click at [721, 203] on link "6" at bounding box center [723, 200] width 7 height 13
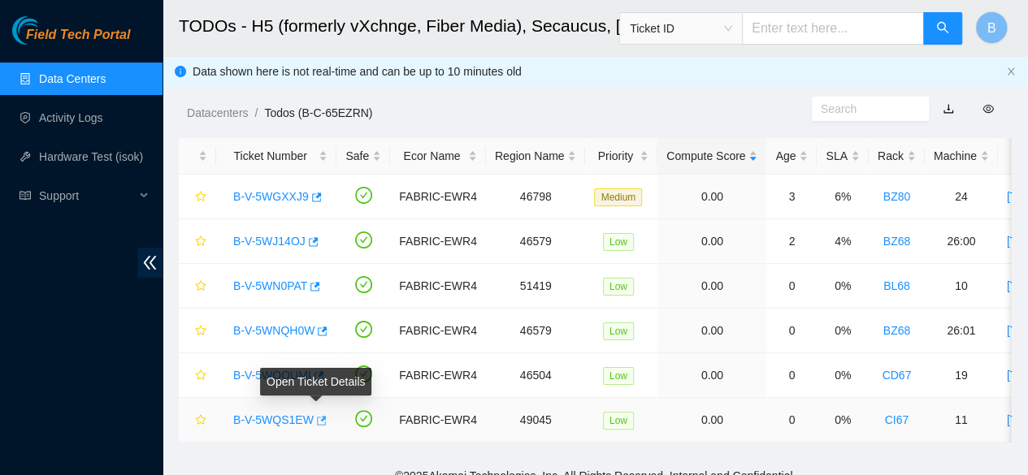
click at [319, 418] on icon "button" at bounding box center [319, 420] width 11 height 11
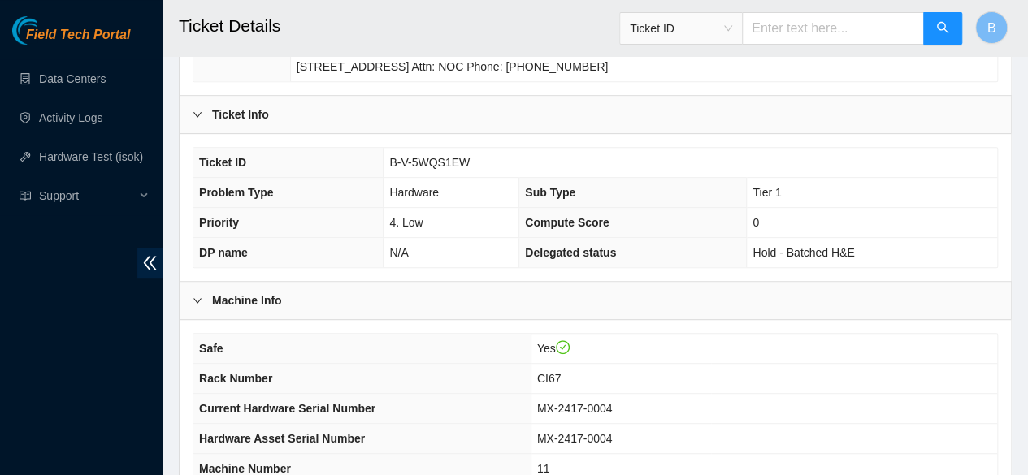
scroll to position [310, 0]
click at [437, 170] on span "B-V-5WQS1EW" at bounding box center [429, 163] width 80 height 13
copy span "B-V-5WQS1EW"
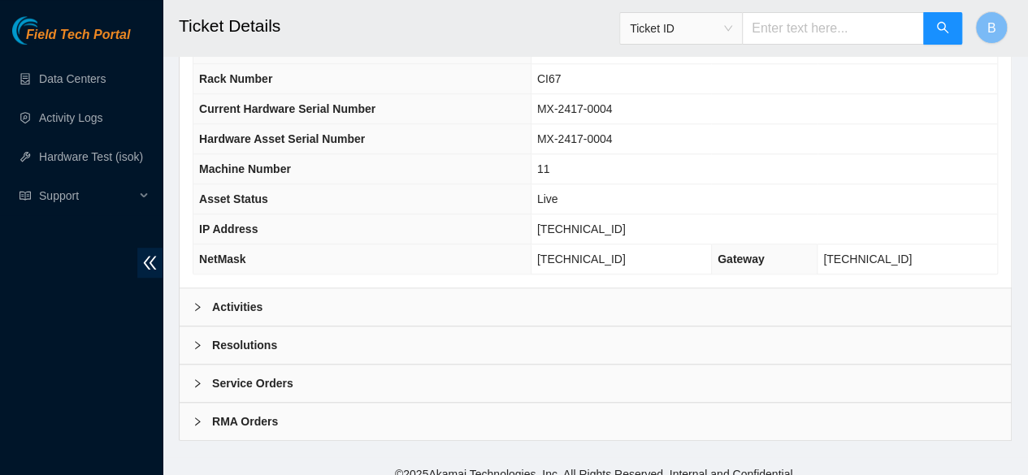
scroll to position [612, 0]
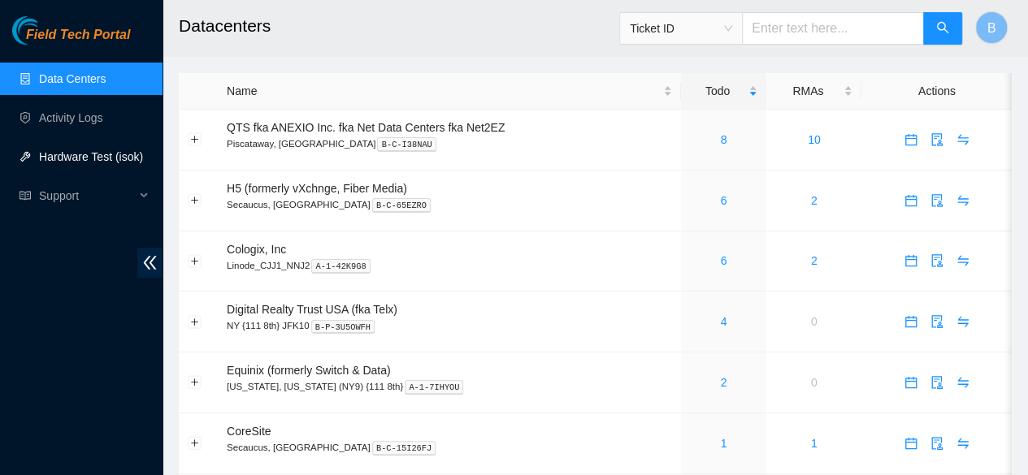
click at [58, 163] on link "Hardware Test (isok)" at bounding box center [91, 156] width 104 height 13
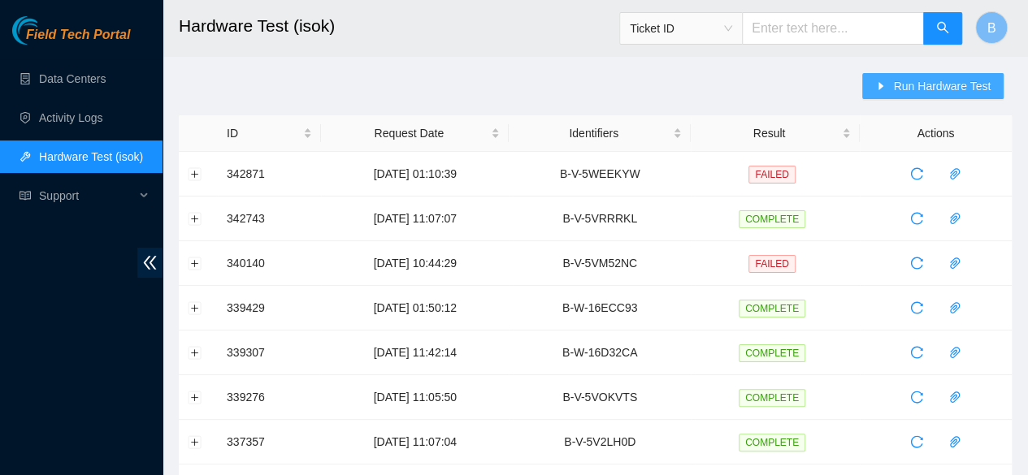
click at [940, 93] on span "Run Hardware Test" at bounding box center [942, 86] width 98 height 18
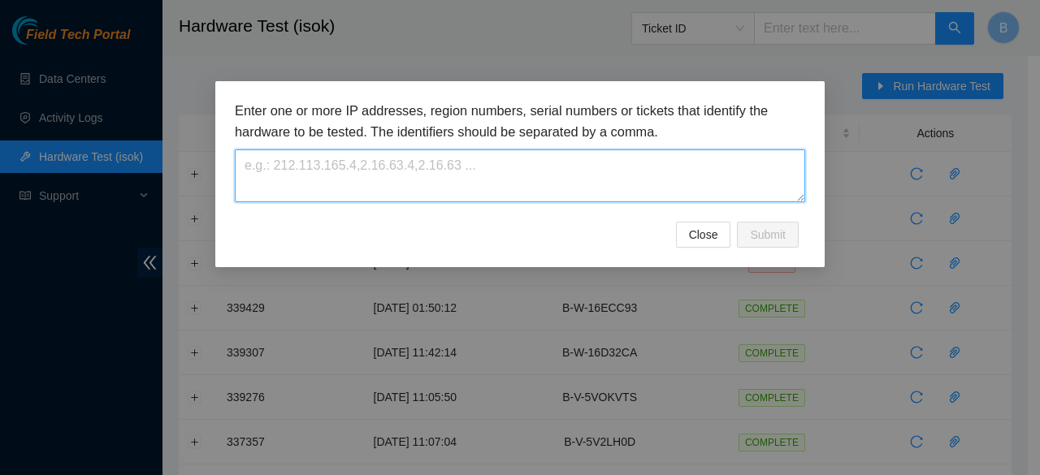
click at [389, 167] on textarea at bounding box center [520, 176] width 570 height 53
paste textarea "B-V-5WQS1EW"
type textarea "B-V-5WQS1EW"
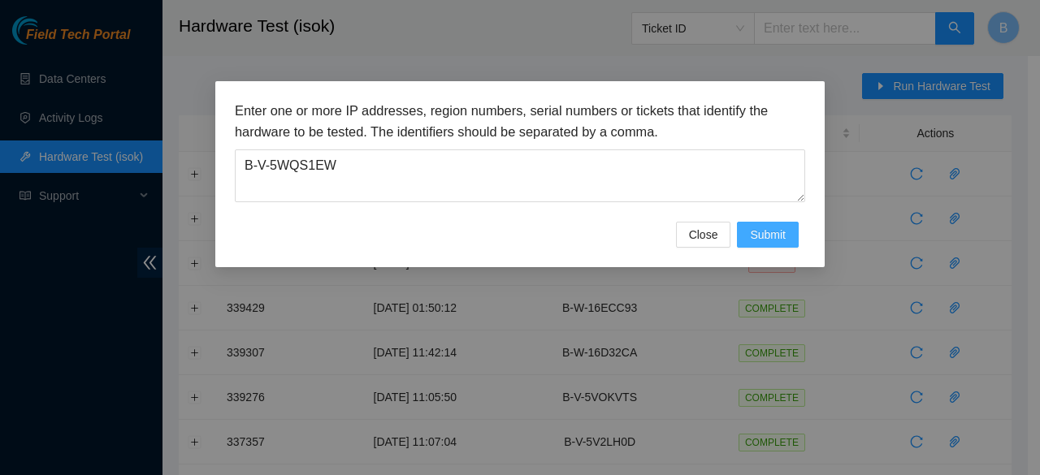
click at [775, 232] on span "Submit" at bounding box center [768, 235] width 36 height 18
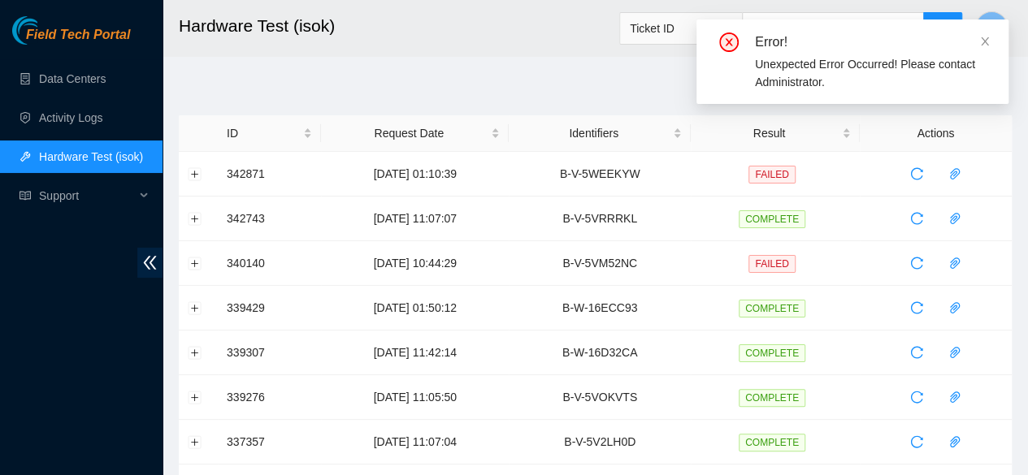
click at [860, 69] on div "Unexpected Error Occurred! Please contact Administrator." at bounding box center [872, 73] width 234 height 36
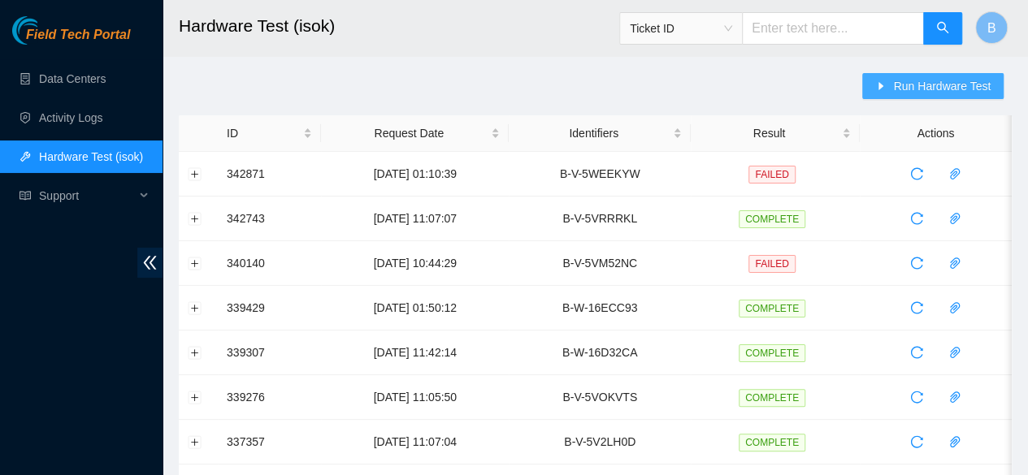
click at [893, 80] on button "Run Hardware Test" at bounding box center [932, 86] width 141 height 26
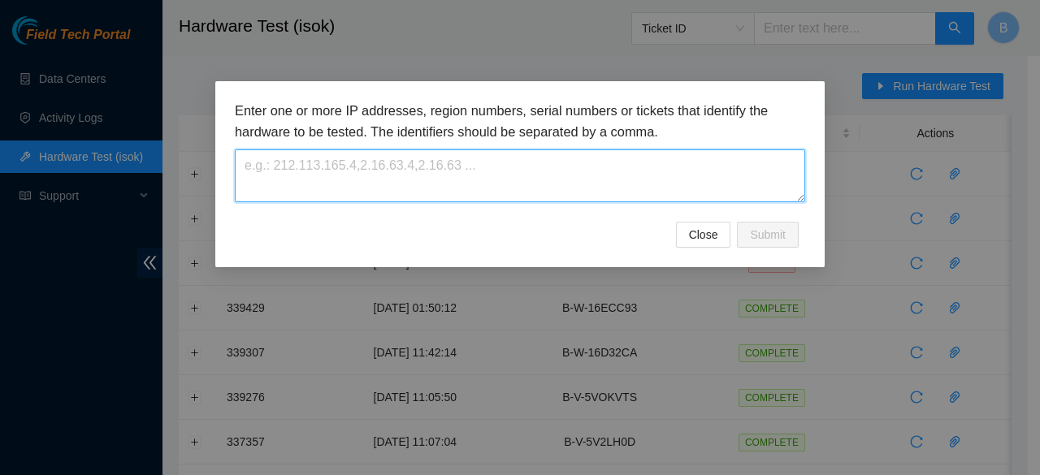
click at [336, 180] on textarea at bounding box center [520, 176] width 570 height 53
paste textarea "B-V-5WQS1EW"
type textarea "B-V-5WQS1EW"
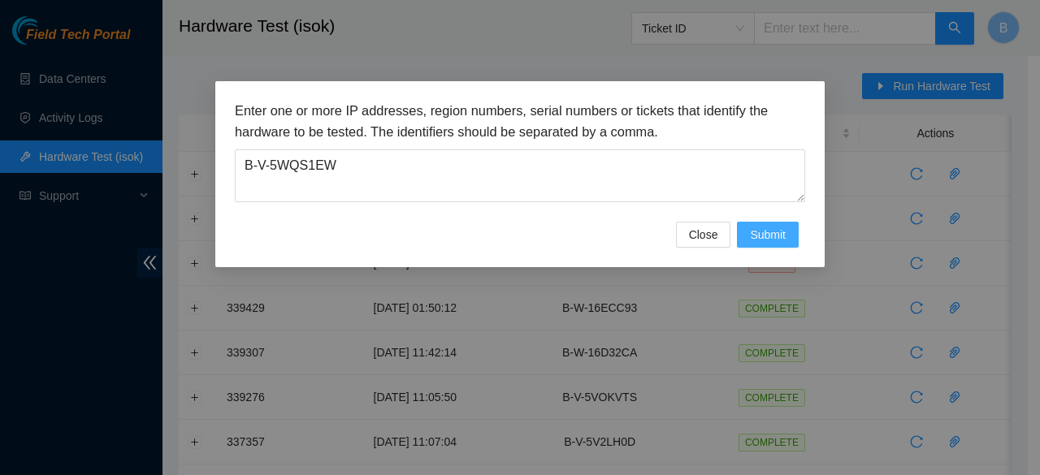
click at [765, 228] on span "Submit" at bounding box center [768, 235] width 36 height 18
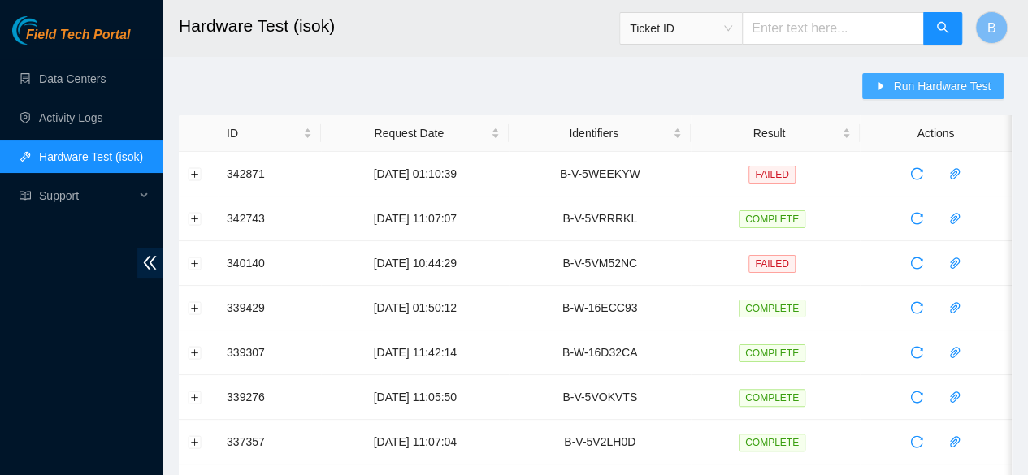
click at [951, 80] on span "Run Hardware Test" at bounding box center [942, 86] width 98 height 18
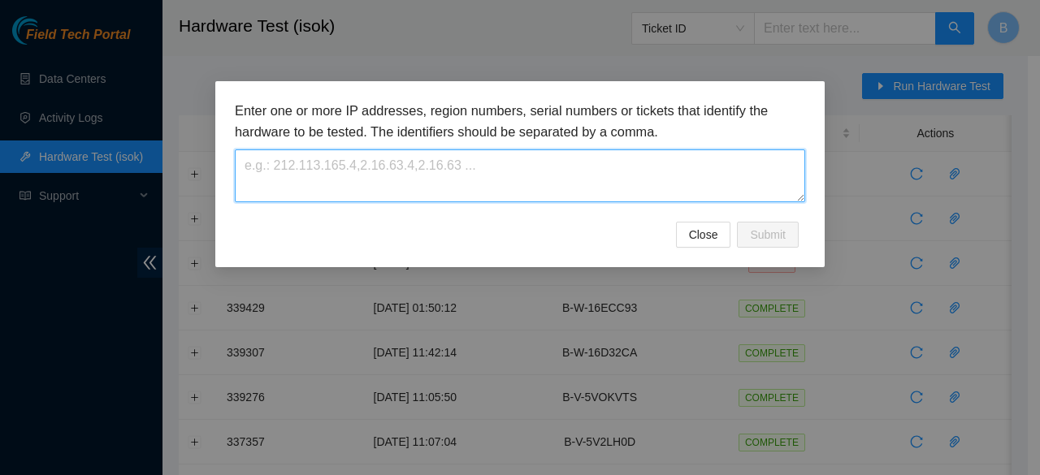
click at [374, 163] on textarea at bounding box center [520, 176] width 570 height 53
paste textarea "B-V-5WQS1EW"
type textarea "B-V-5WQS1EW"
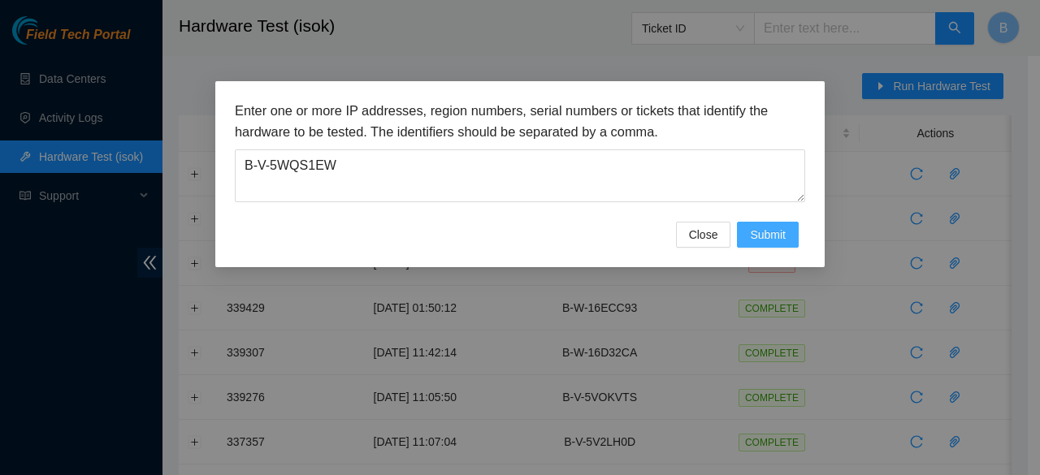
click at [787, 230] on button "Submit" at bounding box center [768, 235] width 62 height 26
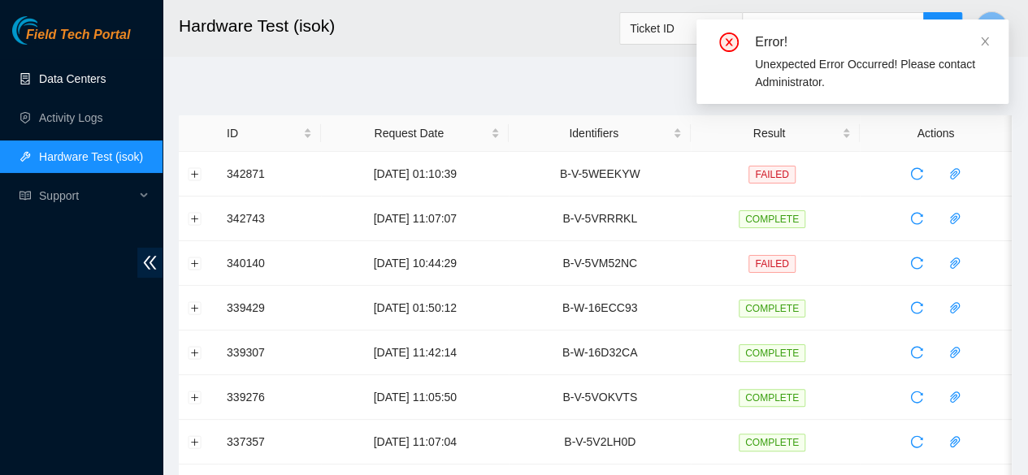
click at [89, 72] on link "Data Centers" at bounding box center [72, 78] width 67 height 13
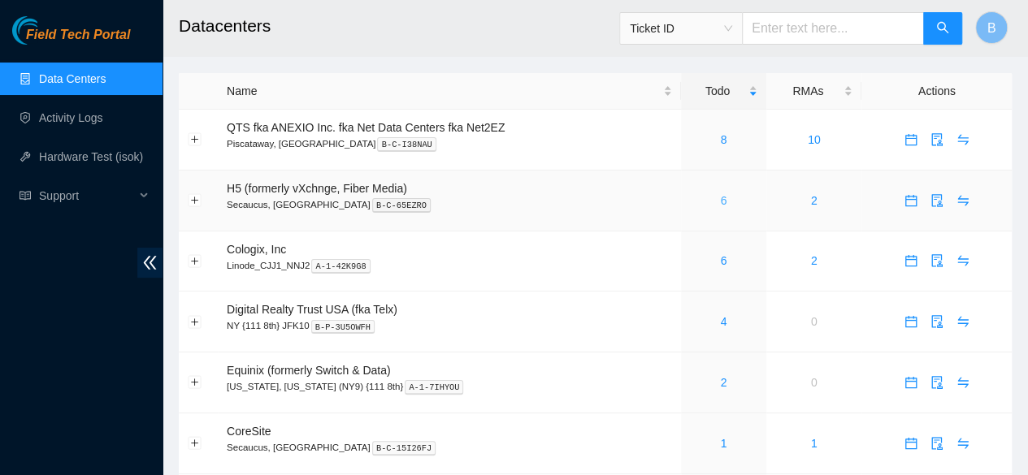
click at [721, 203] on link "6" at bounding box center [723, 200] width 7 height 13
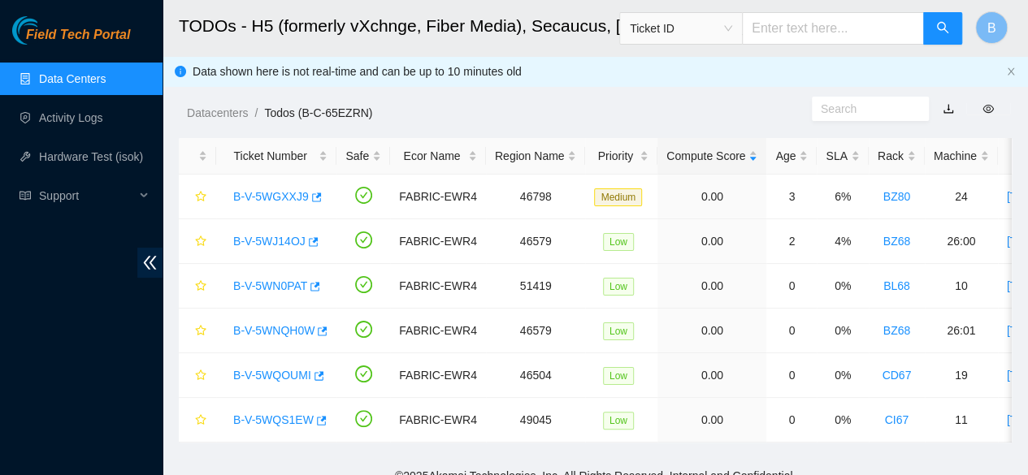
click at [52, 79] on link "Data Centers" at bounding box center [72, 78] width 67 height 13
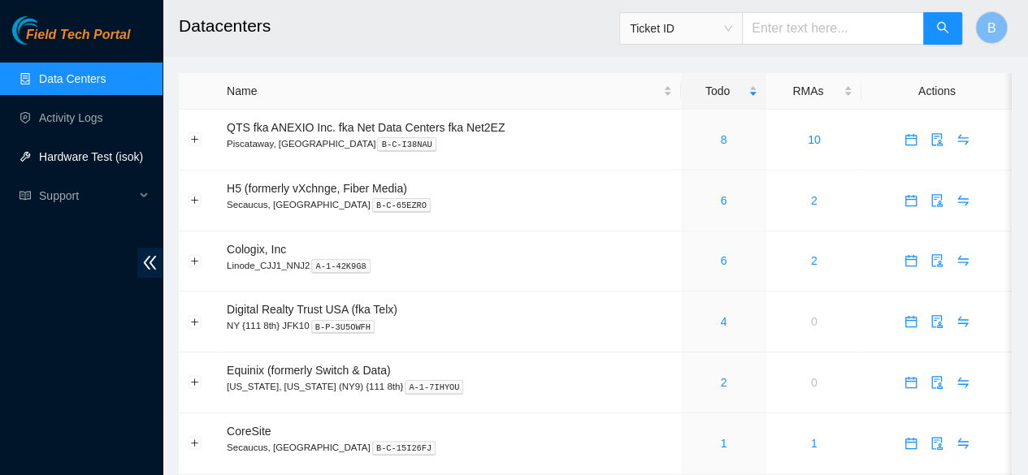
click at [94, 163] on link "Hardware Test (isok)" at bounding box center [91, 156] width 104 height 13
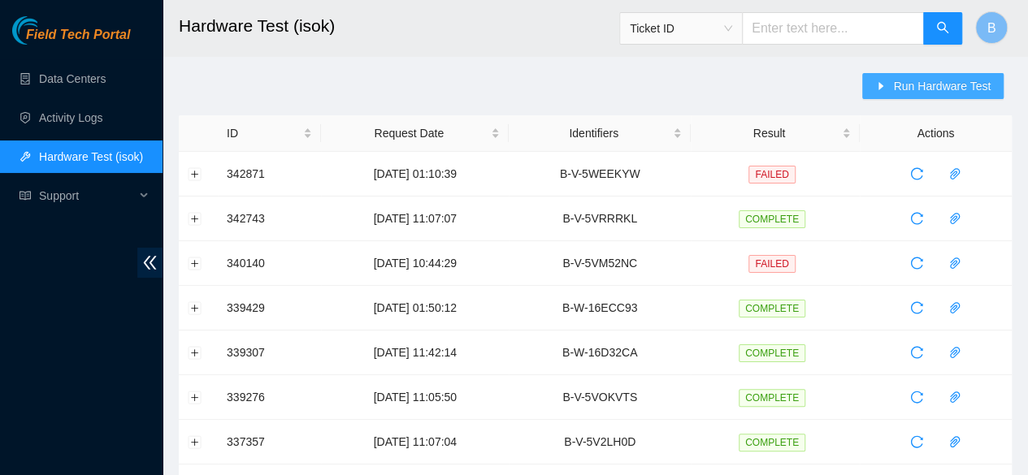
click at [951, 87] on span "Run Hardware Test" at bounding box center [942, 86] width 98 height 18
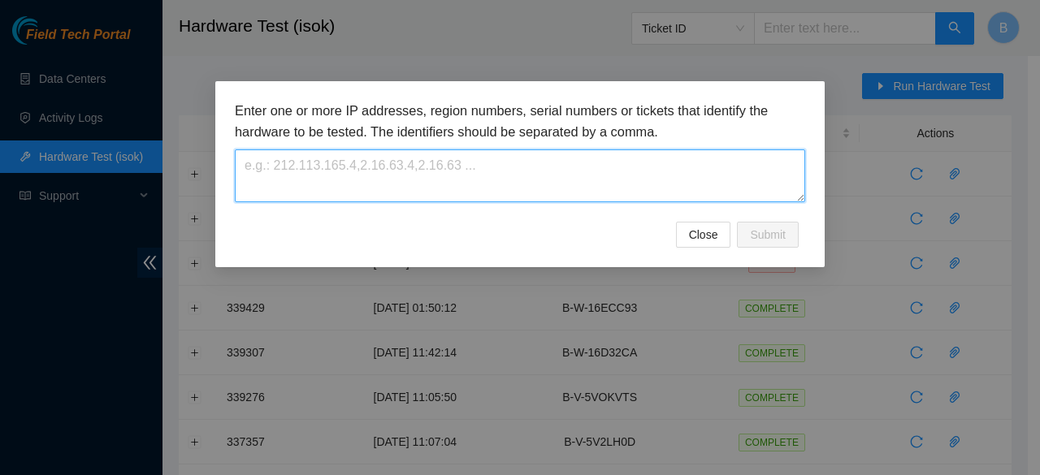
click at [421, 171] on textarea at bounding box center [520, 176] width 570 height 53
paste textarea "B-V-5WQS1EW"
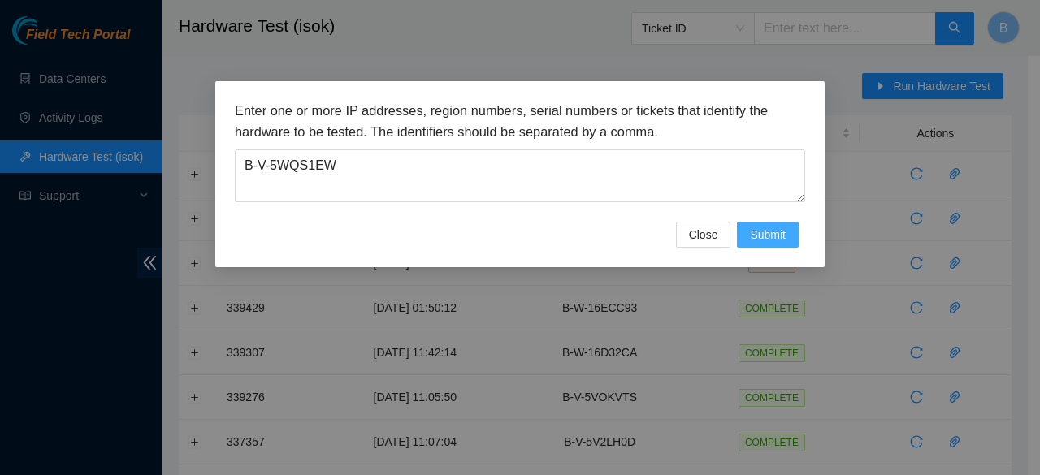
click at [792, 235] on button "Submit" at bounding box center [768, 235] width 62 height 26
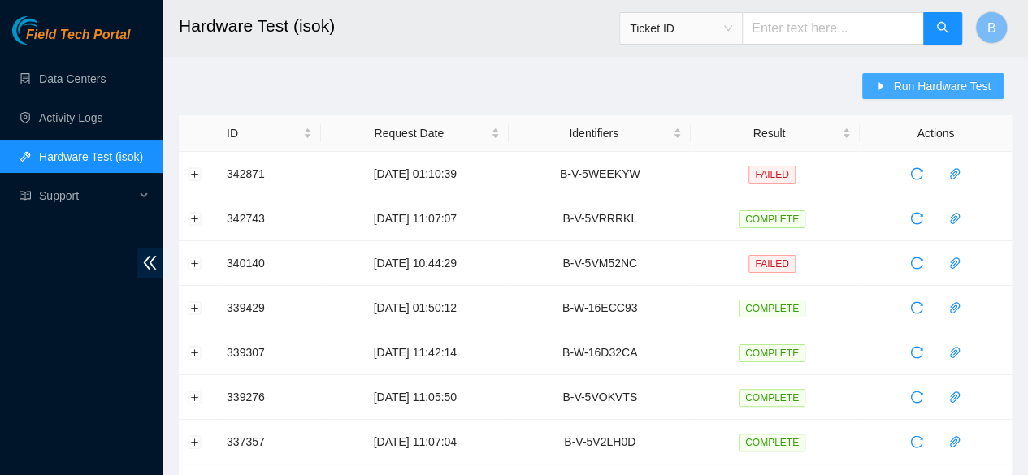
click at [917, 80] on span "Run Hardware Test" at bounding box center [942, 86] width 98 height 18
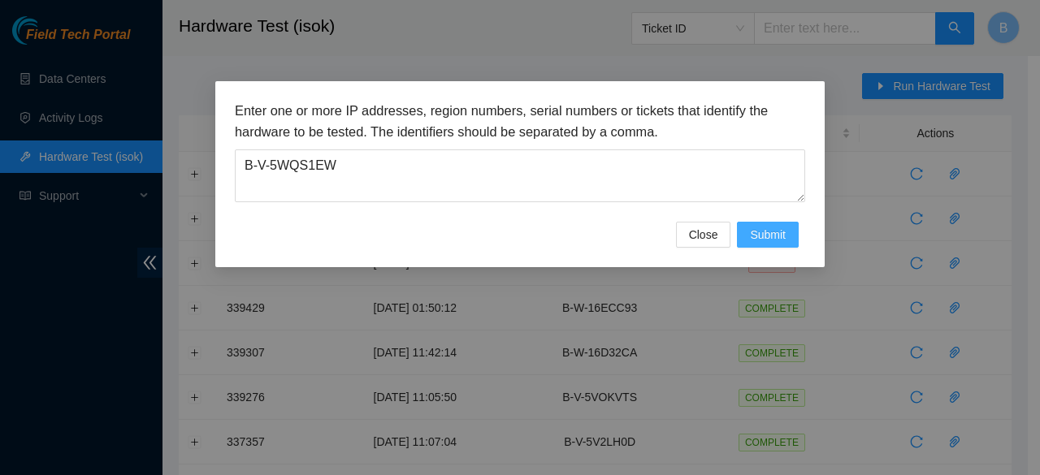
click at [774, 235] on span "Submit" at bounding box center [768, 235] width 36 height 18
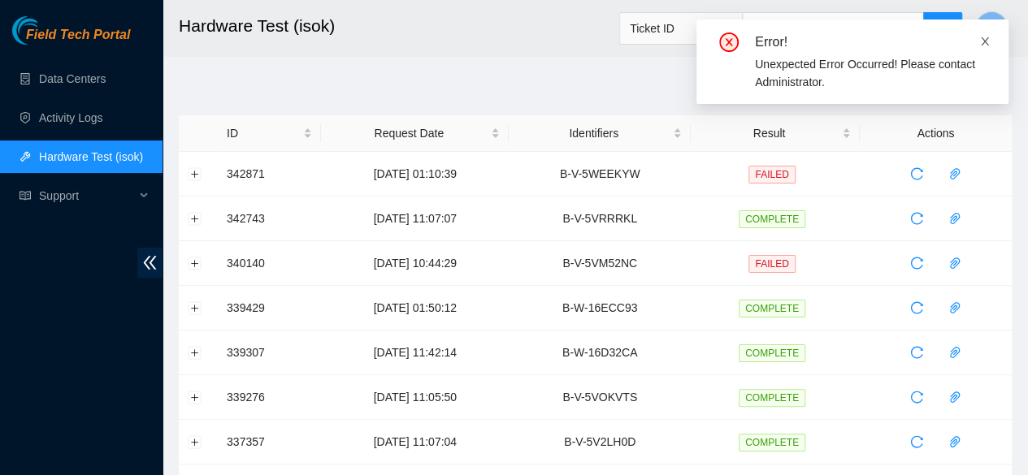
click at [982, 40] on icon "close" at bounding box center [984, 41] width 11 height 11
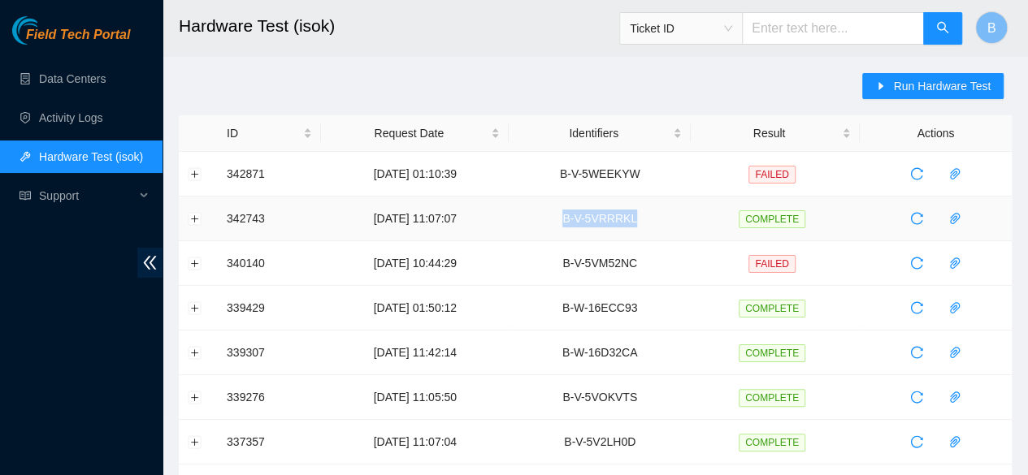
drag, startPoint x: 661, startPoint y: 219, endPoint x: 583, endPoint y: 215, distance: 78.9
click at [583, 215] on td "B-V-5VRRRKL" at bounding box center [600, 219] width 182 height 45
copy td "B-V-5VRRRKL"
click at [957, 85] on span "Run Hardware Test" at bounding box center [942, 86] width 98 height 18
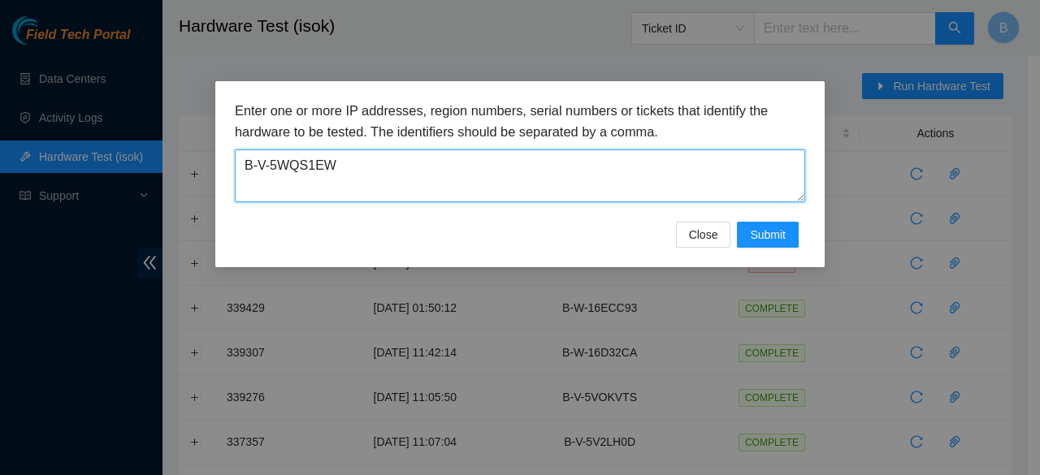
click at [379, 165] on textarea "B-V-5WQS1EW" at bounding box center [520, 176] width 570 height 53
paste textarea "VRRRKL"
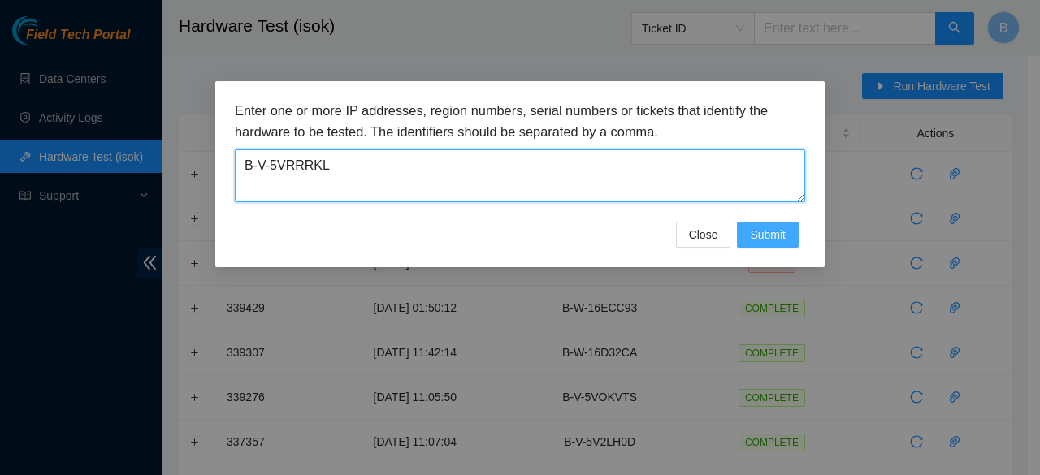
type textarea "B-V-5VRRRKL"
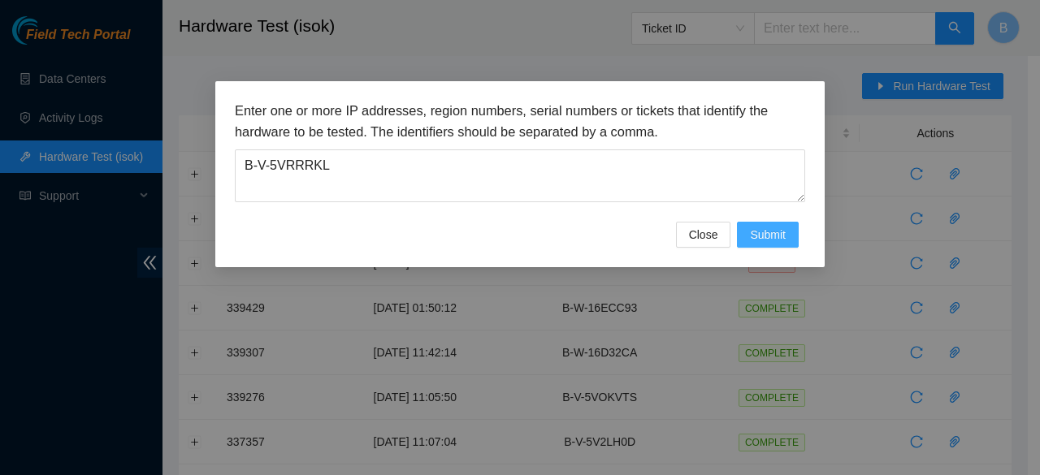
click at [775, 233] on span "Submit" at bounding box center [768, 235] width 36 height 18
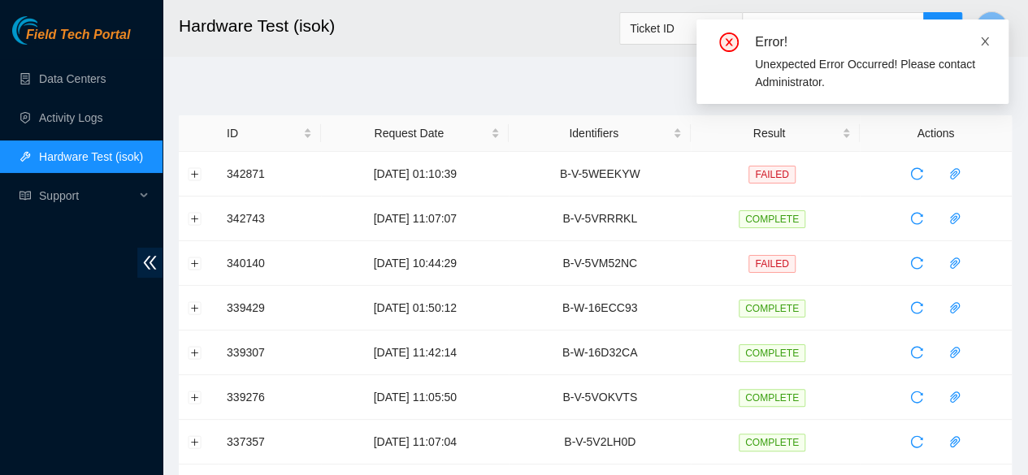
click at [986, 46] on icon "close" at bounding box center [984, 41] width 11 height 11
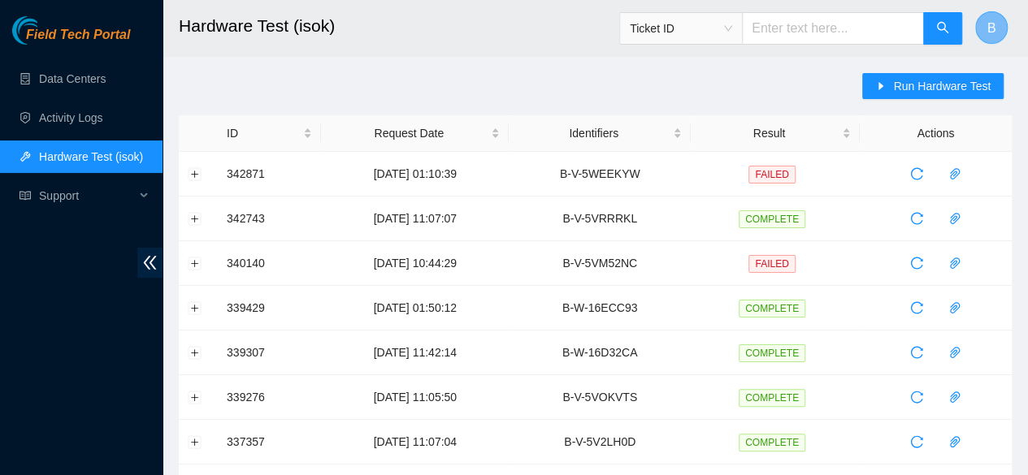
click at [990, 37] on span "B" at bounding box center [991, 28] width 9 height 20
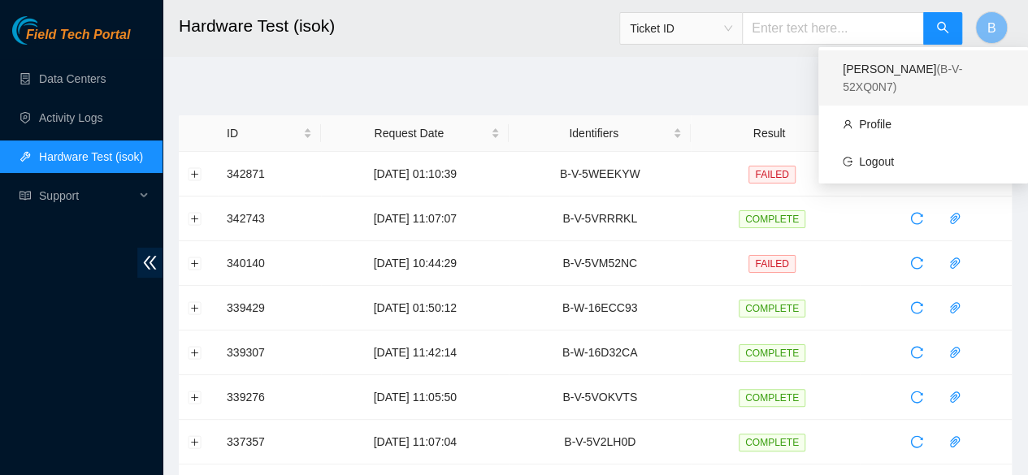
click at [931, 70] on span "( B-V-52XQ0N7 )" at bounding box center [902, 78] width 119 height 31
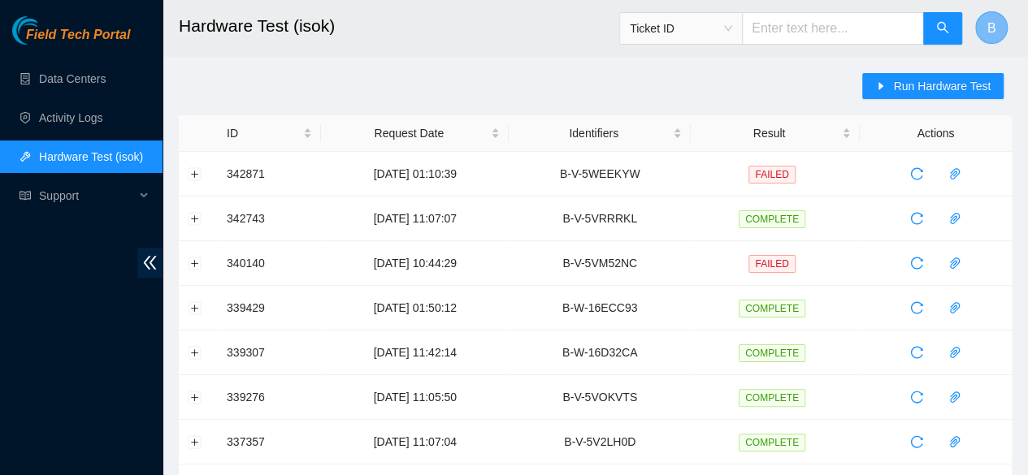
click at [999, 24] on button "B" at bounding box center [991, 27] width 33 height 33
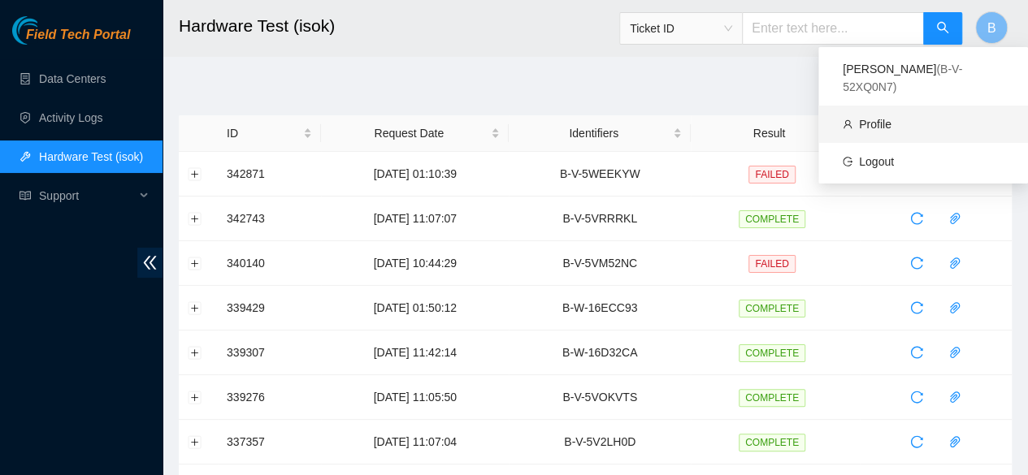
click at [873, 118] on link "Profile" at bounding box center [875, 124] width 33 height 13
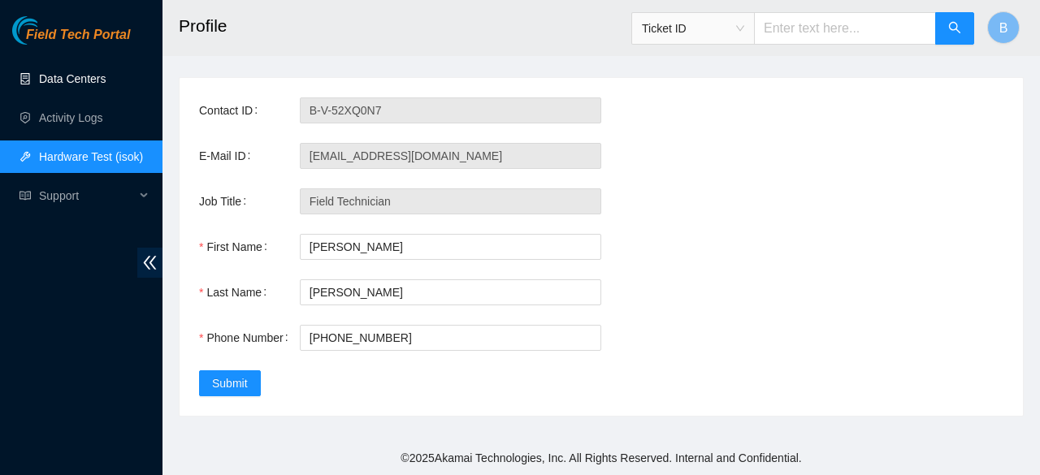
click at [102, 76] on link "Data Centers" at bounding box center [72, 78] width 67 height 13
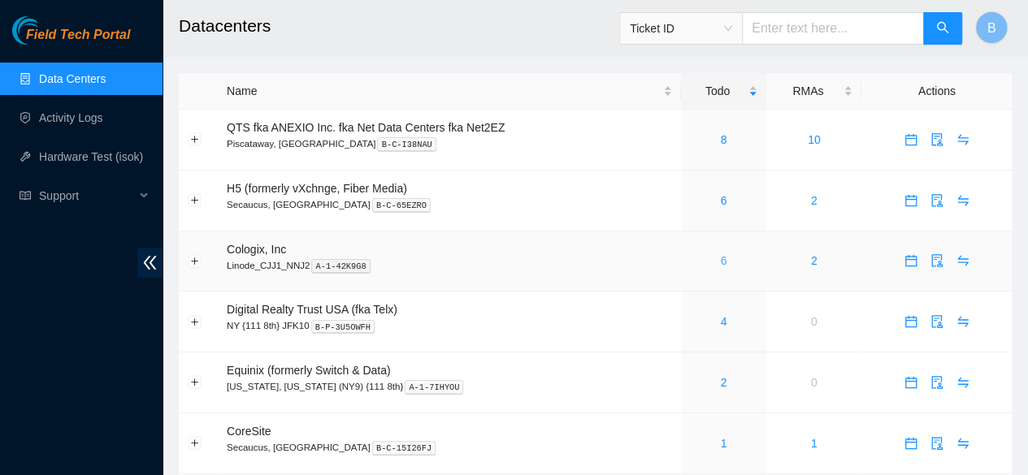
click at [722, 267] on link "6" at bounding box center [723, 260] width 7 height 13
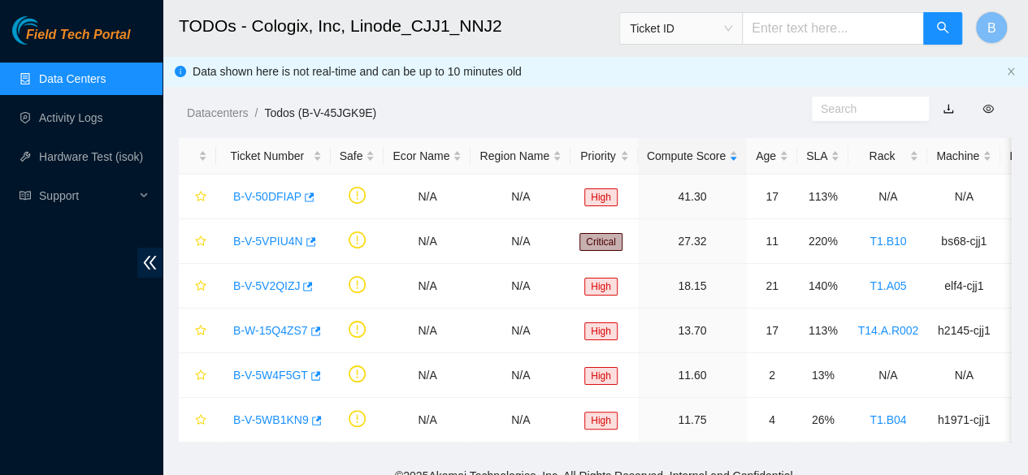
scroll to position [27, 0]
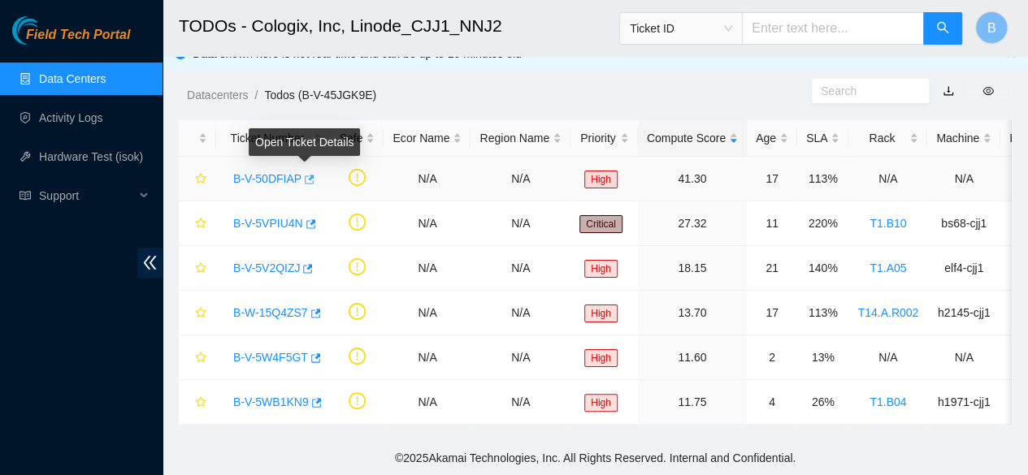
click at [309, 176] on icon "button" at bounding box center [307, 179] width 11 height 11
click at [70, 81] on link "Data Centers" at bounding box center [72, 78] width 67 height 13
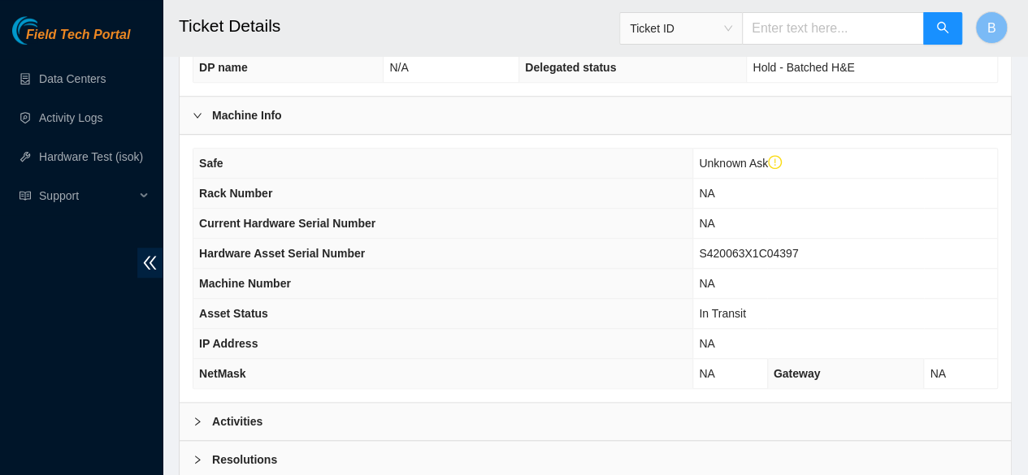
scroll to position [513, 0]
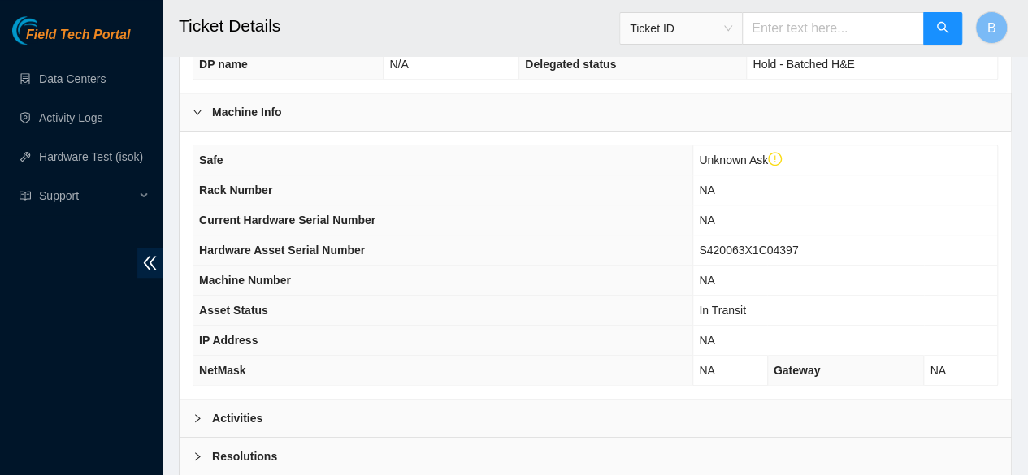
click at [232, 414] on b "Activities" at bounding box center [237, 419] width 50 height 18
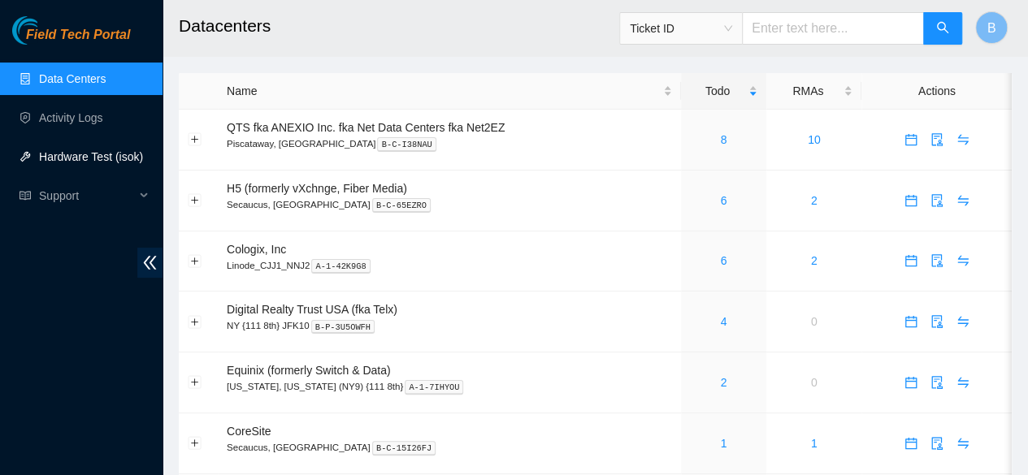
click at [97, 158] on link "Hardware Test (isok)" at bounding box center [91, 156] width 104 height 13
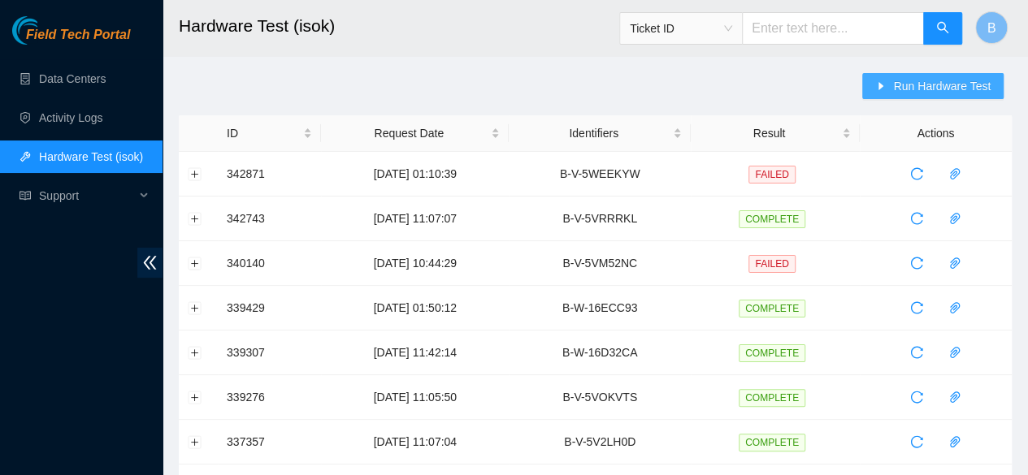
click at [918, 74] on button "Run Hardware Test" at bounding box center [932, 86] width 141 height 26
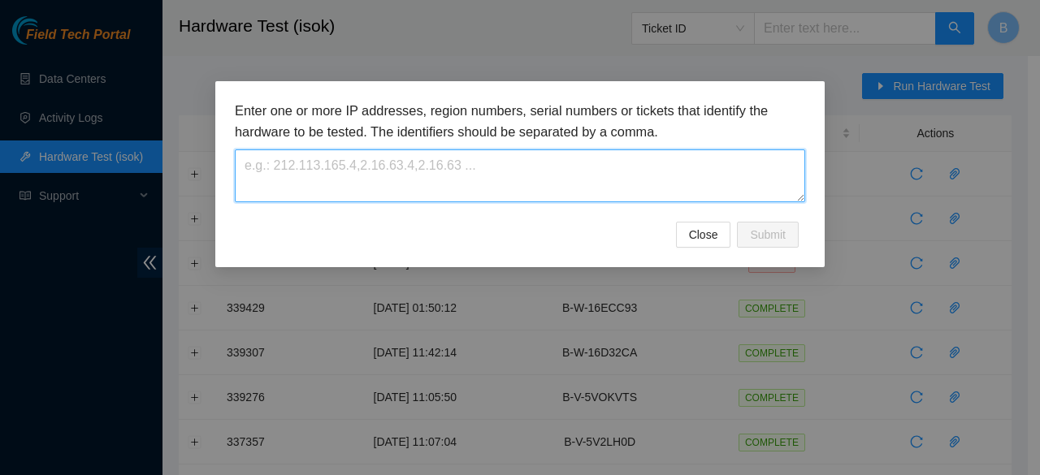
click at [356, 193] on textarea at bounding box center [520, 176] width 570 height 53
paste textarea "B-V-5VRRRKL"
type textarea "B-V-5VRRRKL"
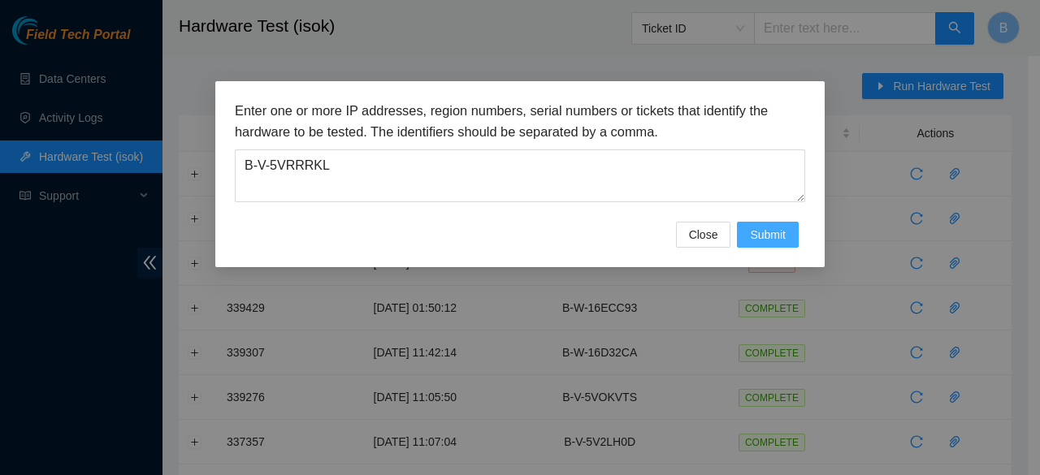
click at [765, 229] on span "Submit" at bounding box center [768, 235] width 36 height 18
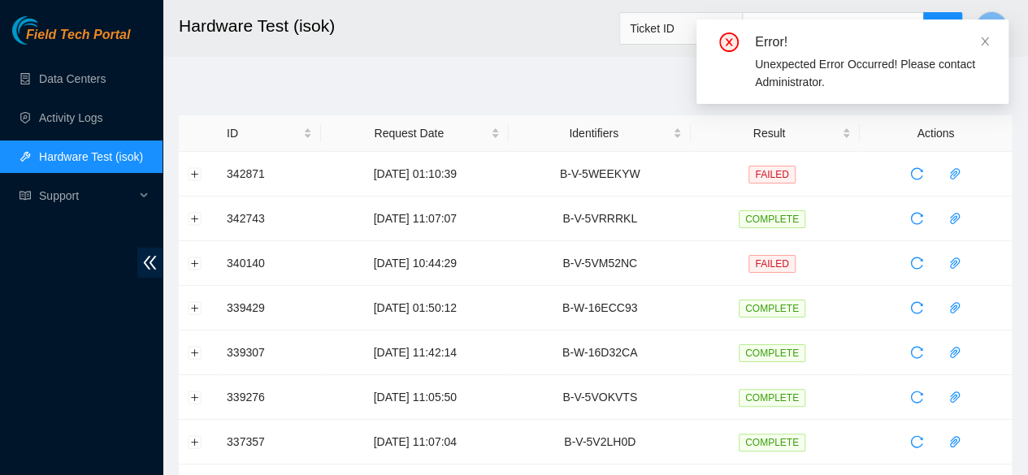
click at [873, 73] on div "Unexpected Error Occurred! Please contact Administrator." at bounding box center [872, 73] width 234 height 36
click at [981, 44] on icon "close" at bounding box center [984, 41] width 11 height 11
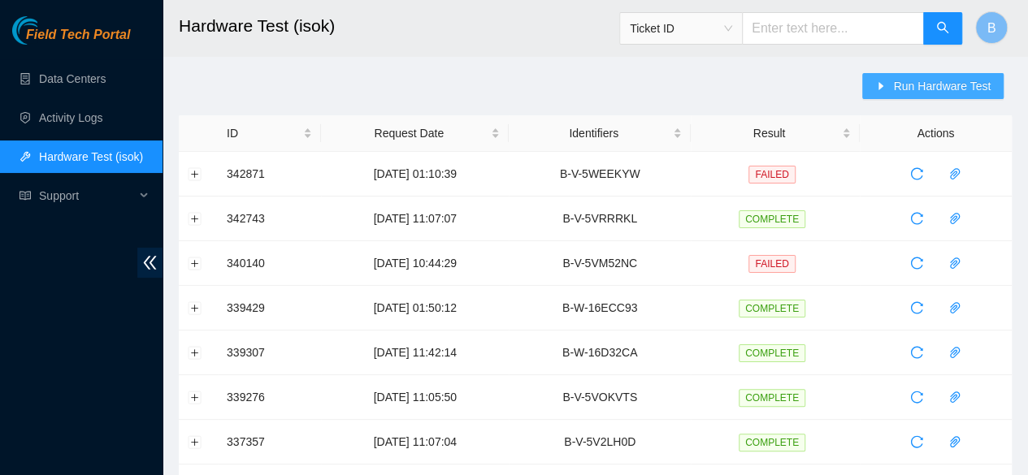
click at [951, 85] on span "Run Hardware Test" at bounding box center [942, 86] width 98 height 18
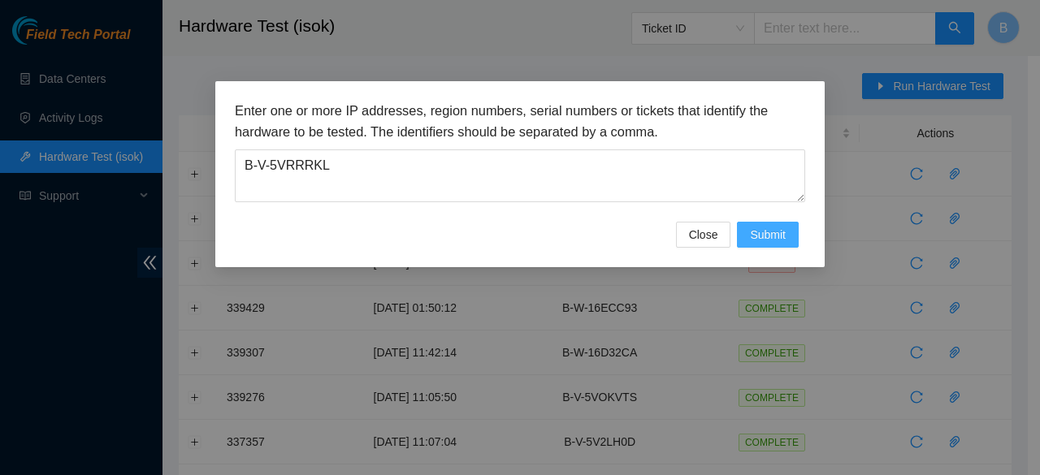
click at [765, 233] on span "Submit" at bounding box center [768, 235] width 36 height 18
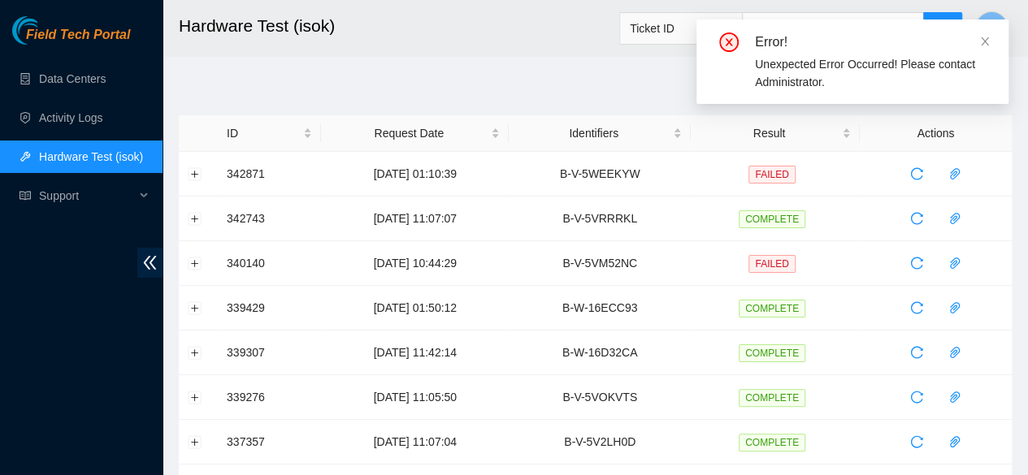
click at [404, 54] on header "Hardware Test (isok) Ticket ID B" at bounding box center [677, 28] width 1028 height 56
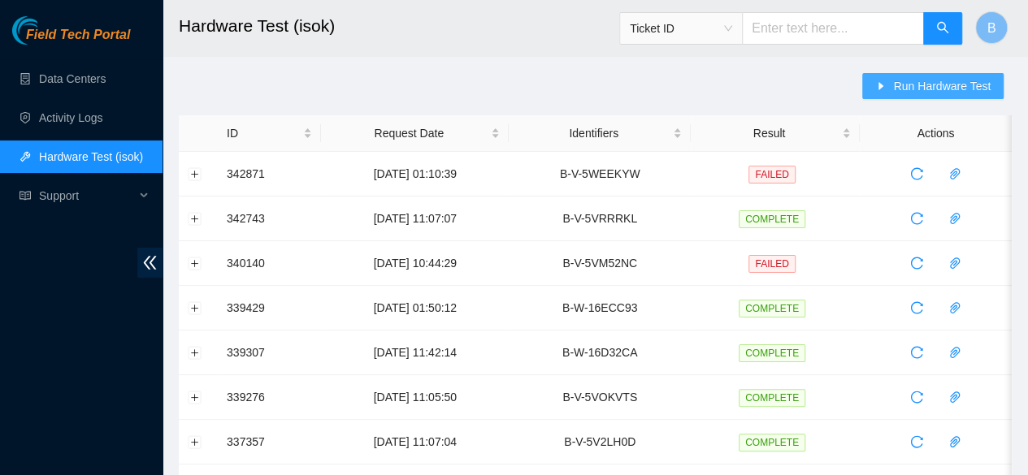
click at [947, 89] on span "Run Hardware Test" at bounding box center [942, 86] width 98 height 18
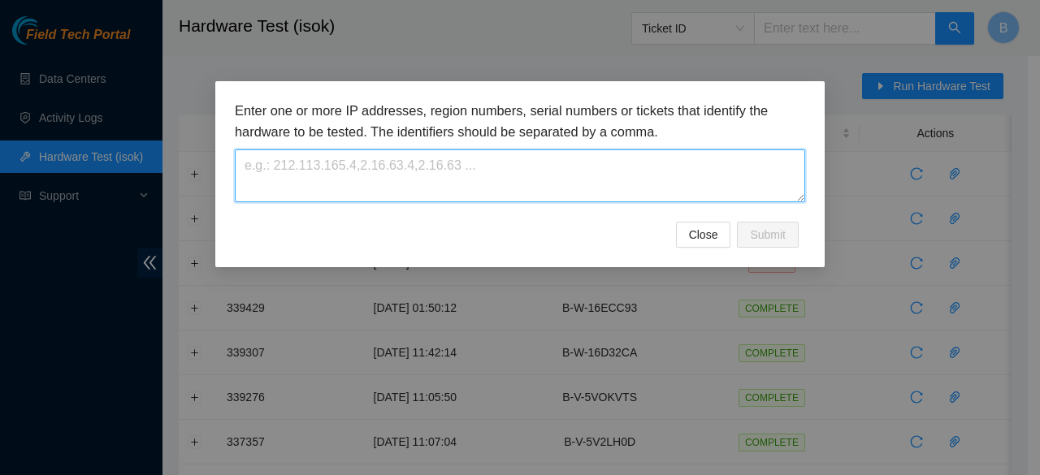
click at [652, 191] on textarea at bounding box center [520, 176] width 570 height 53
paste textarea "B-V-5WQS1EW"
type textarea "B-V-5WQS1EW"
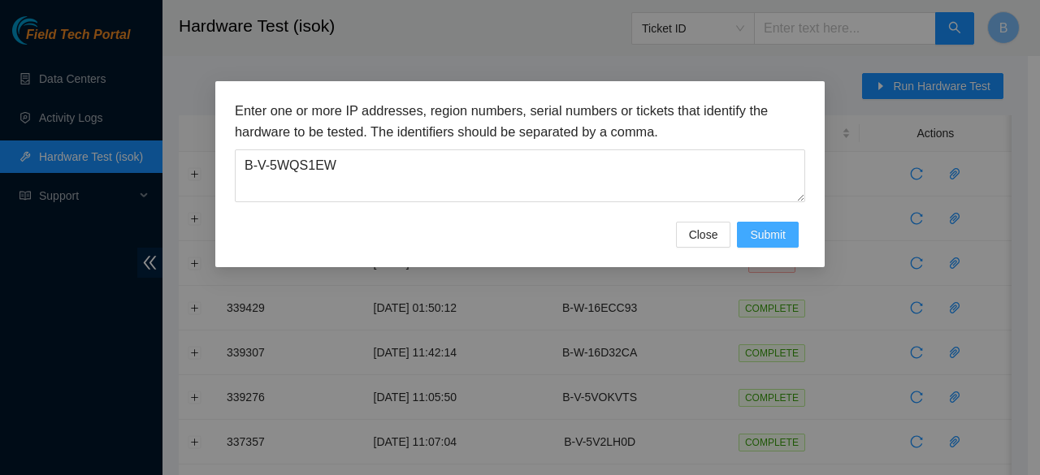
click at [753, 232] on span "Submit" at bounding box center [768, 235] width 36 height 18
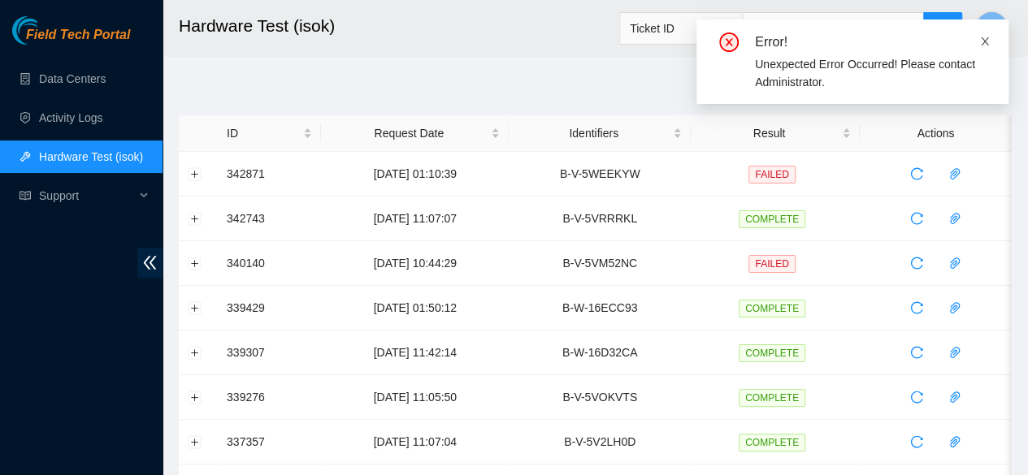
click at [989, 40] on icon "close" at bounding box center [984, 41] width 11 height 11
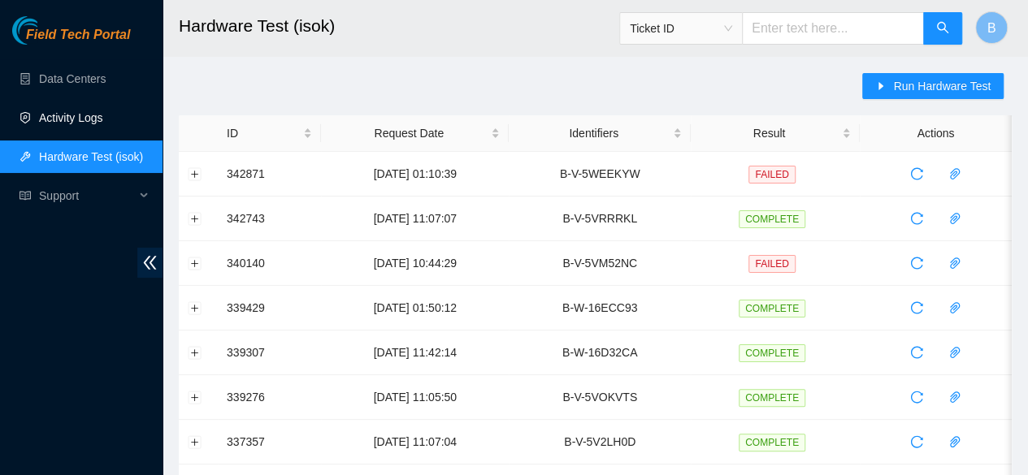
click at [42, 124] on link "Activity Logs" at bounding box center [71, 117] width 64 height 13
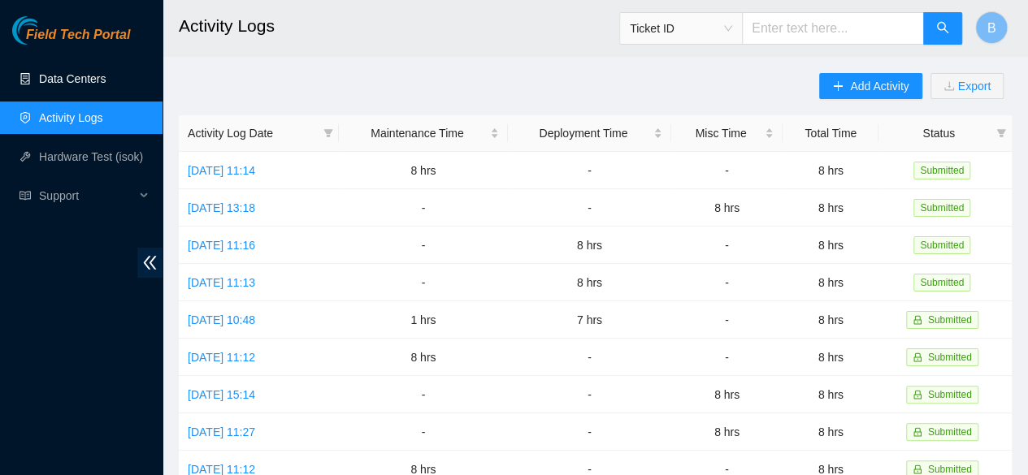
click at [78, 85] on link "Data Centers" at bounding box center [72, 78] width 67 height 13
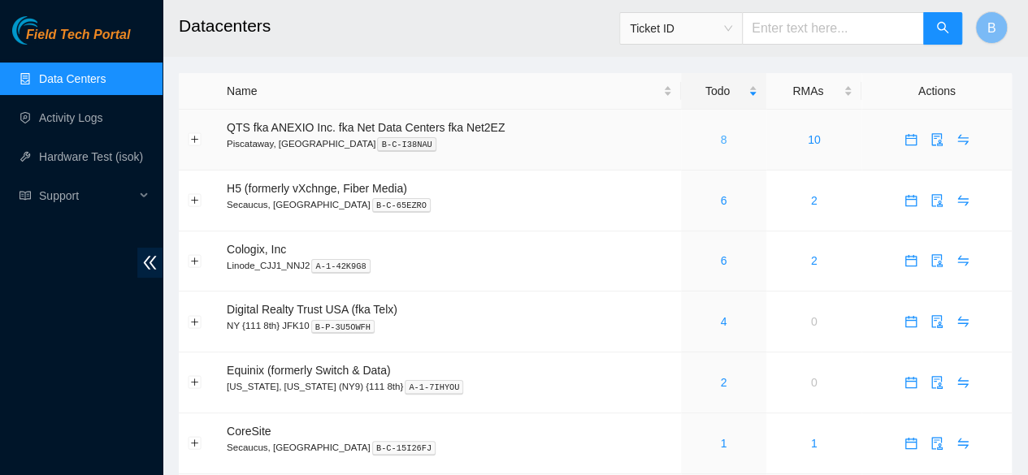
click at [718, 141] on div "8" at bounding box center [723, 140] width 67 height 18
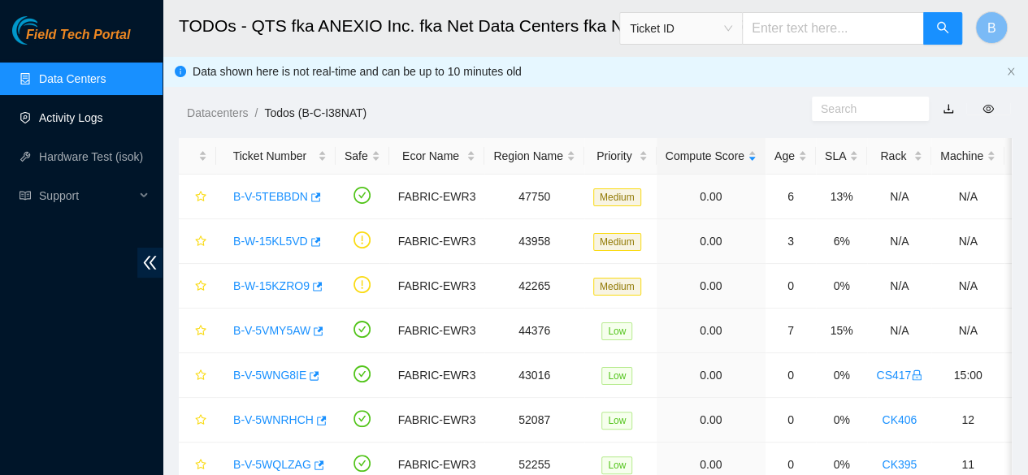
click at [54, 111] on link "Activity Logs" at bounding box center [71, 117] width 64 height 13
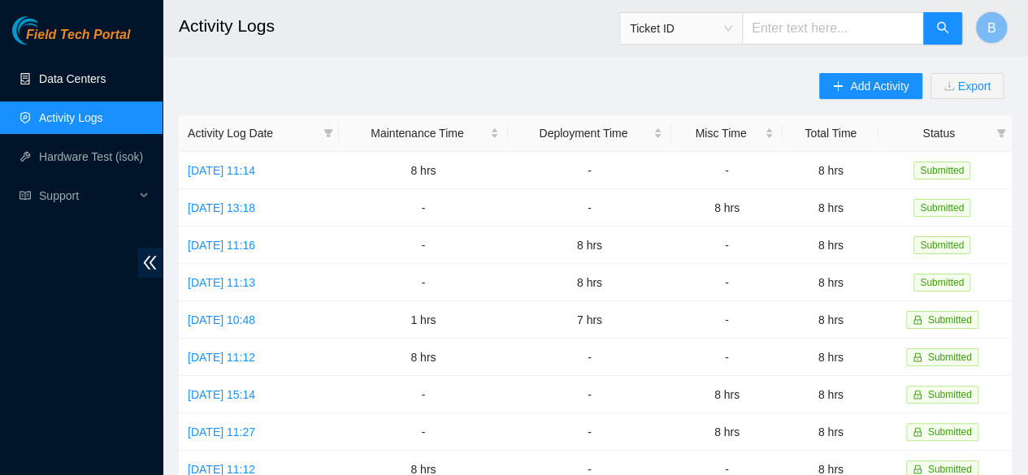
click at [60, 76] on link "Data Centers" at bounding box center [72, 78] width 67 height 13
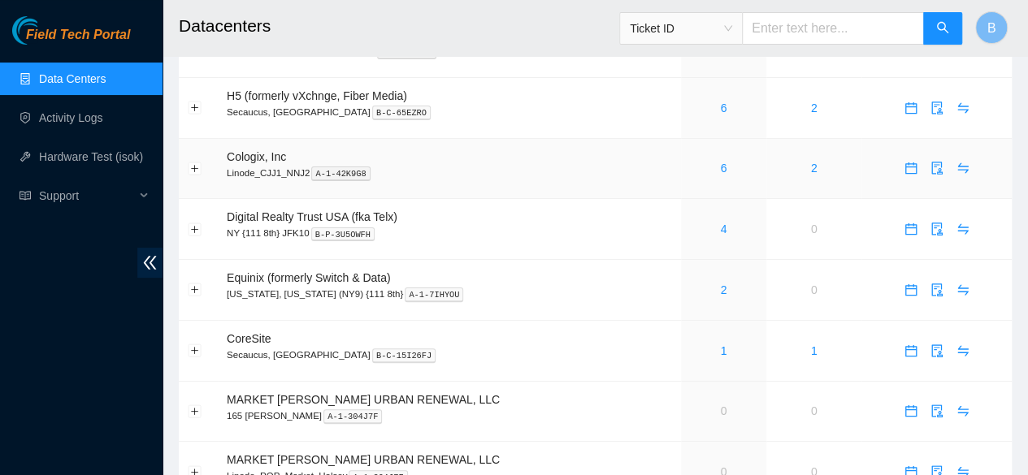
scroll to position [94, 0]
click at [720, 352] on link "1" at bounding box center [723, 349] width 7 height 13
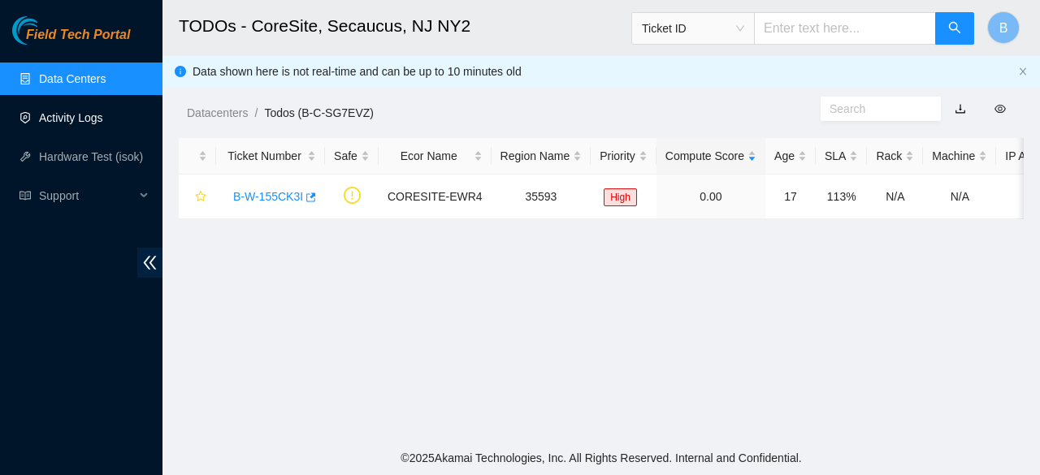
click at [69, 111] on link "Activity Logs" at bounding box center [71, 117] width 64 height 13
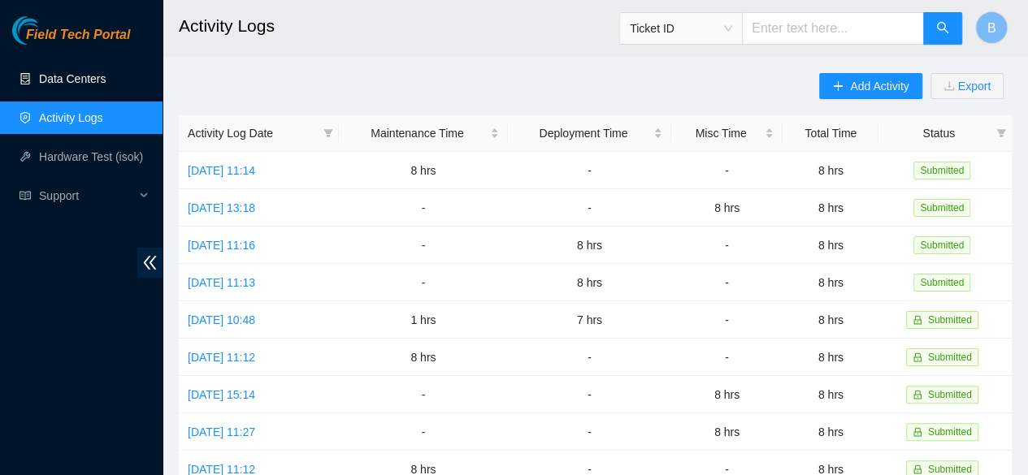
click at [67, 72] on link "Data Centers" at bounding box center [72, 78] width 67 height 13
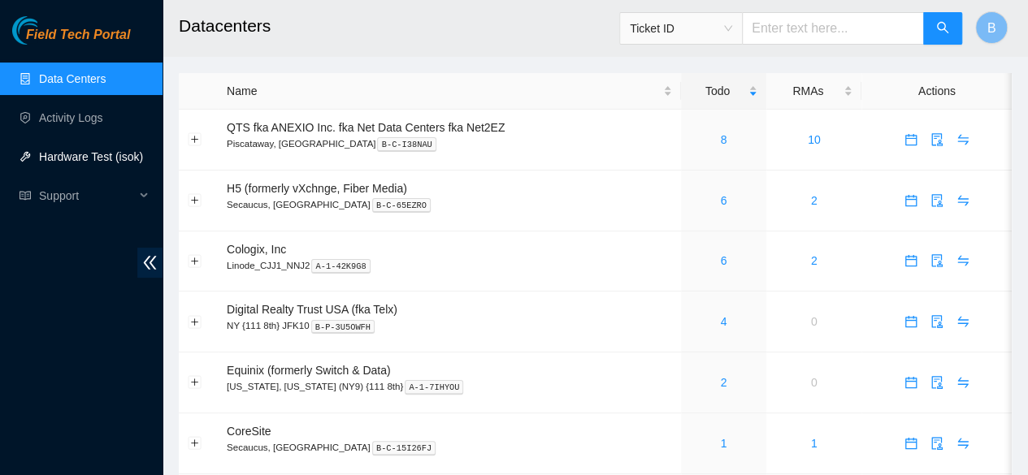
click at [120, 153] on link "Hardware Test (isok)" at bounding box center [91, 156] width 104 height 13
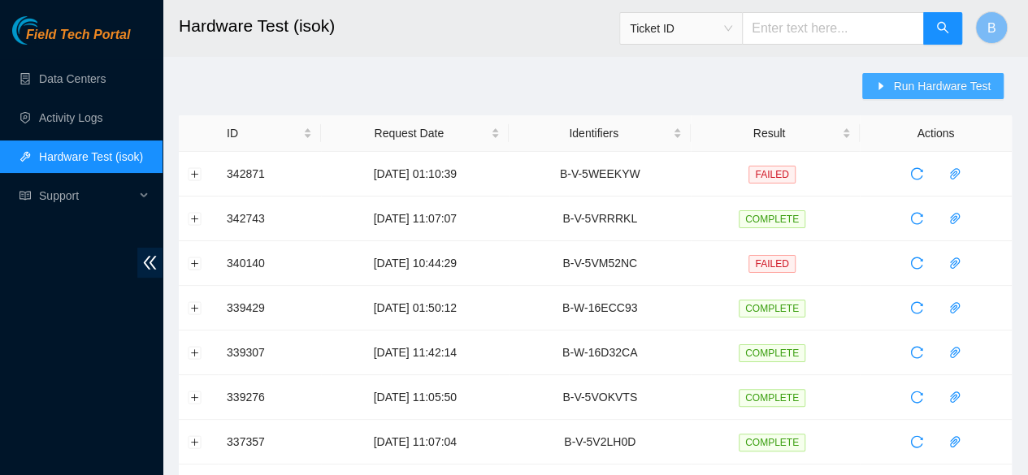
click at [938, 82] on span "Run Hardware Test" at bounding box center [942, 86] width 98 height 18
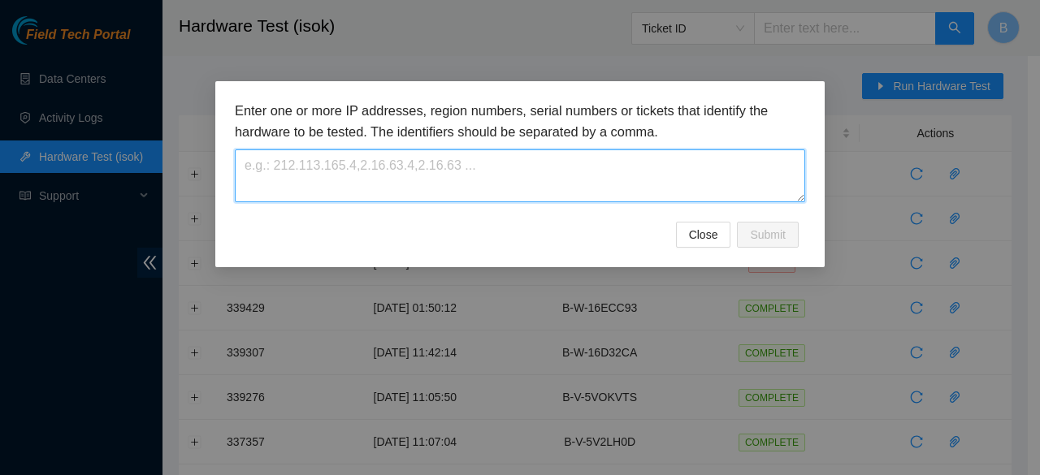
click at [405, 162] on textarea at bounding box center [520, 176] width 570 height 53
paste textarea "B-V-5WQS1EW"
type textarea "B-V-5WQS1EW"
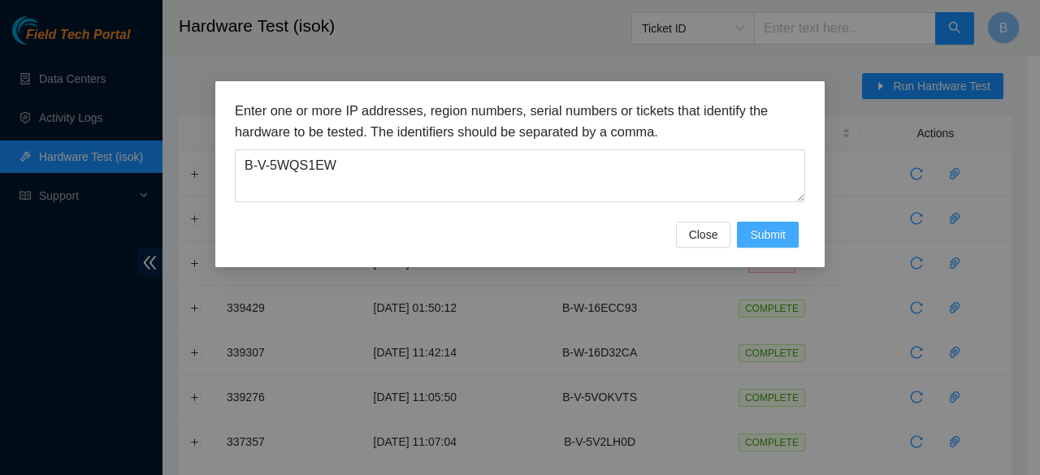
click at [785, 235] on span "Submit" at bounding box center [768, 235] width 36 height 18
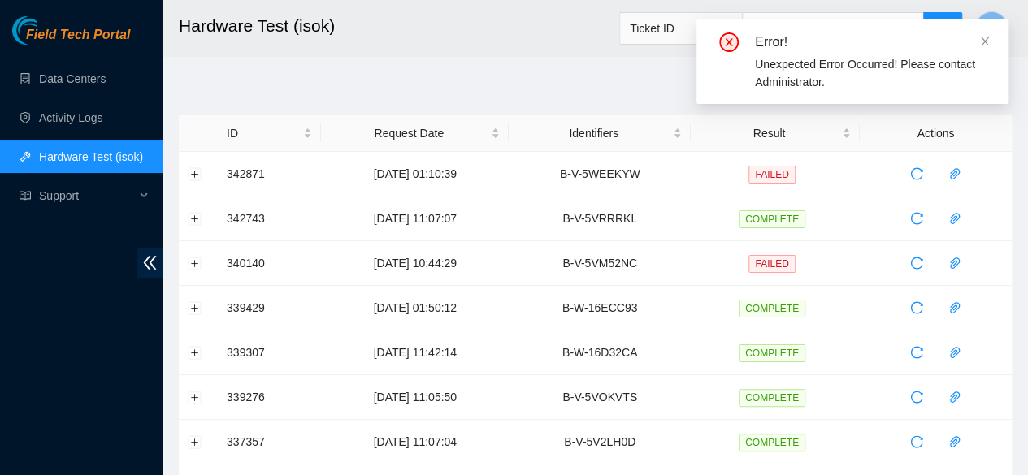
click at [526, 21] on h2 "Hardware Test (isok)" at bounding box center [527, 26] width 697 height 52
